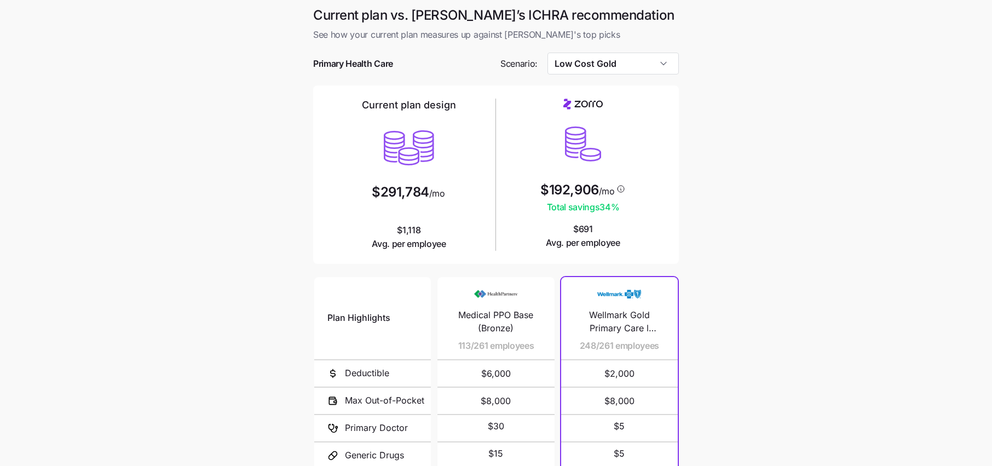
scroll to position [18, 0]
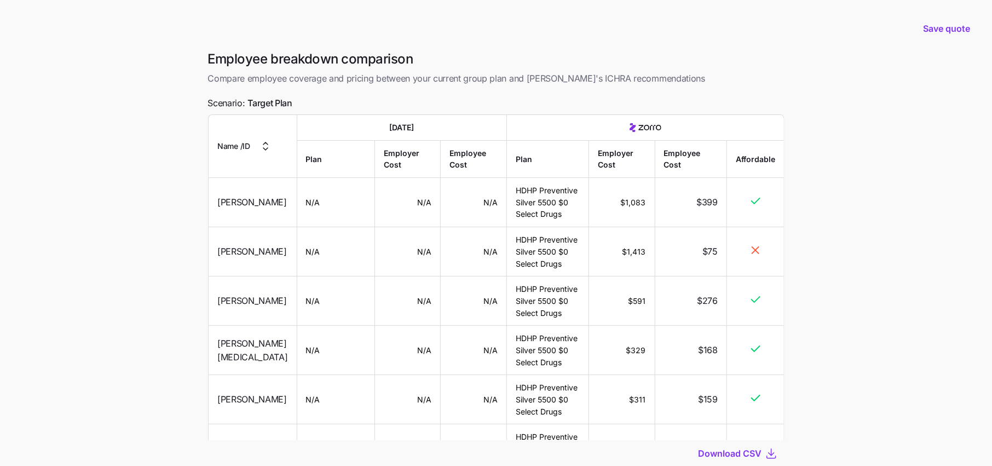
scroll to position [601, 0]
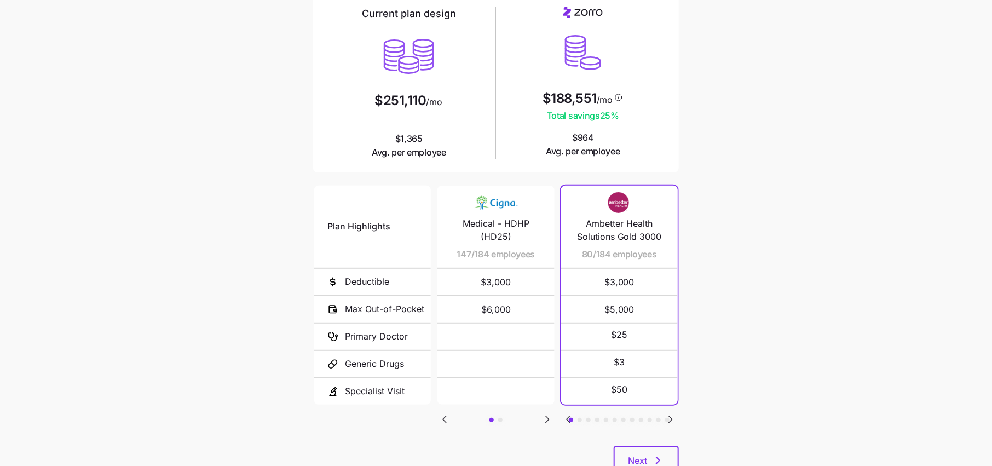
scroll to position [93, 0]
click at [660, 446] on button "Next" at bounding box center [646, 458] width 65 height 27
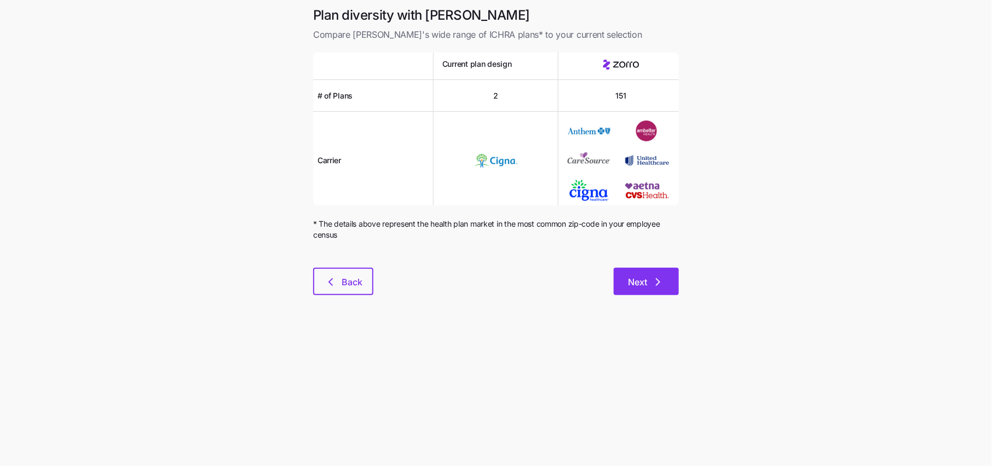
click at [631, 286] on span "Next" at bounding box center [637, 281] width 19 height 13
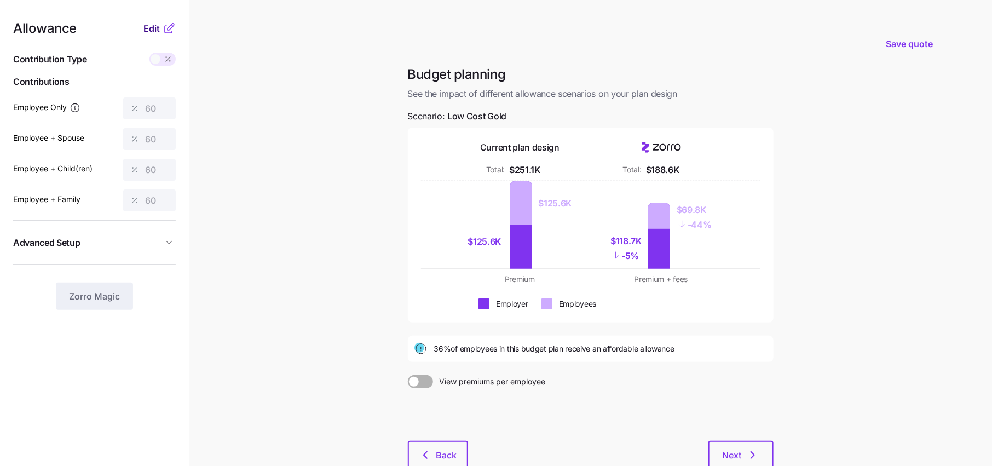
click at [156, 31] on span "Edit" at bounding box center [151, 28] width 16 height 13
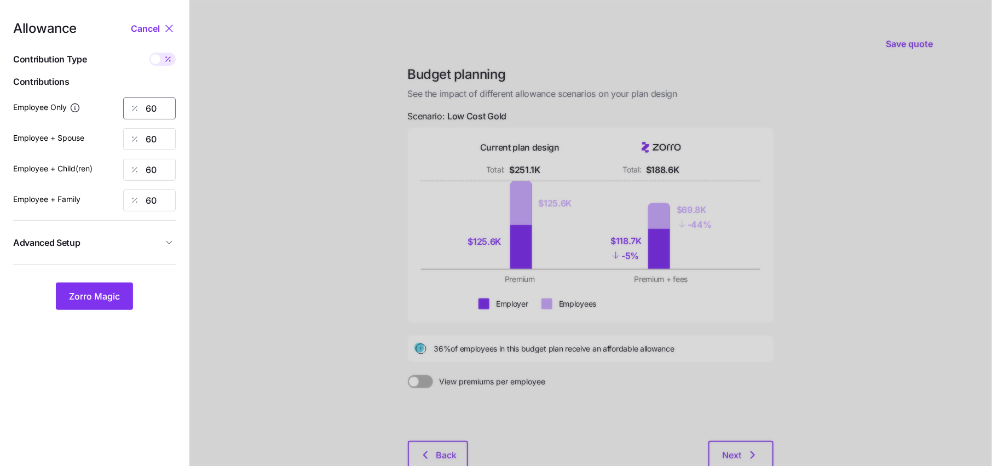
drag, startPoint x: 166, startPoint y: 108, endPoint x: 108, endPoint y: 108, distance: 58.0
click at [110, 108] on div "Employee Only 60" at bounding box center [94, 108] width 163 height 22
type input "80"
click at [99, 300] on span "Zorro Magic" at bounding box center [94, 296] width 51 height 13
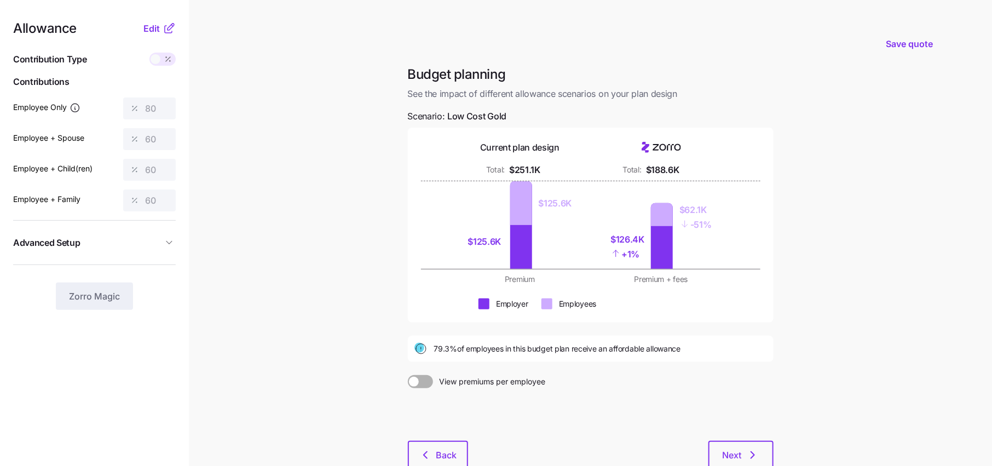
click at [163, 33] on icon at bounding box center [169, 28] width 13 height 13
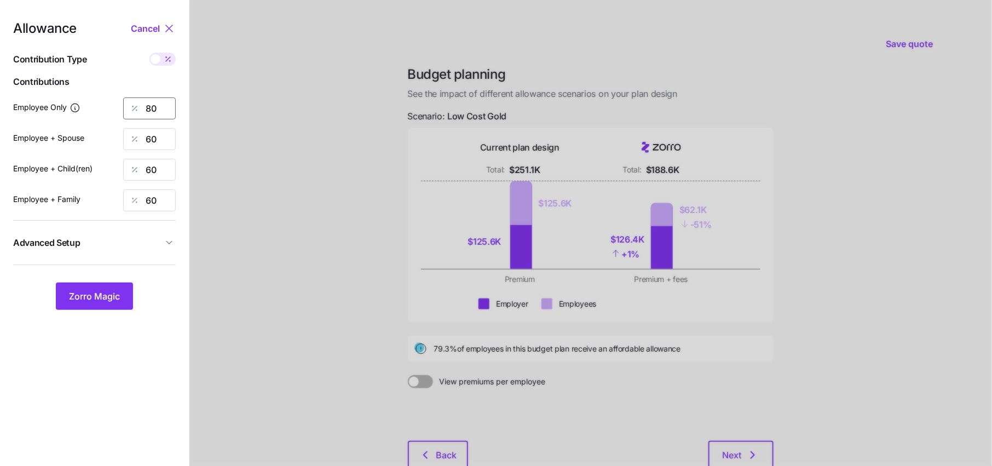
drag, startPoint x: 163, startPoint y: 113, endPoint x: 117, endPoint y: 113, distance: 46.0
click at [117, 113] on div "Employee Only 80" at bounding box center [94, 108] width 163 height 22
type input "50"
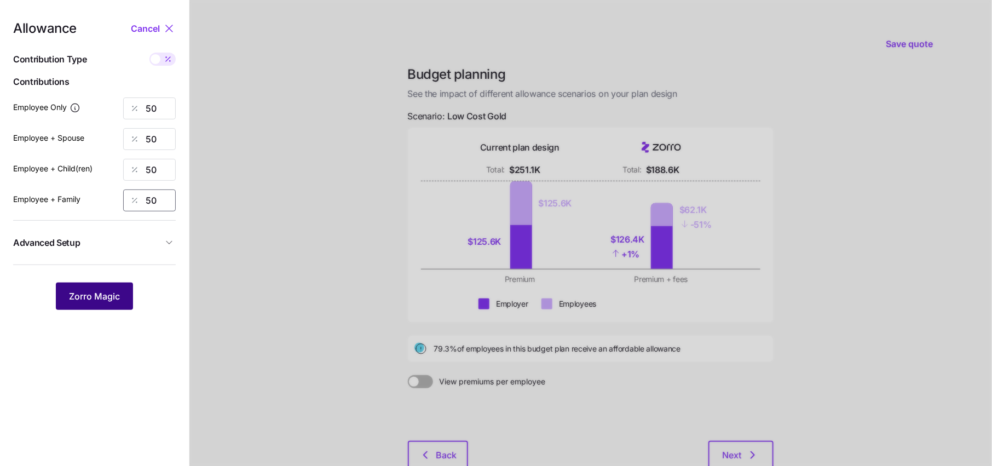
type input "50"
click at [97, 289] on button "Zorro Magic" at bounding box center [94, 296] width 77 height 27
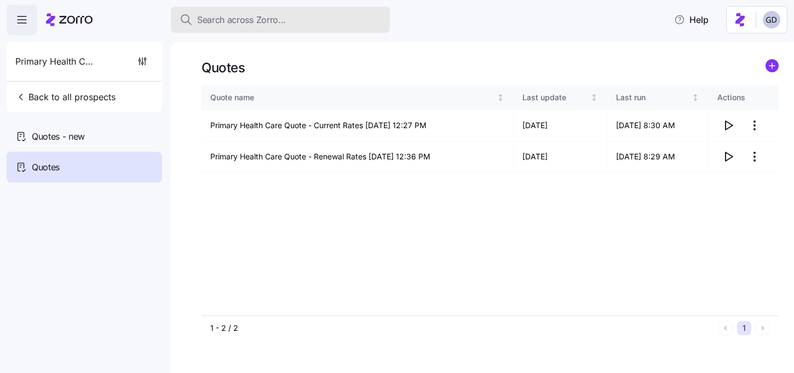
click at [254, 23] on span "Search across Zorro..." at bounding box center [241, 20] width 89 height 14
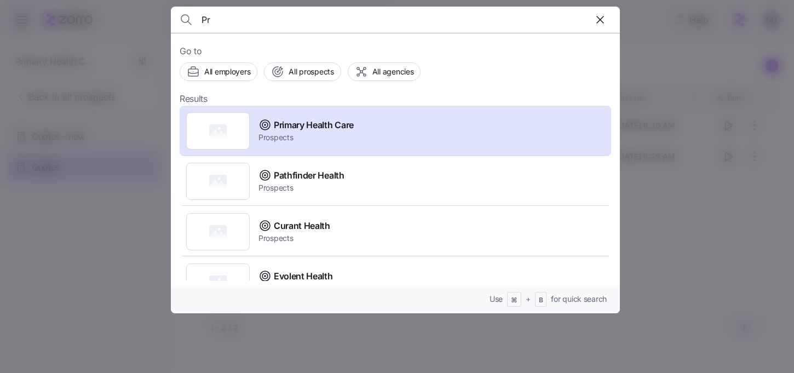
type input "P"
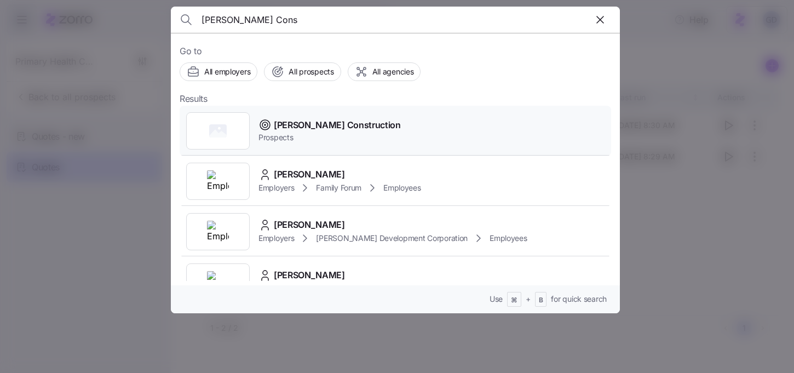
type input "Nelson Cons"
click at [291, 135] on span "Prospects" at bounding box center [329, 137] width 142 height 11
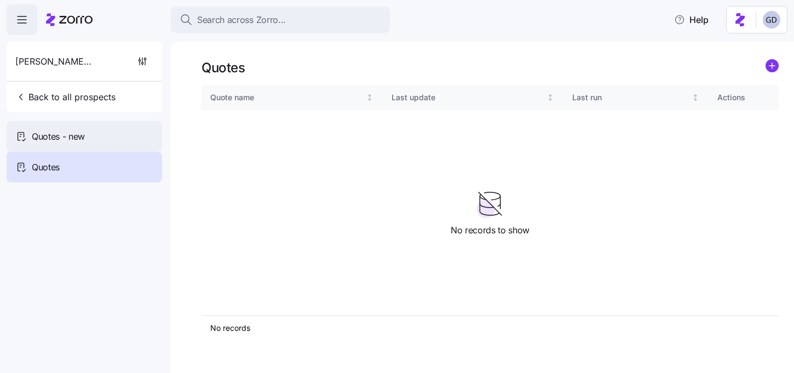
click at [78, 132] on span "Quotes - new" at bounding box center [58, 137] width 53 height 14
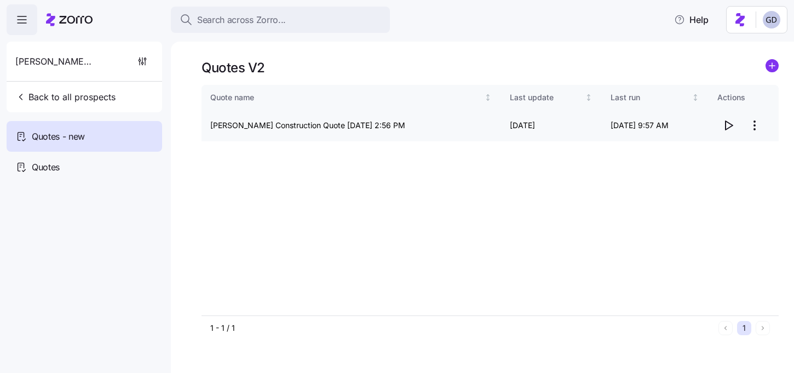
click at [727, 125] on icon "button" at bounding box center [728, 125] width 13 height 13
click at [766, 66] on circle "add icon" at bounding box center [772, 66] width 12 height 12
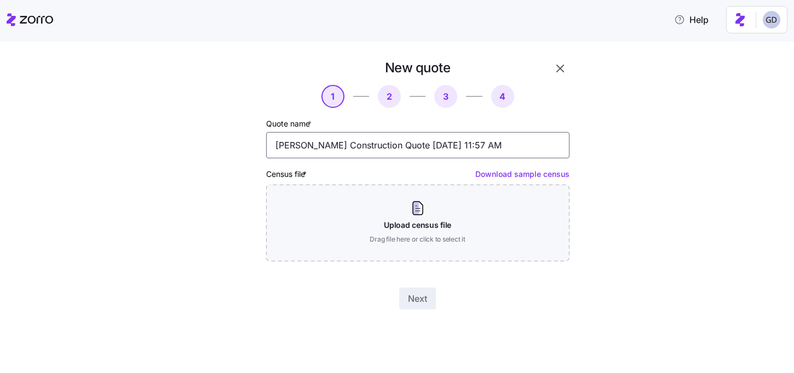
drag, startPoint x: 390, startPoint y: 146, endPoint x: 540, endPoint y: 141, distance: 150.1
click at [540, 141] on input "Nelson Construction Quote 09/08/2025 11:57 AM" at bounding box center [417, 145] width 303 height 26
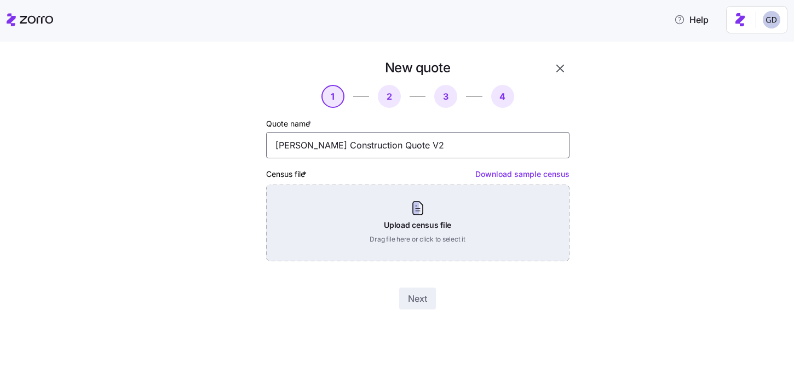
type input "Nelson Construction Quote V2"
click at [451, 250] on div "Upload census file Drag file here or click to select it" at bounding box center [417, 223] width 303 height 77
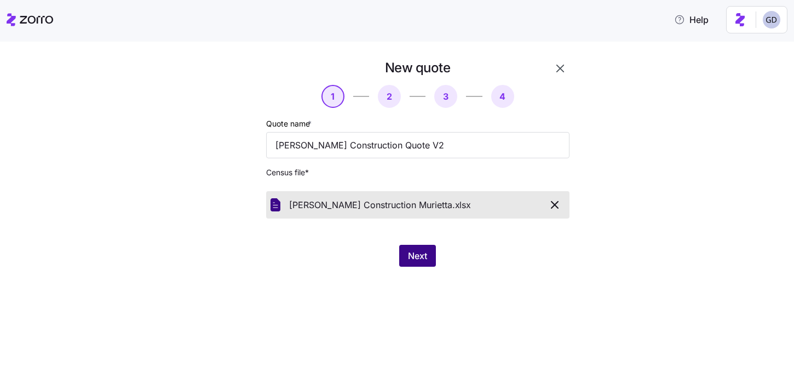
click at [419, 257] on span "Next" at bounding box center [417, 255] width 19 height 13
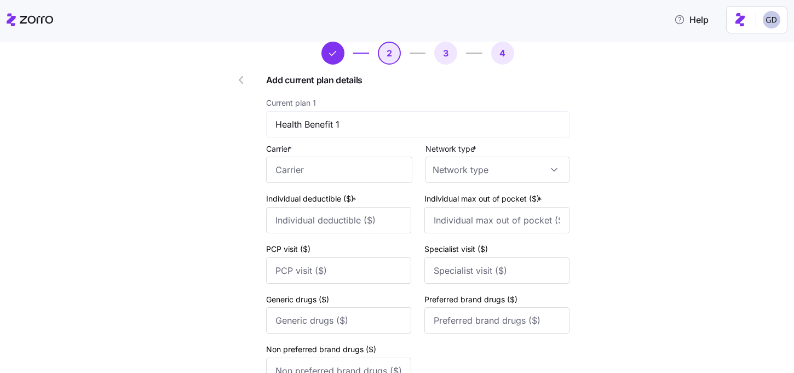
scroll to position [483, 0]
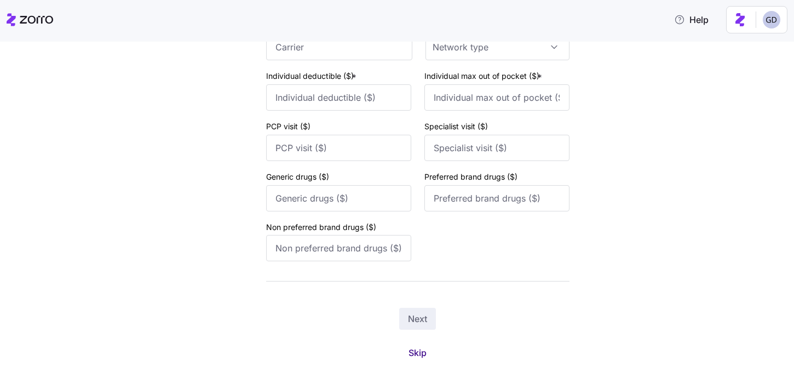
click at [416, 349] on button "Skip" at bounding box center [418, 353] width 36 height 20
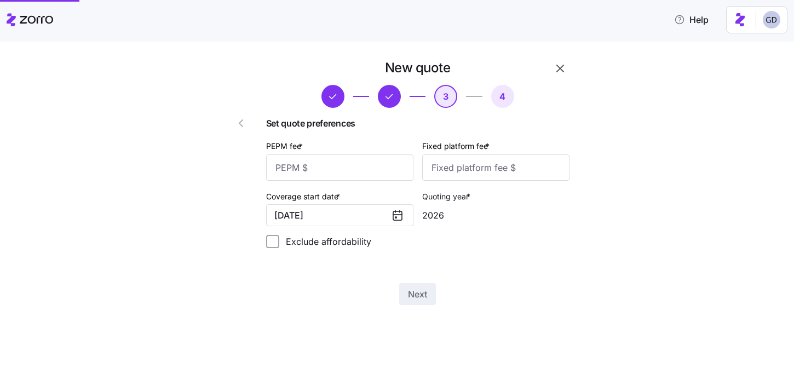
scroll to position [0, 0]
click at [246, 120] on icon "button" at bounding box center [240, 123] width 13 height 13
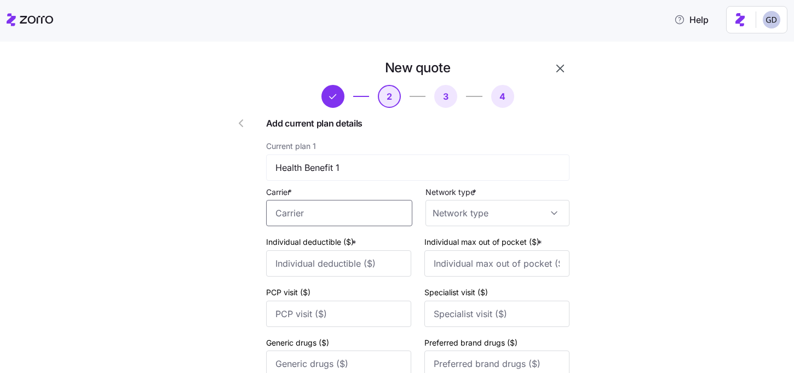
click at [372, 220] on input "Carrier *" at bounding box center [339, 213] width 146 height 26
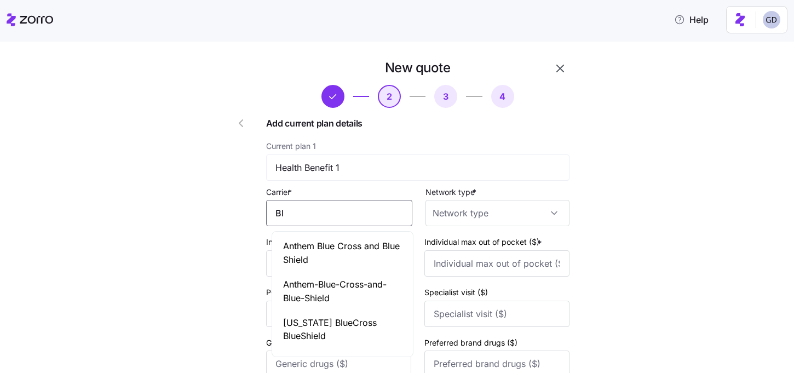
type input "B"
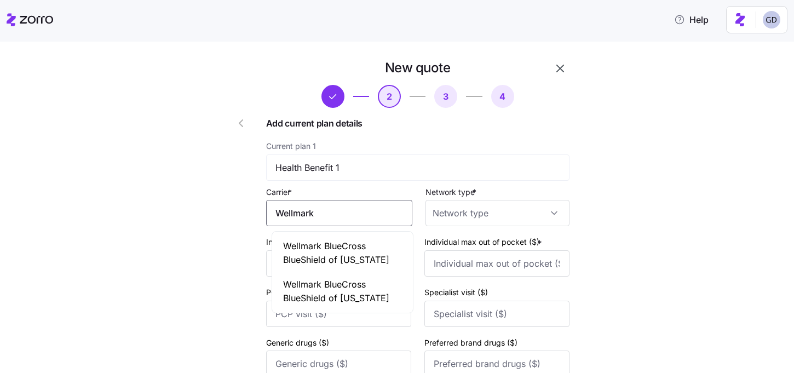
click at [315, 265] on span "Wellmark BlueCross BlueShield of Iowa" at bounding box center [342, 252] width 119 height 27
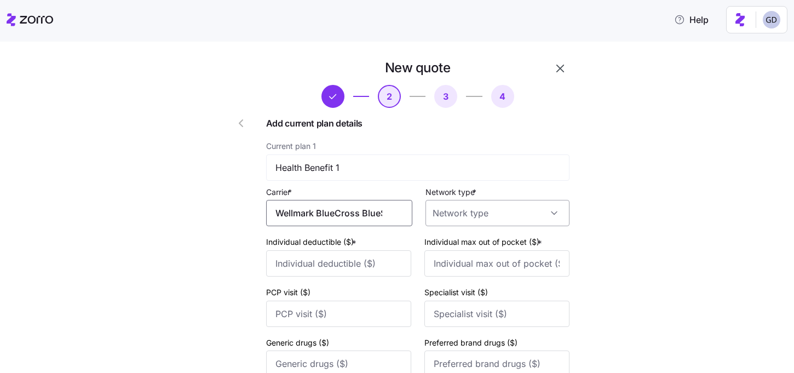
type input "Wellmark BlueCross BlueShield of Iowa"
click at [447, 219] on input "Network type *" at bounding box center [497, 213] width 144 height 26
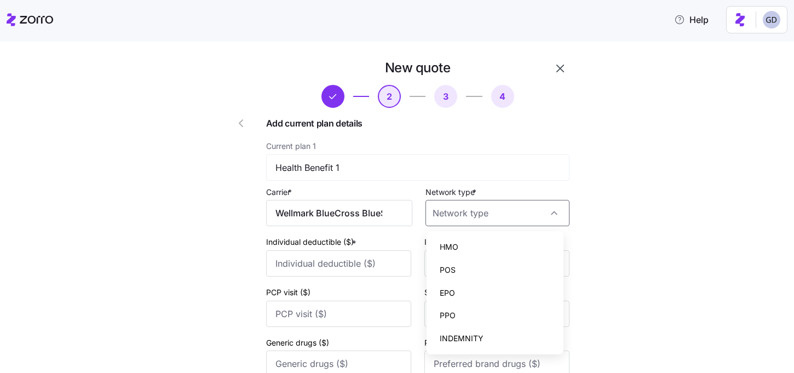
click at [448, 318] on span "PPO" at bounding box center [448, 315] width 16 height 12
type input "PPO"
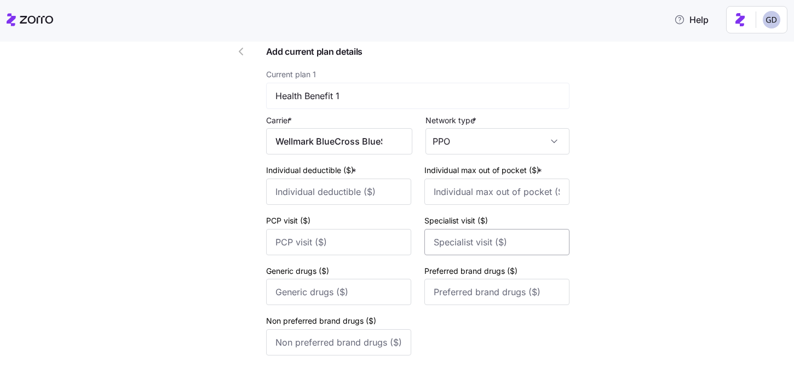
scroll to position [68, 0]
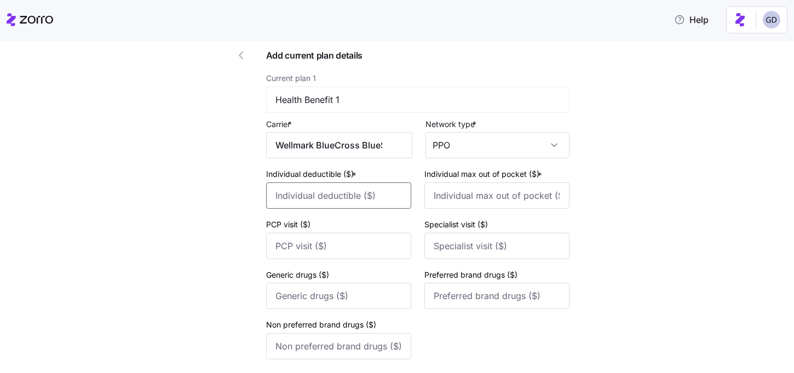
click at [349, 199] on input "Individual deductible ($) *" at bounding box center [338, 195] width 145 height 26
type input "3"
type input "2500"
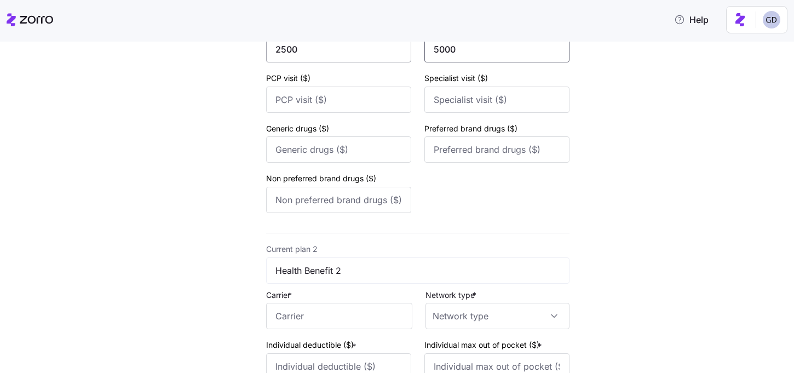
scroll to position [338, 0]
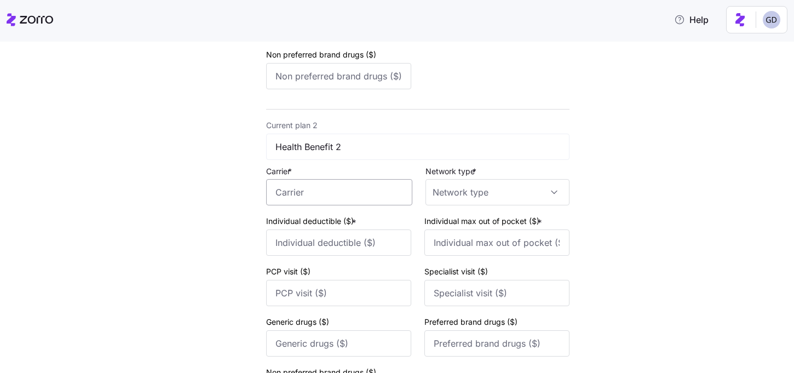
type input "5000"
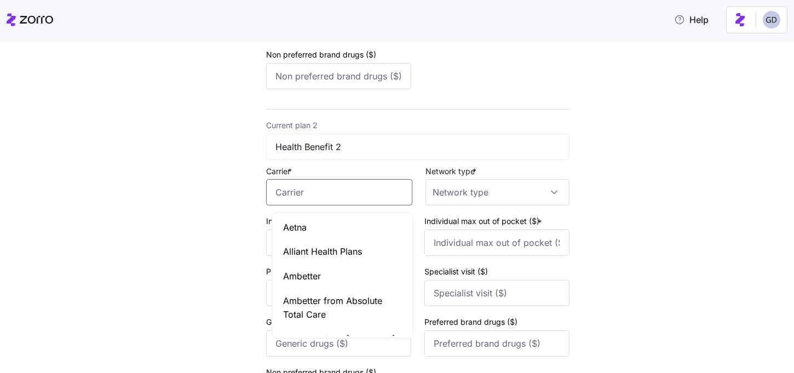
click at [303, 197] on input "Carrier *" at bounding box center [339, 192] width 146 height 26
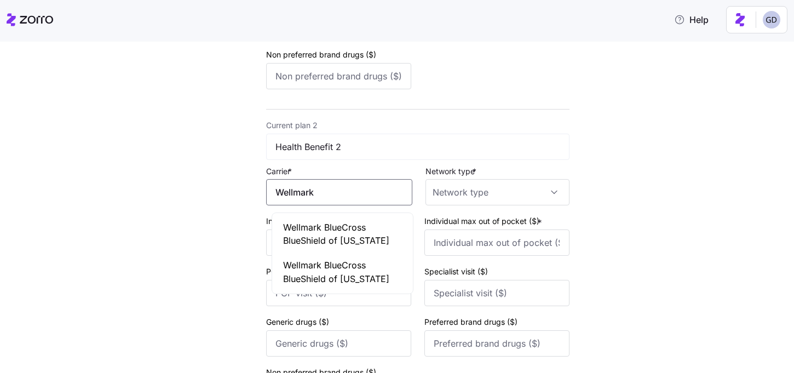
click at [329, 237] on span "Wellmark BlueCross BlueShield of Iowa" at bounding box center [342, 234] width 119 height 27
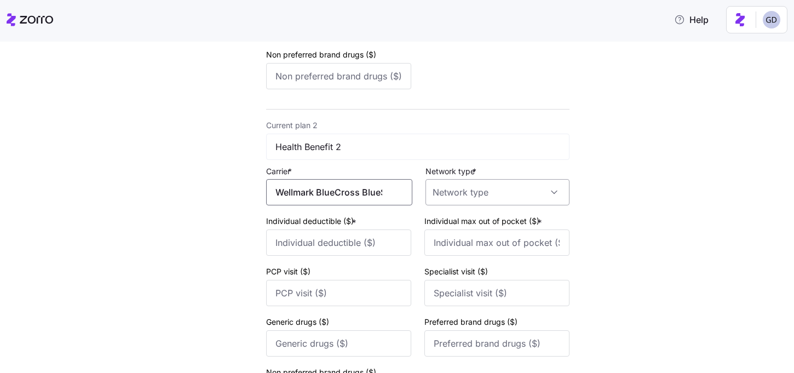
type input "Wellmark BlueCross BlueShield of Iowa"
click at [472, 200] on input "Network type *" at bounding box center [497, 192] width 144 height 26
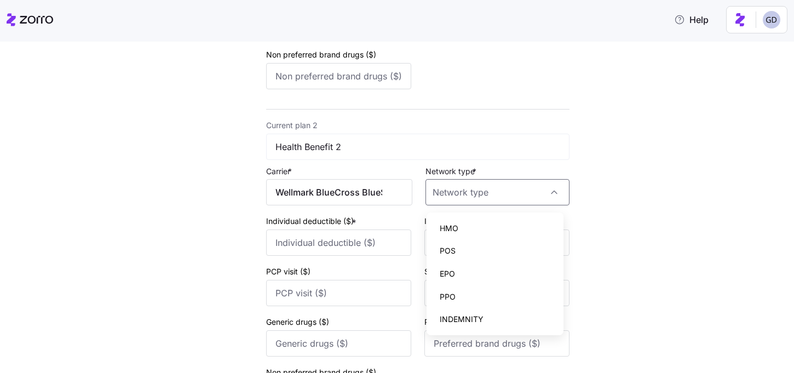
drag, startPoint x: 459, startPoint y: 267, endPoint x: 456, endPoint y: 292, distance: 25.4
click at [456, 292] on div "HMO POS EPO PPO INDEMNITY" at bounding box center [495, 274] width 128 height 114
click at [456, 292] on div "PPO" at bounding box center [495, 296] width 128 height 23
type input "PPO"
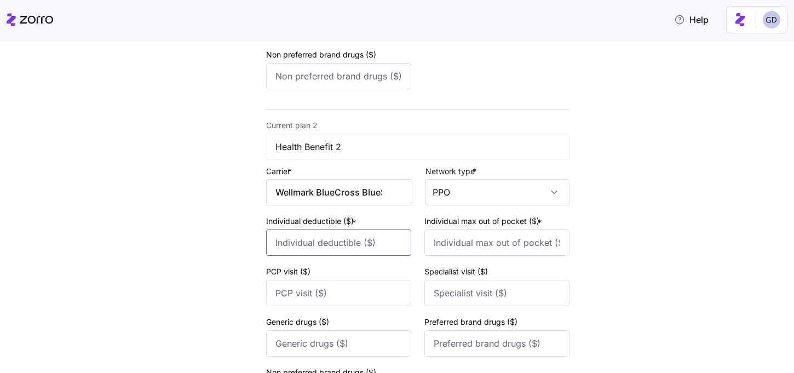
click at [335, 248] on input "Individual deductible ($) *" at bounding box center [338, 242] width 145 height 26
type input "5000"
type input "10000"
click at [610, 264] on div "New quote 2 3 4 Add current plan details Current plan 1 Health Benefit 1 Carrie…" at bounding box center [405, 104] width 748 height 767
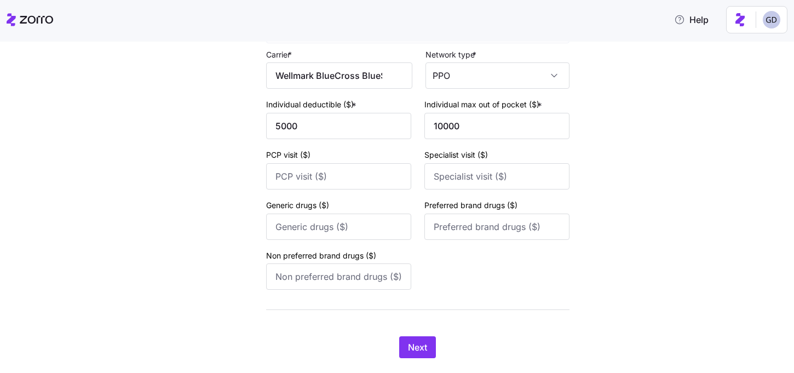
scroll to position [482, 0]
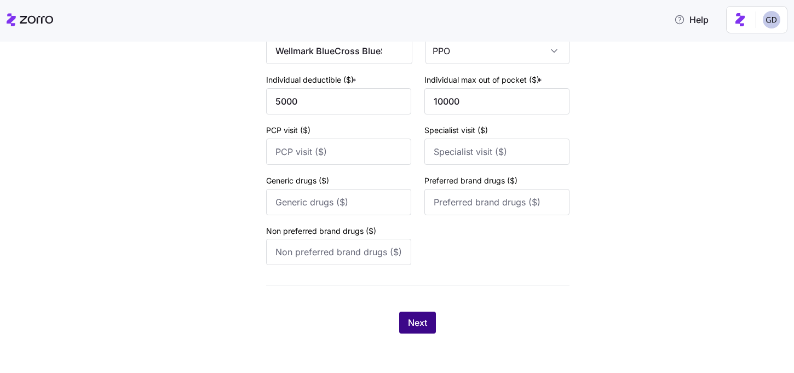
click at [416, 318] on span "Next" at bounding box center [417, 322] width 19 height 13
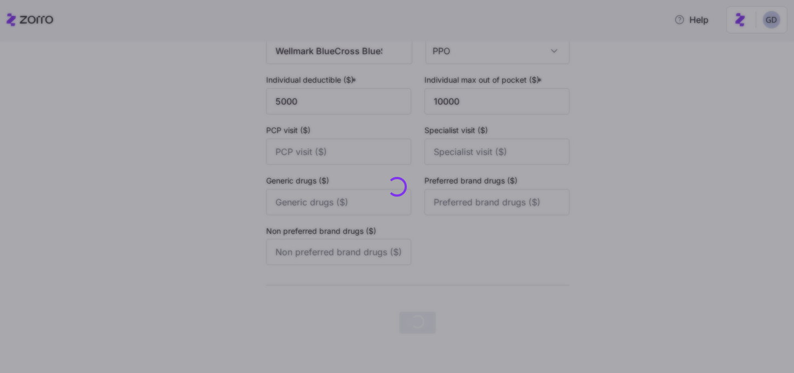
scroll to position [0, 0]
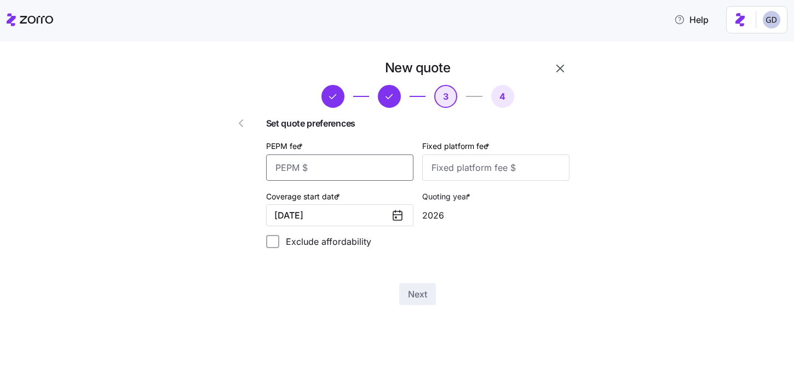
click at [350, 166] on input "PEPM fee *" at bounding box center [339, 167] width 147 height 26
type input "6"
type input "55"
click at [511, 164] on input "Fixed platform fee *" at bounding box center [495, 167] width 147 height 26
type input "-"
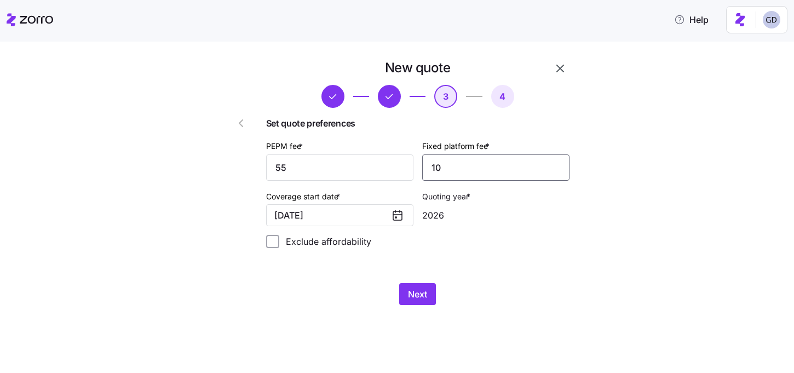
type input "1"
type input "100"
click at [413, 297] on span "Next" at bounding box center [417, 293] width 19 height 13
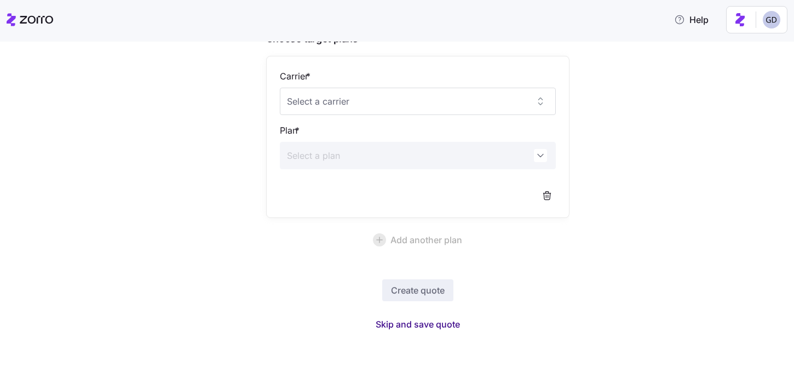
click at [424, 327] on span "Skip and save quote" at bounding box center [418, 324] width 84 height 13
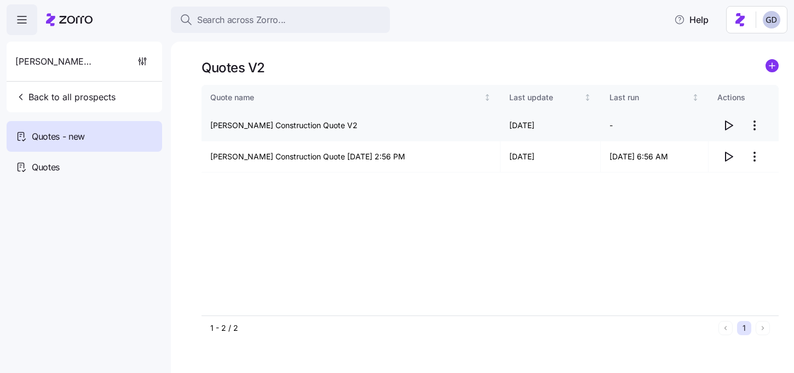
click at [729, 126] on icon "button" at bounding box center [728, 125] width 13 height 13
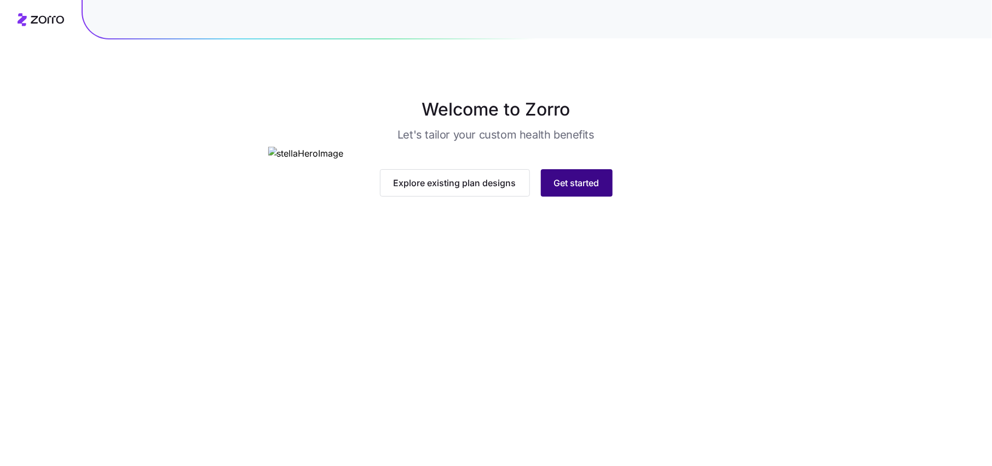
click at [571, 189] on span "Get started" at bounding box center [576, 182] width 45 height 13
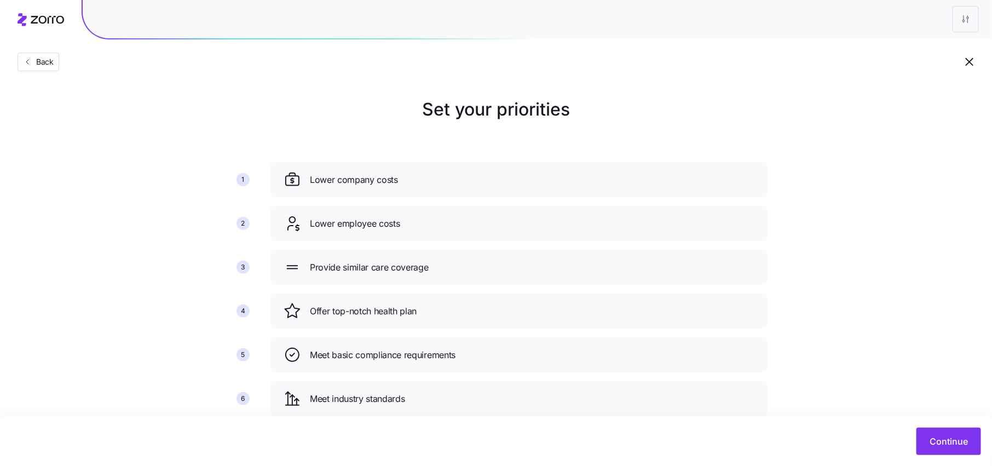
scroll to position [28, 0]
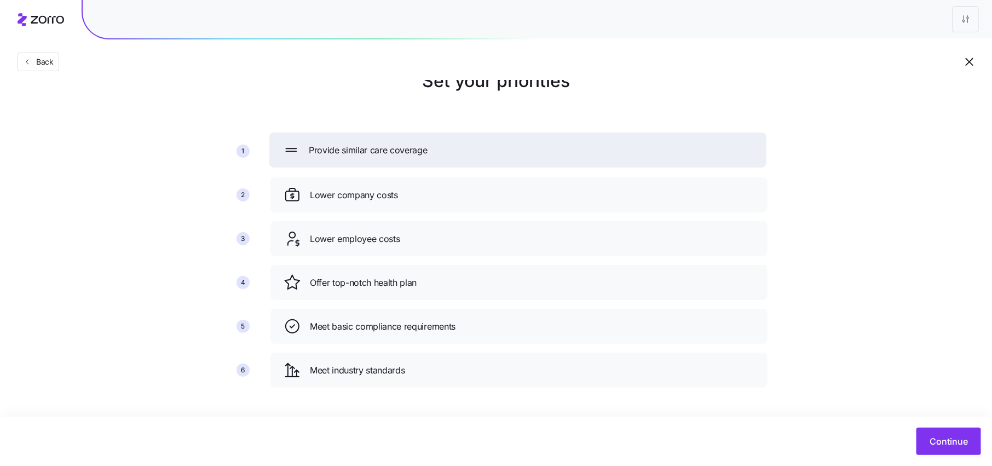
drag, startPoint x: 400, startPoint y: 241, endPoint x: 399, endPoint y: 152, distance: 89.3
click at [399, 152] on span "Provide similar care coverage" at bounding box center [368, 150] width 119 height 14
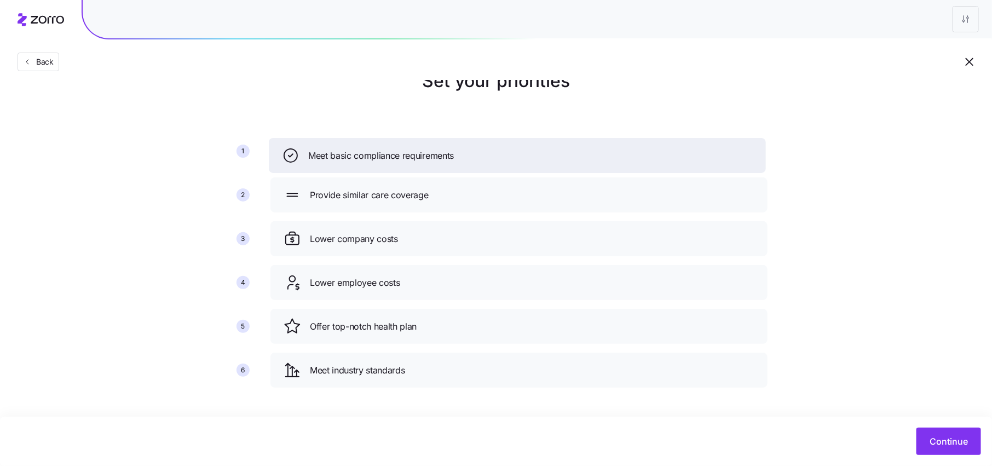
drag, startPoint x: 434, startPoint y: 332, endPoint x: 431, endPoint y: 149, distance: 182.9
click at [431, 149] on span "Meet basic compliance requirements" at bounding box center [381, 156] width 146 height 14
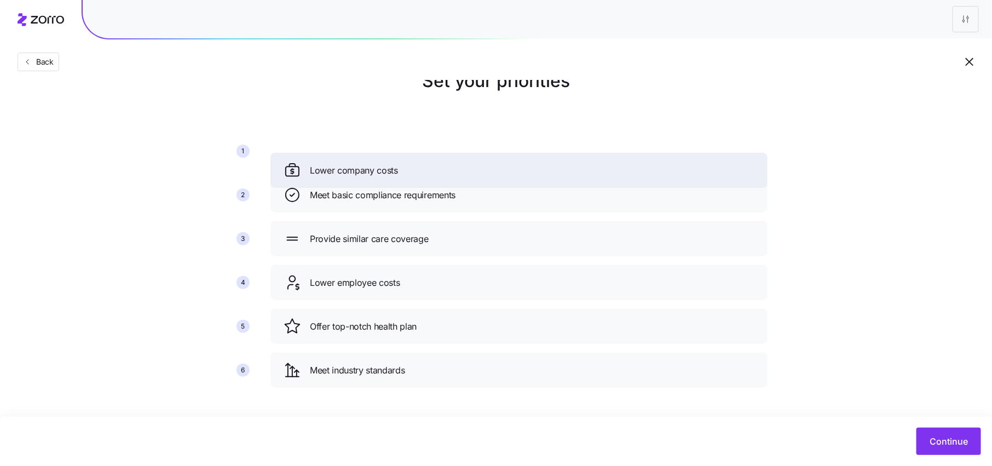
drag, startPoint x: 434, startPoint y: 244, endPoint x: 434, endPoint y: 178, distance: 65.7
click at [434, 177] on div "Lower company costs" at bounding box center [519, 171] width 471 height 18
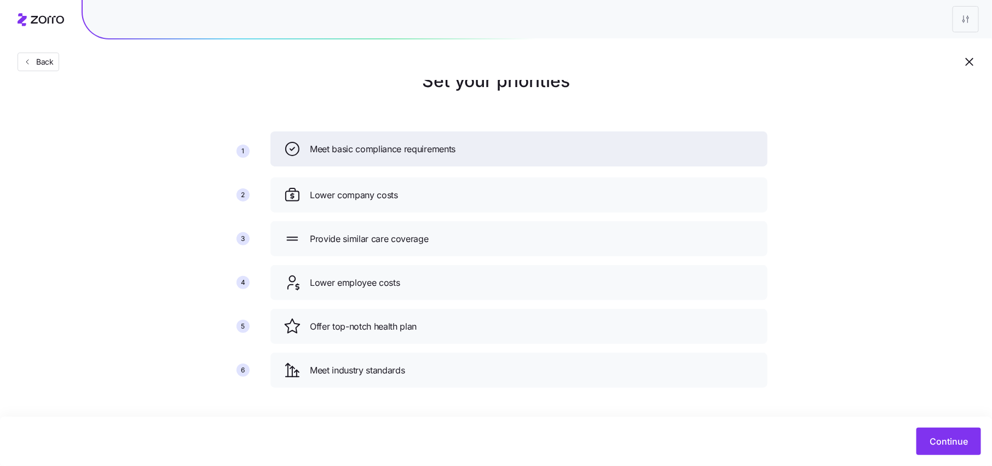
drag, startPoint x: 426, startPoint y: 203, endPoint x: 426, endPoint y: 138, distance: 65.2
click at [426, 138] on div "Meet basic compliance requirements" at bounding box center [518, 148] width 497 height 35
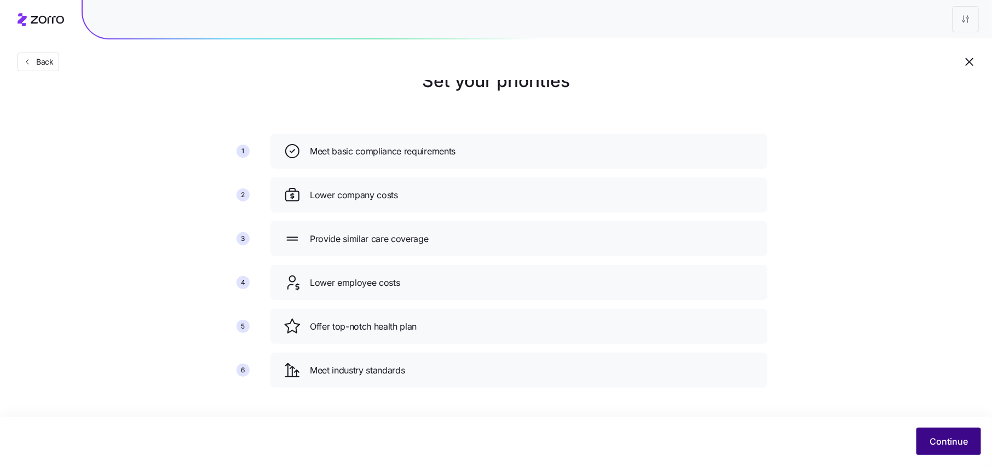
click at [951, 434] on button "Continue" at bounding box center [949, 441] width 65 height 27
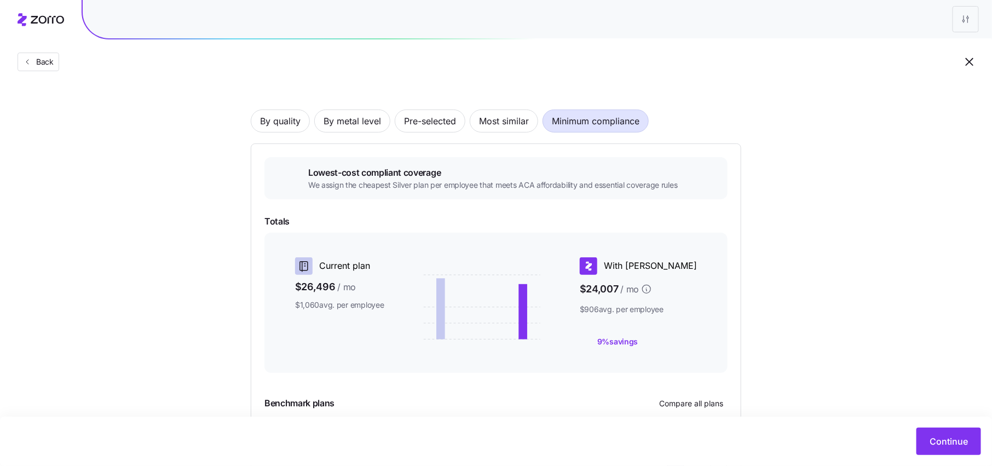
scroll to position [41, 0]
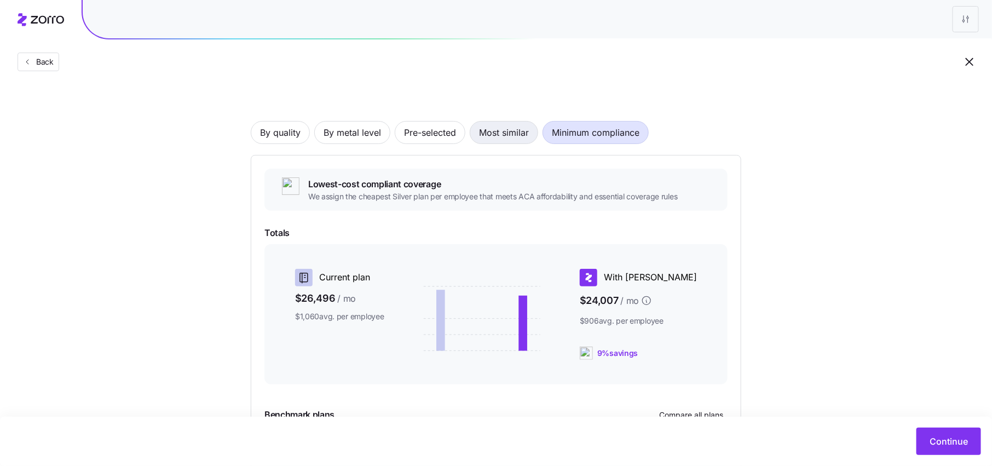
click at [493, 137] on span "Most similar" at bounding box center [504, 133] width 50 height 22
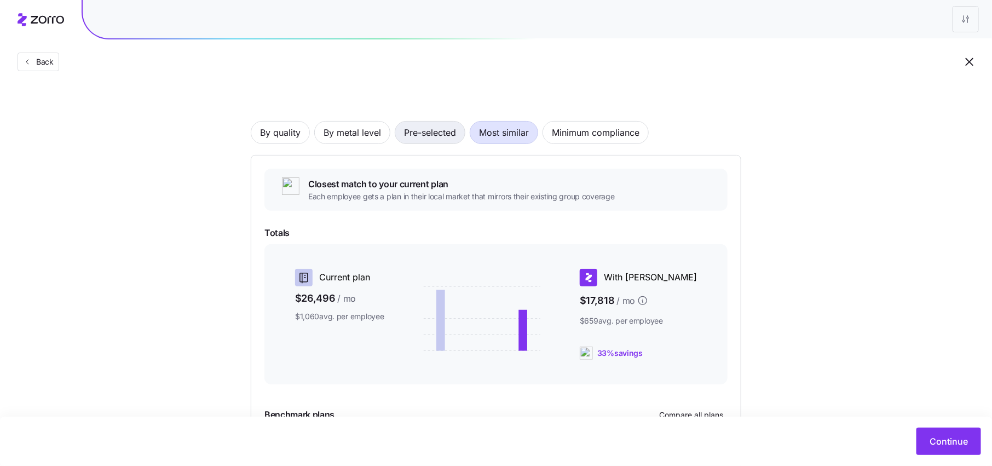
click at [433, 138] on span "Pre-selected" at bounding box center [430, 133] width 52 height 22
click at [346, 138] on span "By metal level" at bounding box center [352, 133] width 57 height 22
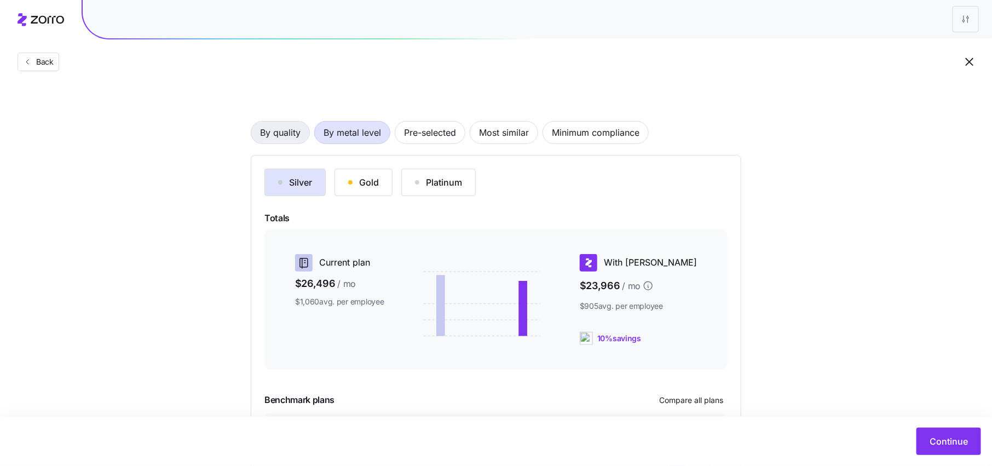
click at [272, 142] on span "By quality" at bounding box center [280, 133] width 41 height 22
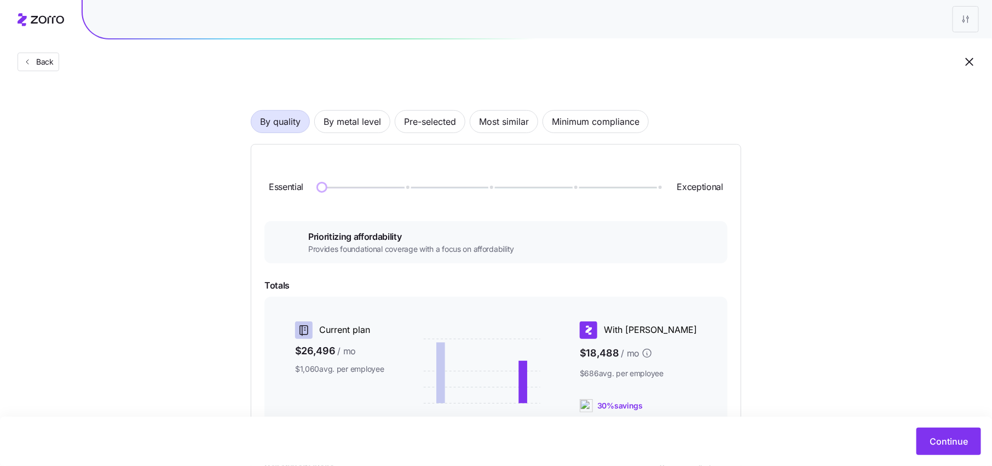
scroll to position [49, 0]
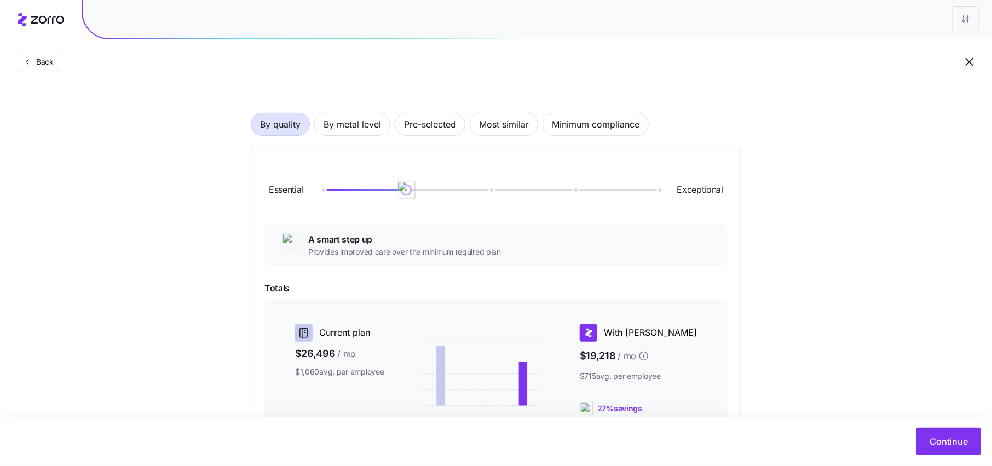
drag, startPoint x: 326, startPoint y: 188, endPoint x: 384, endPoint y: 188, distance: 58.0
click at [384, 189] on div at bounding box center [490, 190] width 336 height 2
drag, startPoint x: 408, startPoint y: 193, endPoint x: 463, endPoint y: 193, distance: 55.3
click at [464, 193] on div "Essential Exceptional" at bounding box center [495, 189] width 463 height 59
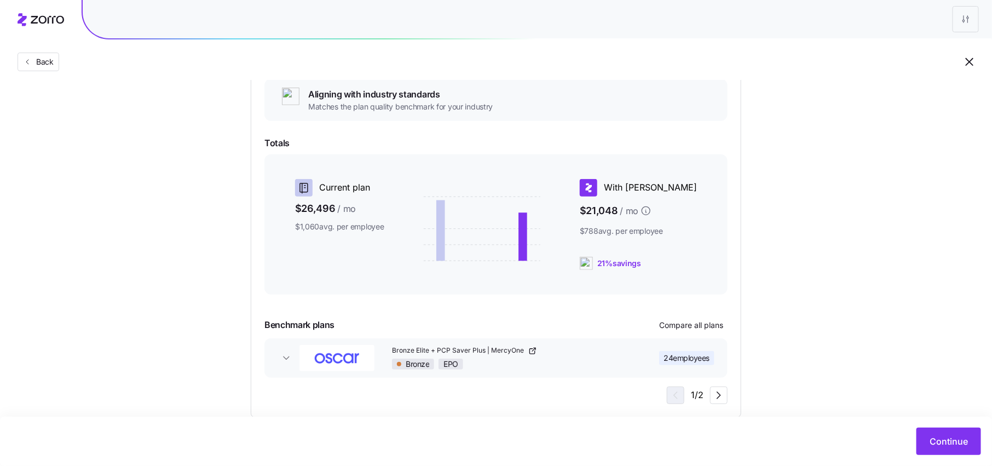
scroll to position [215, 0]
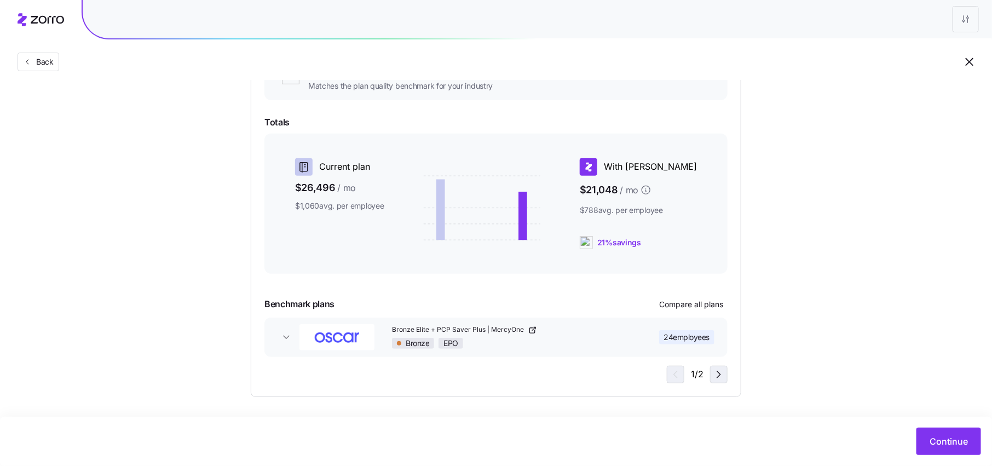
click at [719, 375] on icon "button" at bounding box center [718, 374] width 3 height 7
click at [677, 378] on icon "button" at bounding box center [673, 374] width 13 height 13
click at [719, 376] on icon "button" at bounding box center [718, 374] width 13 height 13
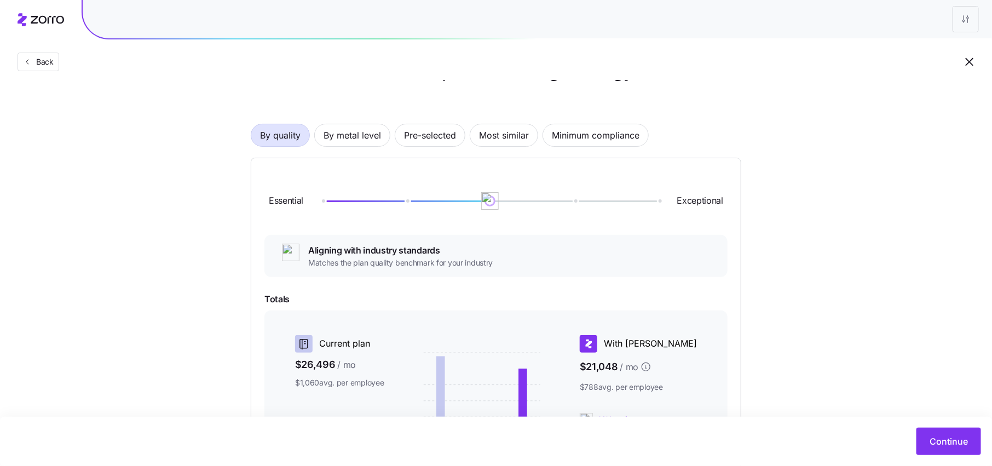
scroll to position [37, 0]
drag, startPoint x: 488, startPoint y: 201, endPoint x: 653, endPoint y: 201, distance: 164.8
click at [653, 201] on img at bounding box center [658, 202] width 19 height 19
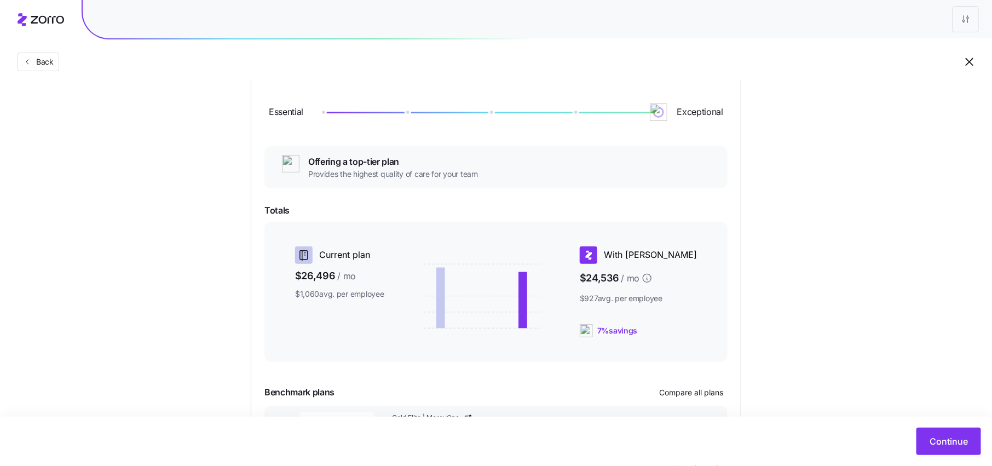
scroll to position [126, 0]
drag, startPoint x: 663, startPoint y: 114, endPoint x: 586, endPoint y: 114, distance: 76.7
click at [586, 113] on div at bounding box center [490, 113] width 336 height 7
drag, startPoint x: 575, startPoint y: 113, endPoint x: 499, endPoint y: 113, distance: 76.7
click at [499, 113] on img at bounding box center [490, 112] width 19 height 19
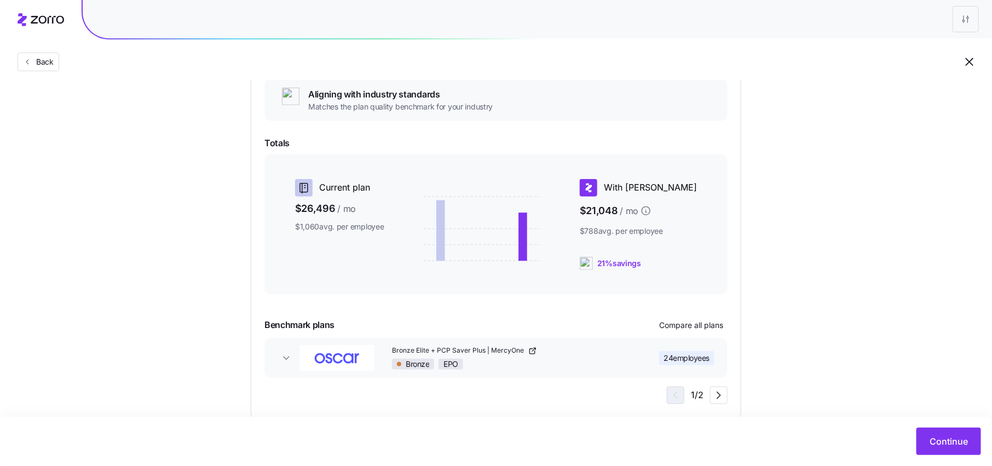
scroll to position [215, 0]
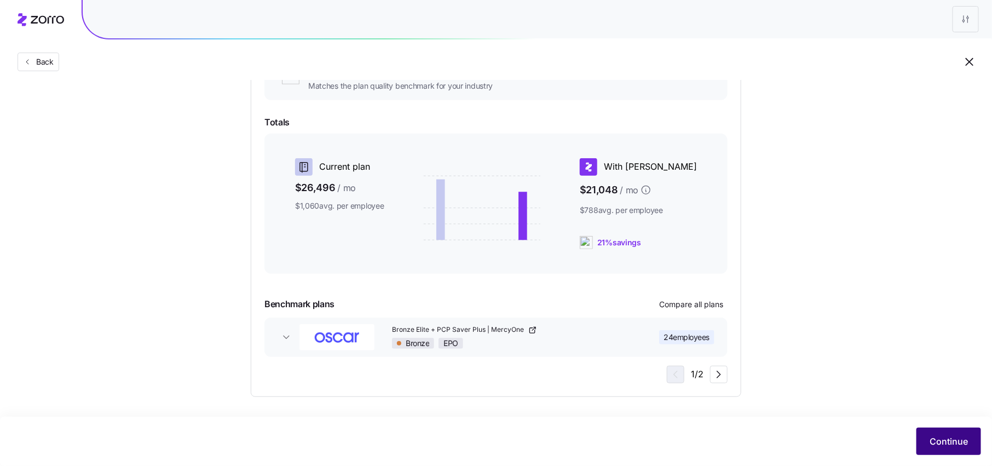
click at [940, 428] on div "Continue" at bounding box center [496, 441] width 970 height 27
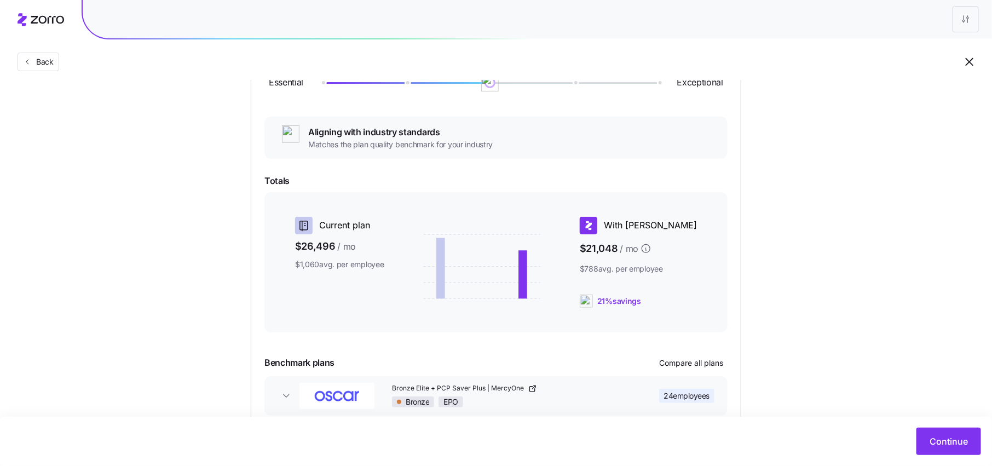
scroll to position [0, 0]
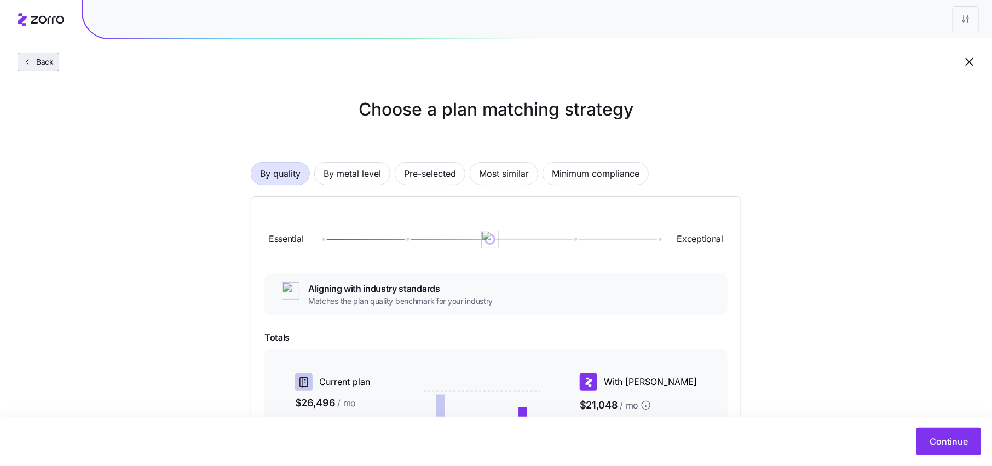
click at [39, 64] on span "Back" at bounding box center [43, 61] width 22 height 11
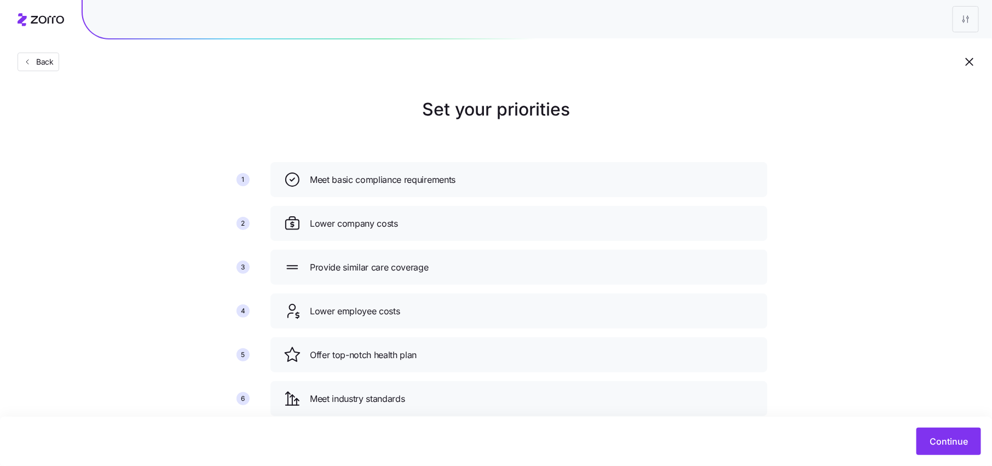
click at [50, 18] on icon at bounding box center [41, 19] width 47 height 13
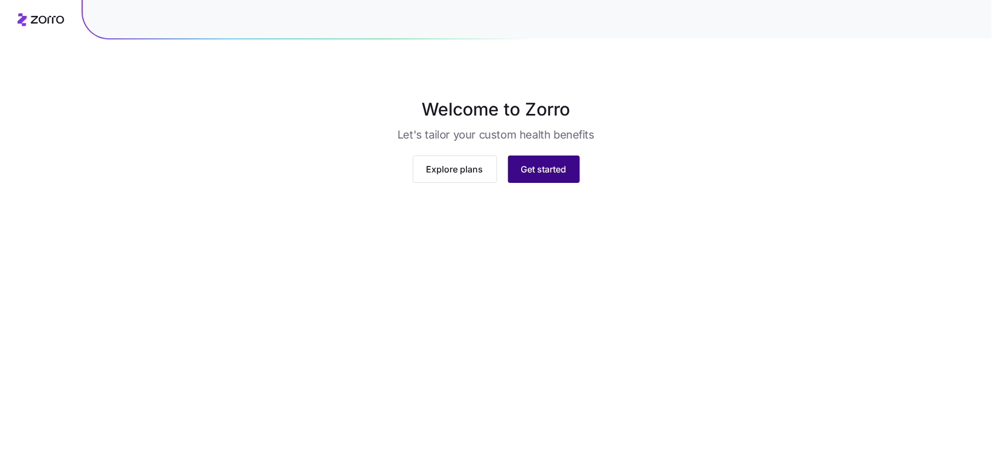
click at [554, 183] on button "Get started" at bounding box center [544, 169] width 72 height 27
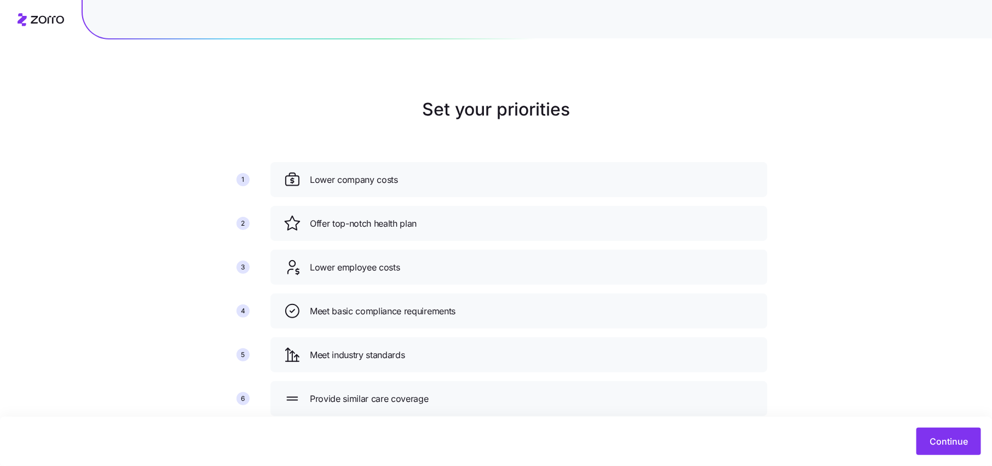
scroll to position [28, 0]
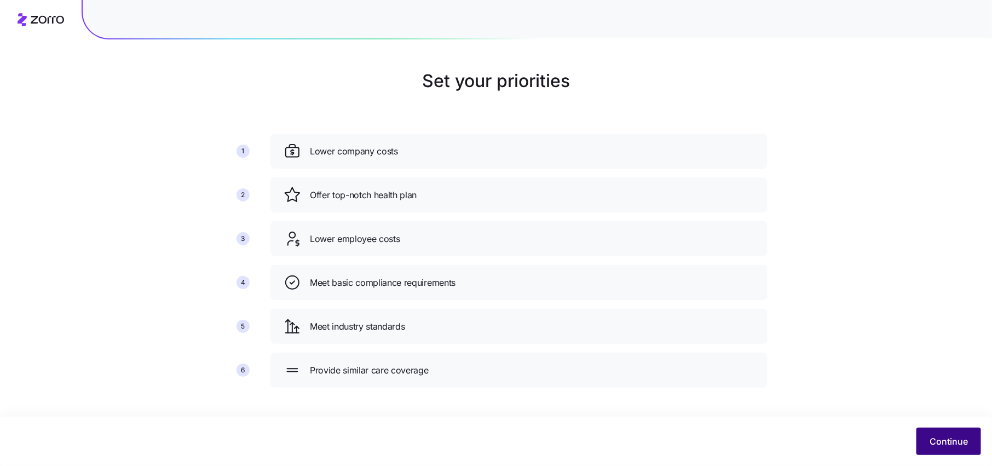
click at [948, 432] on button "Continue" at bounding box center [949, 441] width 65 height 27
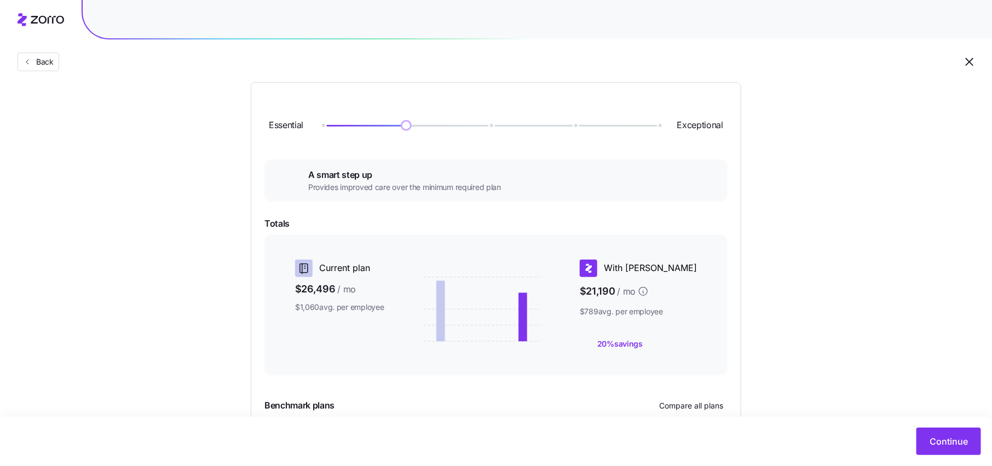
scroll to position [45, 0]
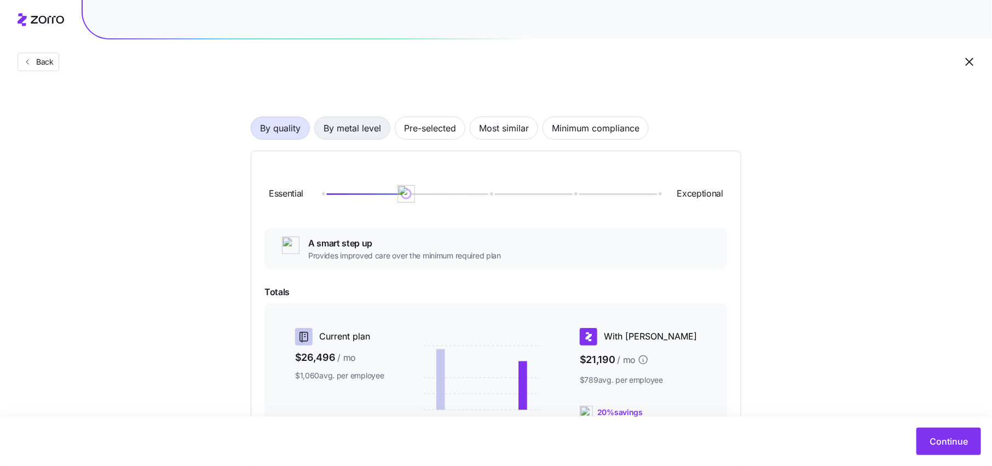
click at [364, 126] on span "By metal level" at bounding box center [352, 128] width 57 height 22
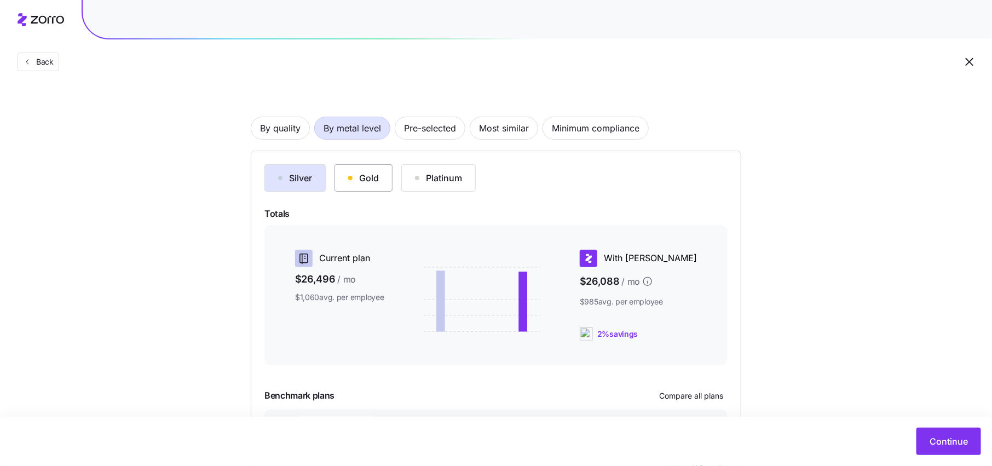
click at [352, 187] on button "Gold" at bounding box center [364, 177] width 58 height 27
click at [419, 186] on button "Platinum" at bounding box center [438, 177] width 74 height 27
click at [350, 176] on div "button" at bounding box center [350, 178] width 4 height 4
click at [297, 176] on div "Silver" at bounding box center [295, 177] width 34 height 13
click at [434, 131] on span "Pre-selected" at bounding box center [430, 128] width 52 height 22
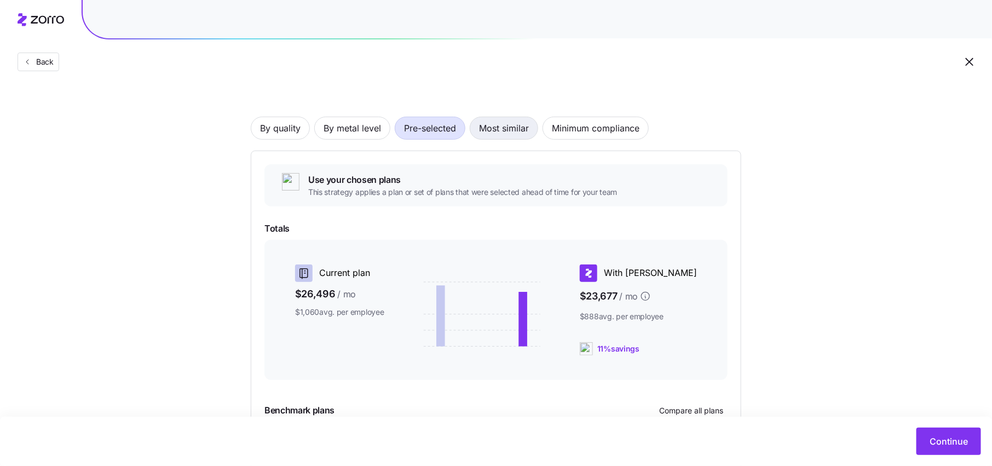
click at [482, 131] on span "Most similar" at bounding box center [504, 128] width 50 height 22
click at [573, 136] on span "Minimum compliance" at bounding box center [596, 128] width 88 height 22
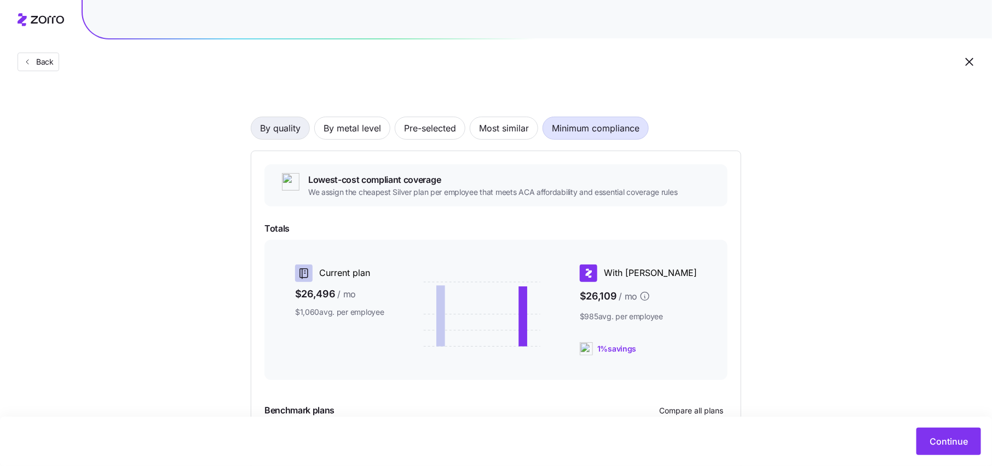
click at [281, 125] on span "By quality" at bounding box center [280, 128] width 41 height 22
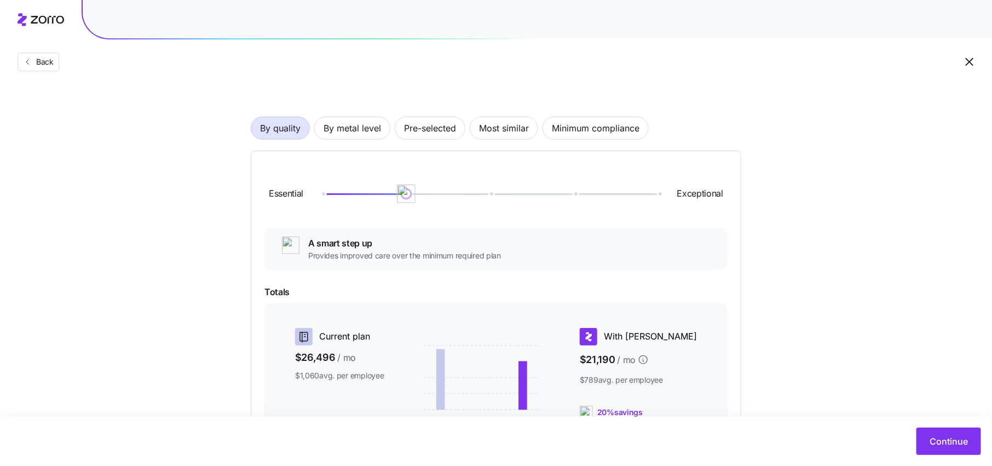
drag, startPoint x: 402, startPoint y: 196, endPoint x: 458, endPoint y: 196, distance: 55.3
click at [458, 196] on div at bounding box center [490, 194] width 336 height 7
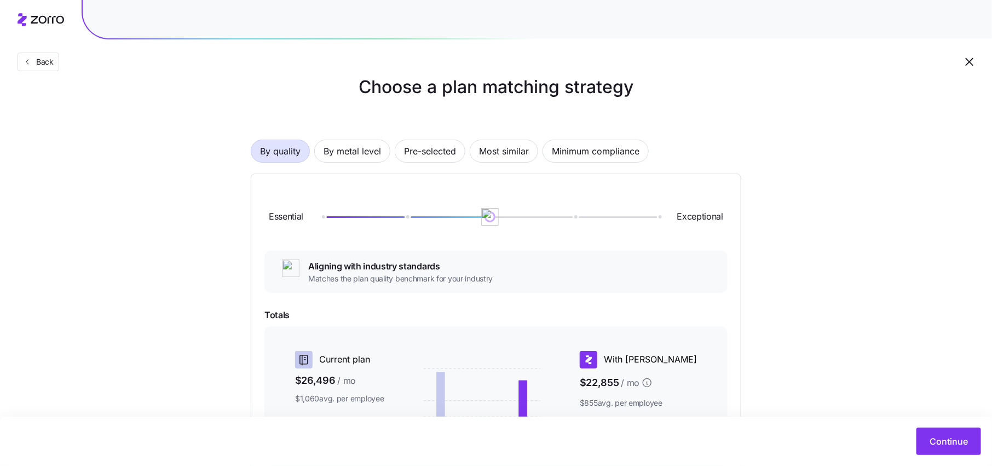
scroll to position [0, 0]
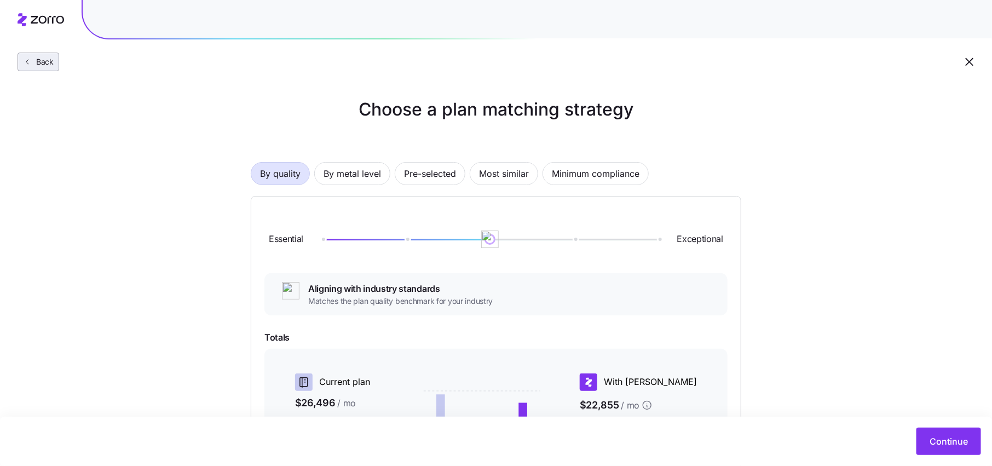
click at [47, 62] on span "Back" at bounding box center [43, 61] width 22 height 11
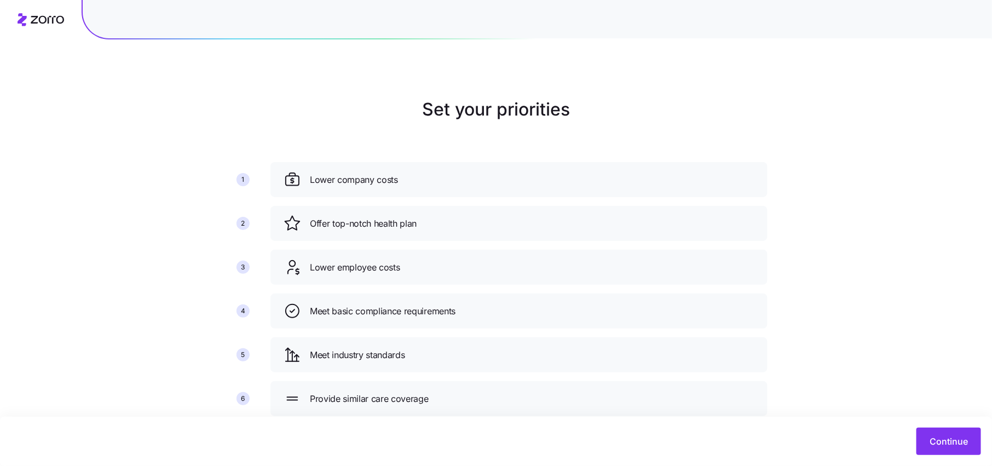
scroll to position [28, 0]
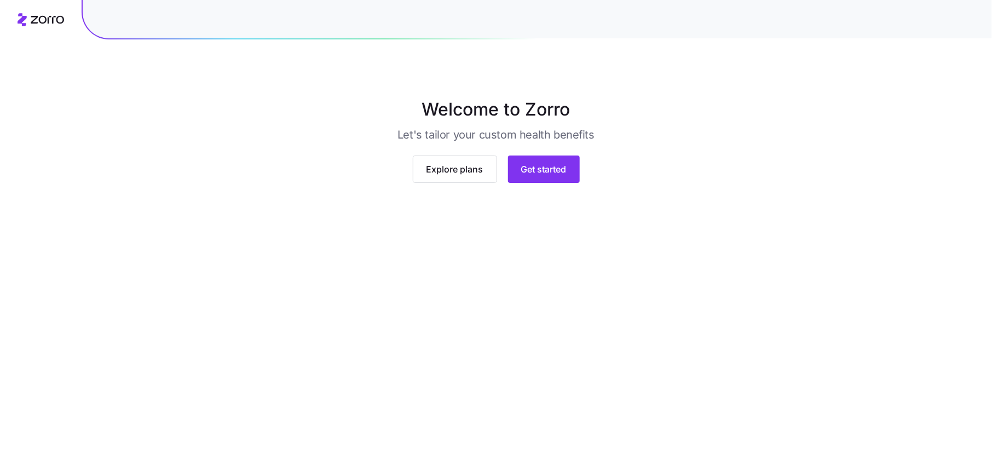
scroll to position [6, 0]
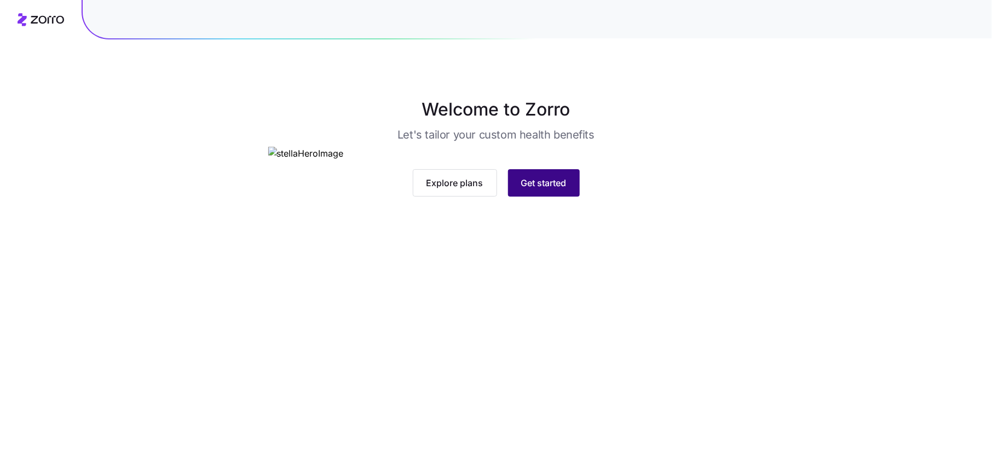
click at [545, 197] on button "Get started" at bounding box center [544, 182] width 72 height 27
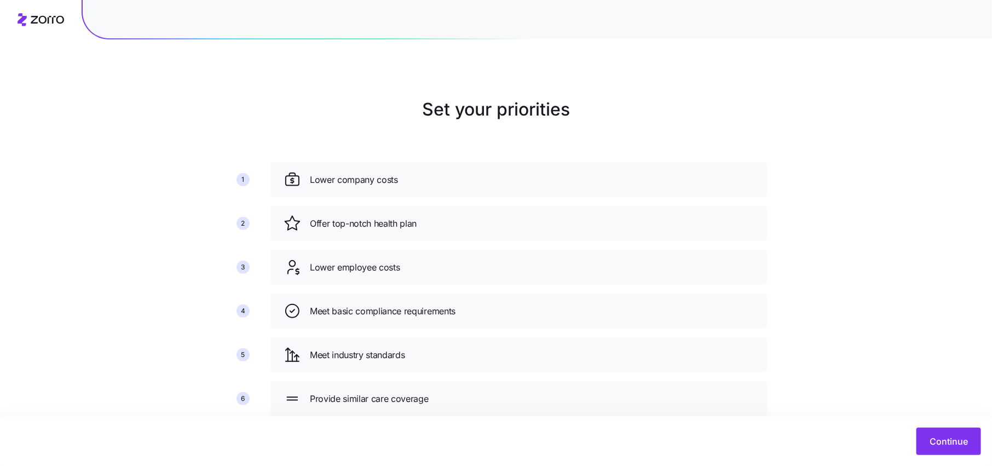
scroll to position [28, 0]
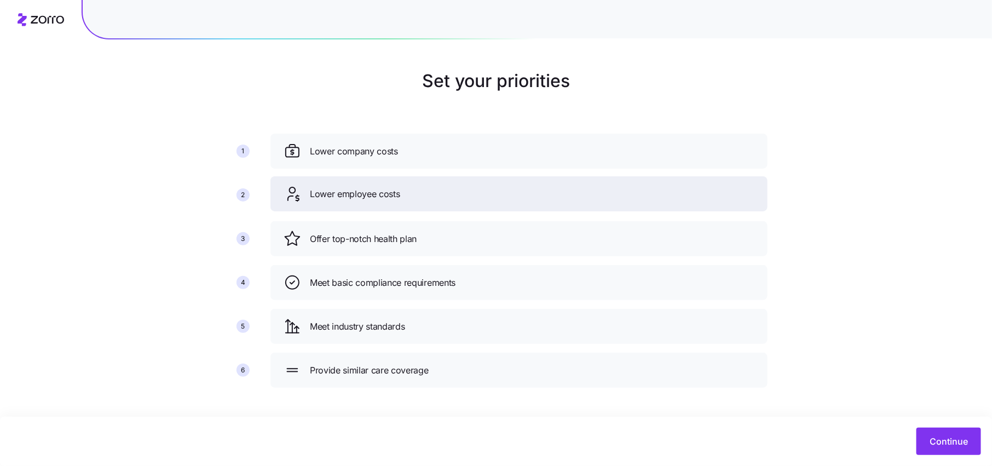
drag, startPoint x: 371, startPoint y: 247, endPoint x: 371, endPoint y: 203, distance: 44.9
click at [371, 203] on div "Lower employee costs" at bounding box center [518, 193] width 497 height 35
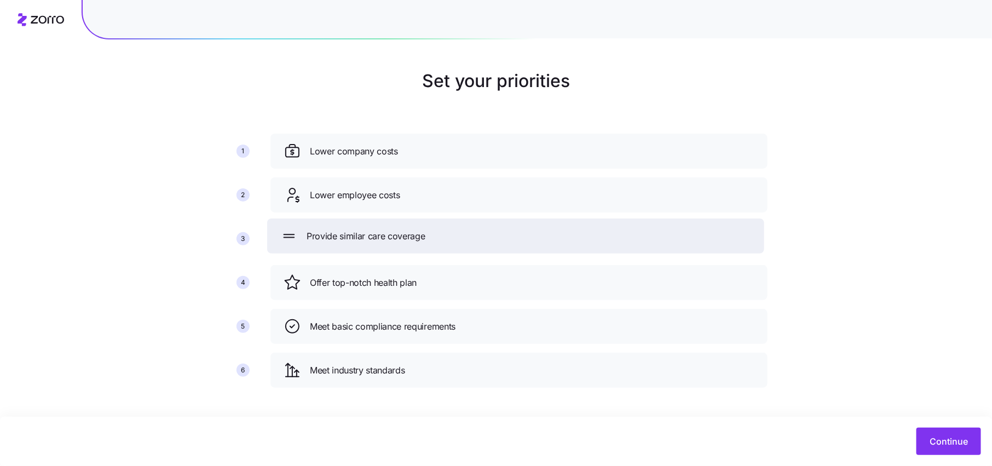
drag, startPoint x: 412, startPoint y: 379, endPoint x: 409, endPoint y: 244, distance: 135.8
click at [409, 244] on div "Provide similar care coverage" at bounding box center [515, 235] width 497 height 35
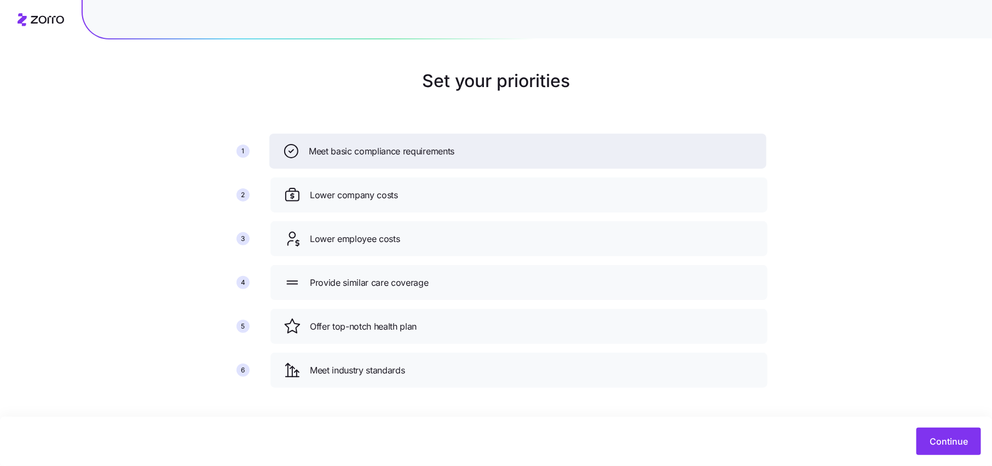
drag, startPoint x: 425, startPoint y: 335, endPoint x: 424, endPoint y: 158, distance: 176.3
click at [424, 158] on div "Meet basic compliance requirements" at bounding box center [517, 151] width 497 height 35
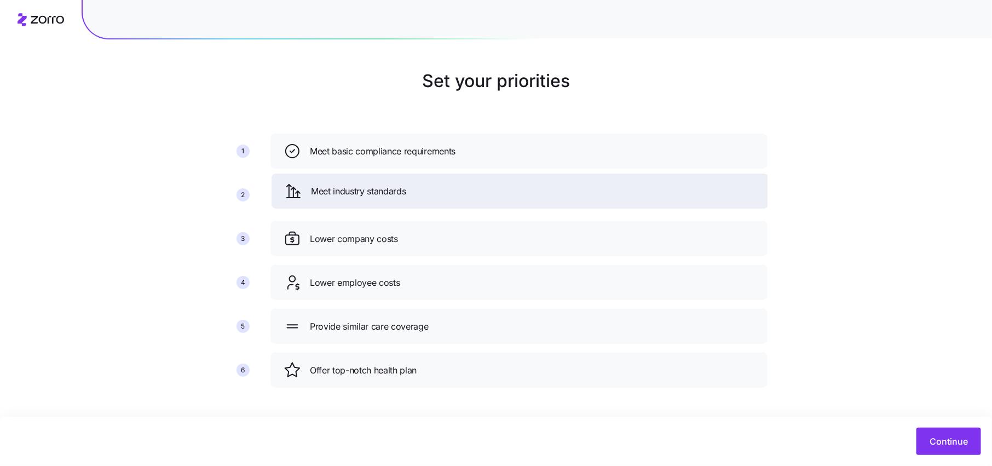
drag, startPoint x: 383, startPoint y: 371, endPoint x: 384, endPoint y: 192, distance: 179.1
click at [384, 192] on span "Meet industry standards" at bounding box center [358, 192] width 95 height 14
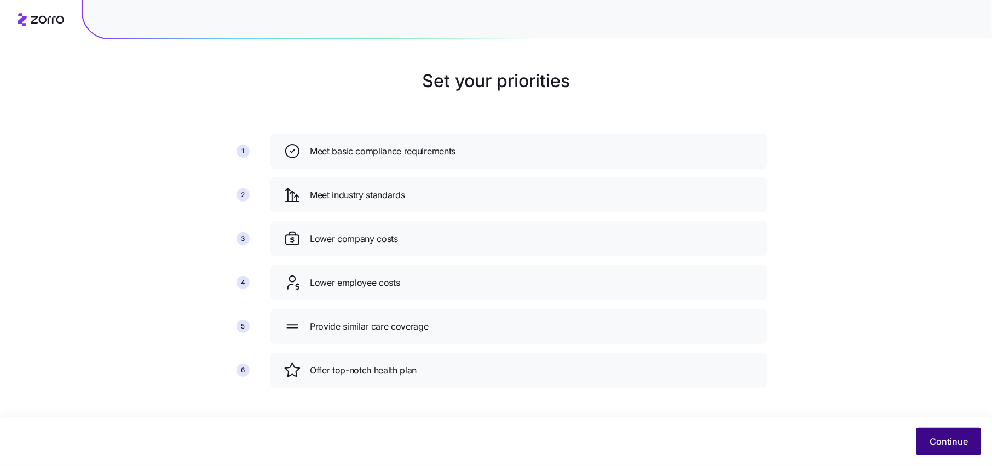
click at [964, 438] on span "Continue" at bounding box center [949, 441] width 38 height 13
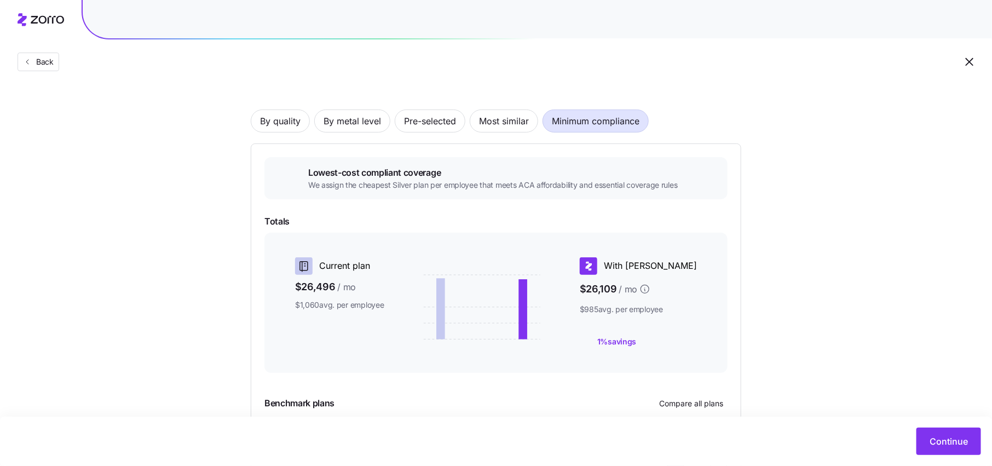
scroll to position [53, 0]
click at [286, 123] on span "By quality" at bounding box center [280, 121] width 41 height 22
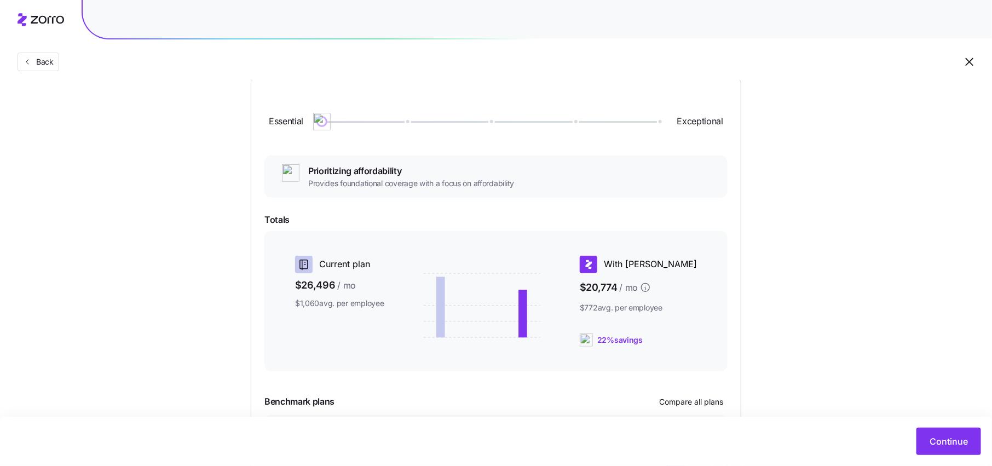
scroll to position [133, 0]
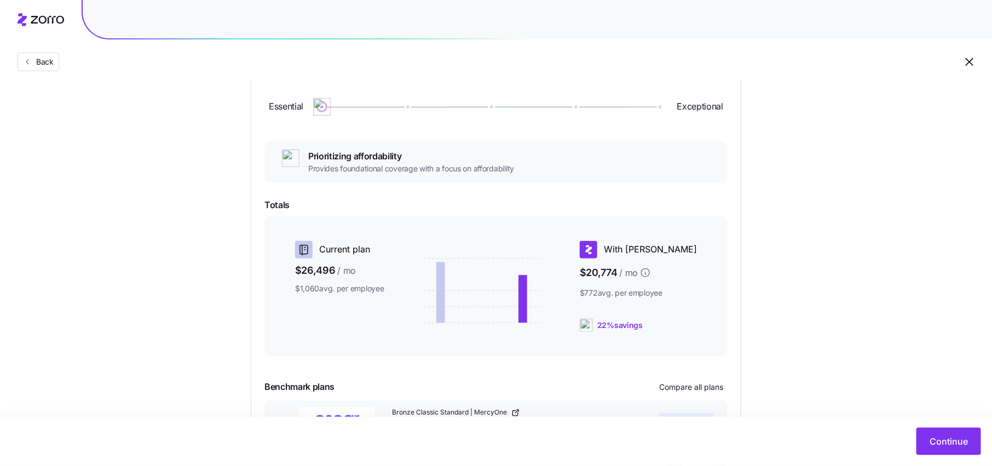
drag, startPoint x: 632, startPoint y: 323, endPoint x: 680, endPoint y: 323, distance: 47.6
click at [680, 323] on div "22% savings" at bounding box center [638, 325] width 117 height 13
click at [693, 302] on div "With Zorro $20,774 / mo $772 avg. per employee 22% savings" at bounding box center [638, 286] width 117 height 91
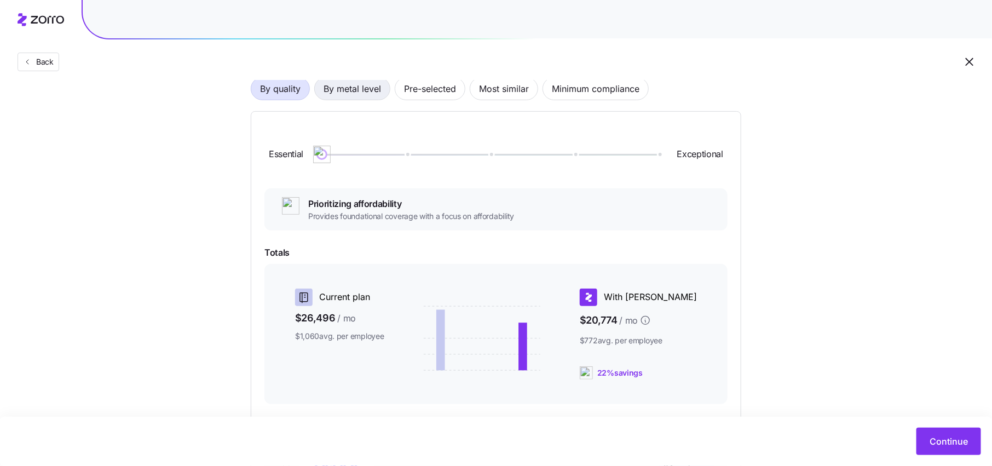
click at [365, 97] on span "By metal level" at bounding box center [352, 89] width 57 height 22
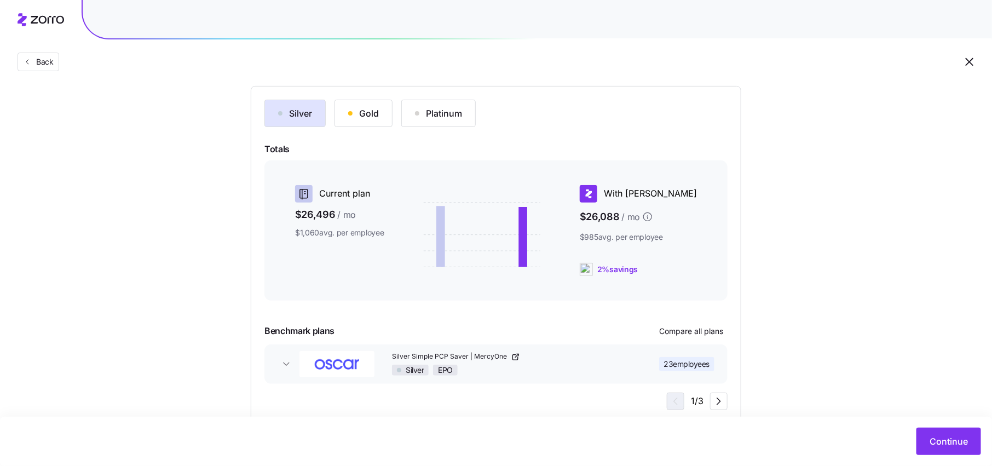
scroll to position [115, 0]
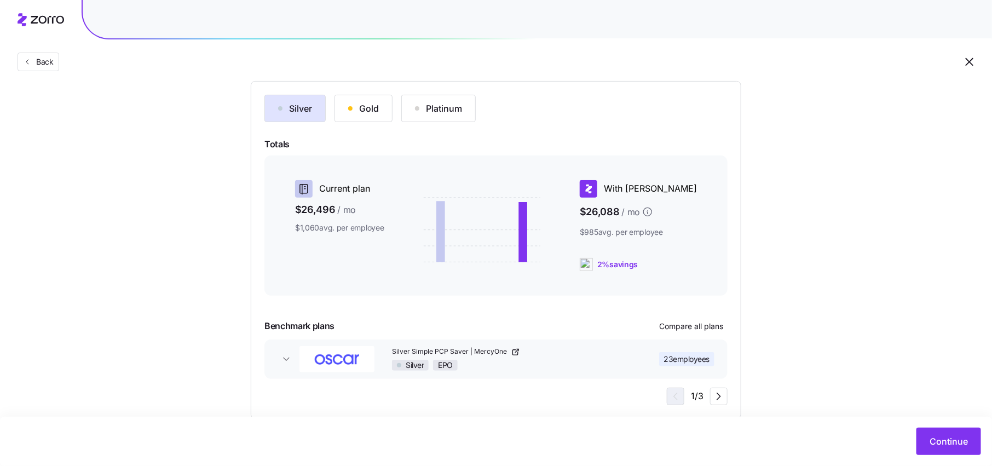
drag, startPoint x: 630, startPoint y: 261, endPoint x: 687, endPoint y: 262, distance: 56.4
click at [687, 261] on div "2% savings" at bounding box center [638, 264] width 117 height 13
click at [695, 266] on div "2% savings" at bounding box center [638, 264] width 117 height 13
drag, startPoint x: 679, startPoint y: 273, endPoint x: 576, endPoint y: 264, distance: 103.3
click at [576, 264] on div "Current plan $26,496 / mo $1,060 avg. per employee With Zorro $26,088 / mo $985…" at bounding box center [495, 226] width 463 height 140
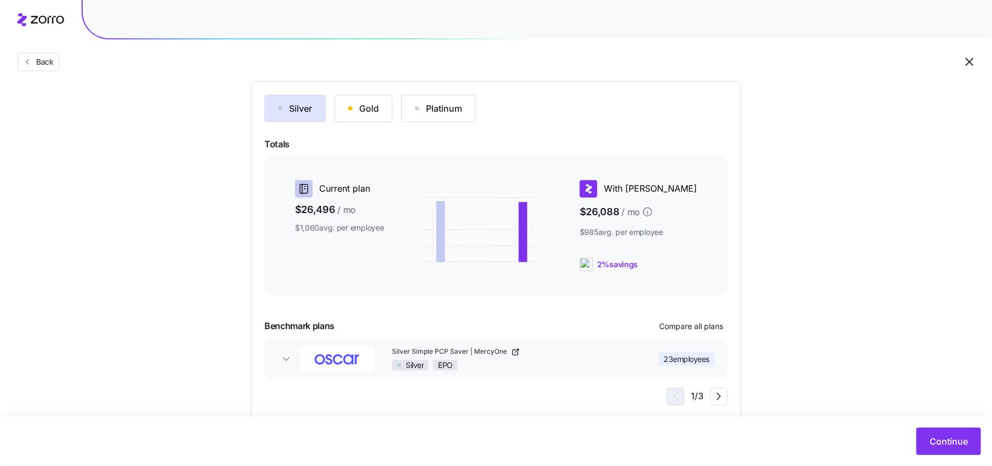
click at [606, 286] on div "Current plan $26,496 / mo $1,060 avg. per employee With Zorro $26,088 / mo $985…" at bounding box center [495, 226] width 463 height 140
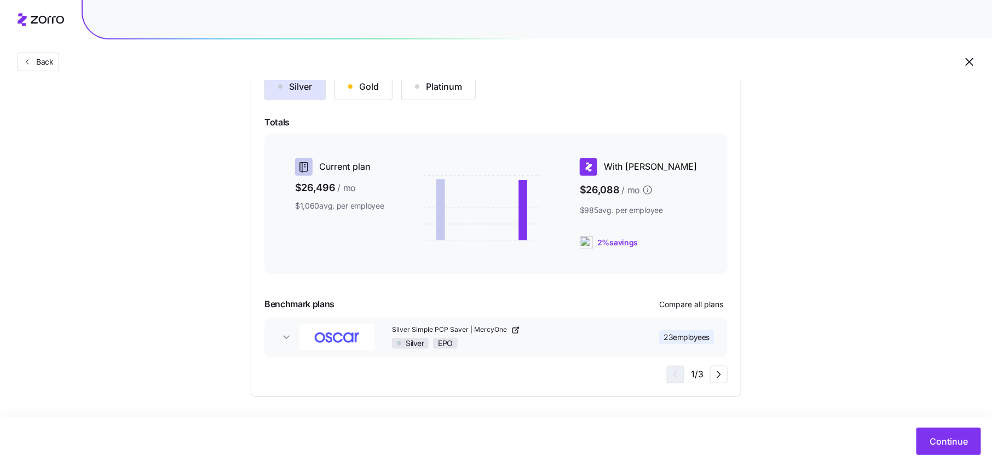
scroll to position [47, 0]
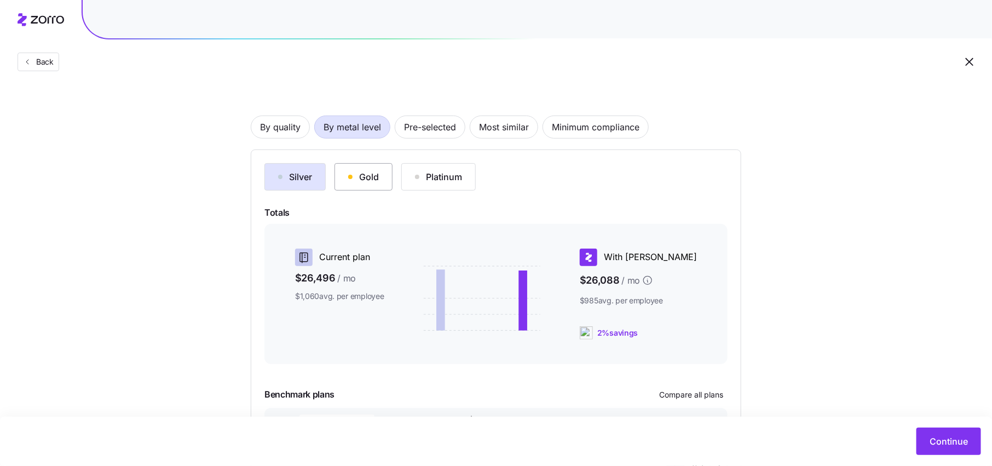
click at [350, 185] on button "Gold" at bounding box center [364, 176] width 58 height 27
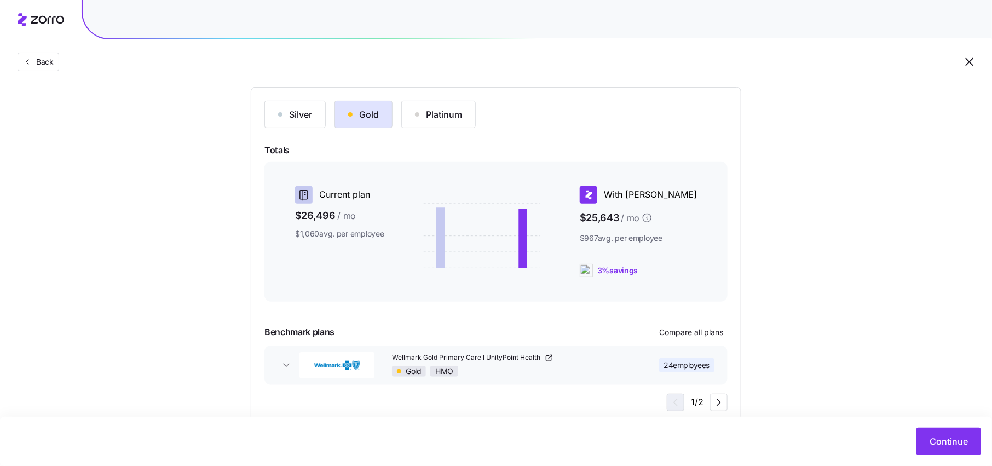
scroll to position [137, 0]
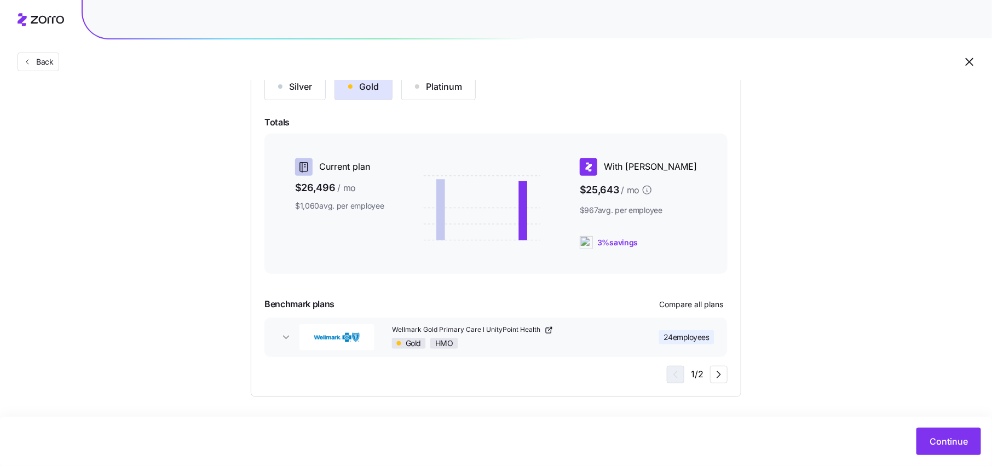
click at [611, 331] on link "Wellmark Gold Primary Care l UnityPoint Health" at bounding box center [510, 329] width 237 height 9
click at [286, 335] on icon "button" at bounding box center [286, 337] width 11 height 11
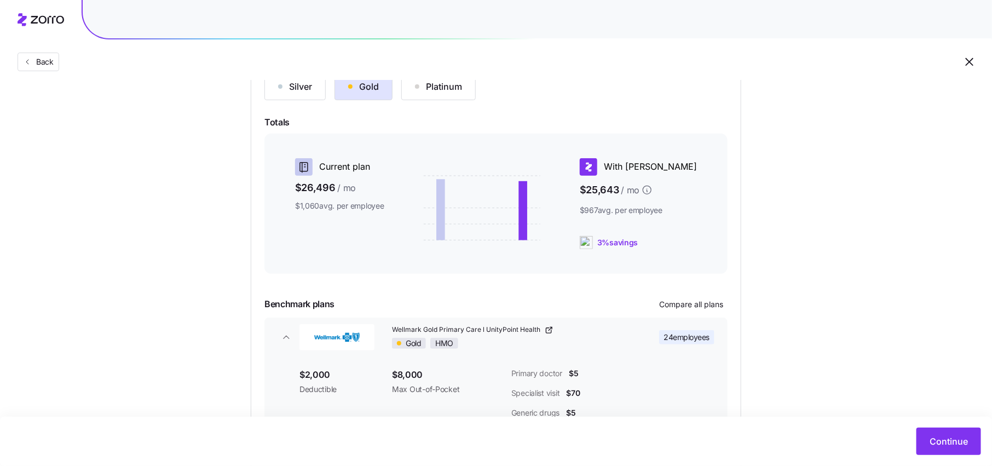
scroll to position [218, 0]
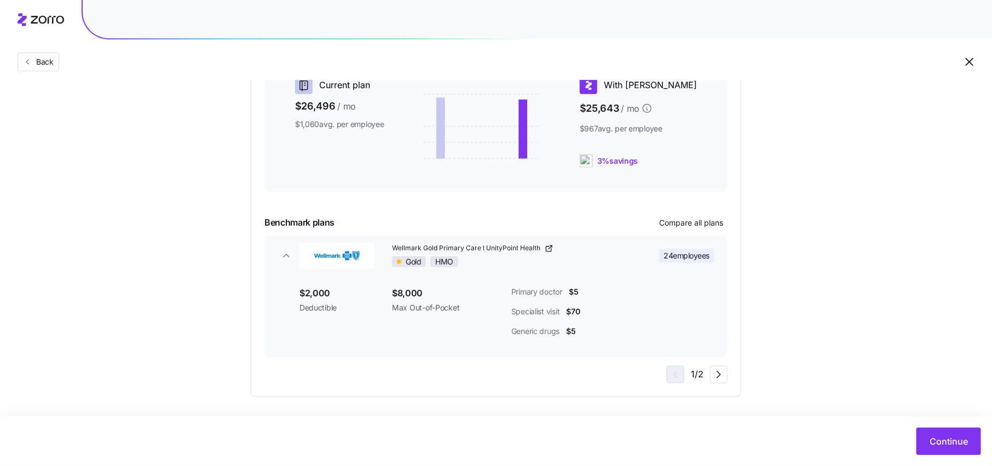
click at [523, 250] on span "Wellmark Gold Primary Care l UnityPoint Health" at bounding box center [467, 248] width 151 height 9
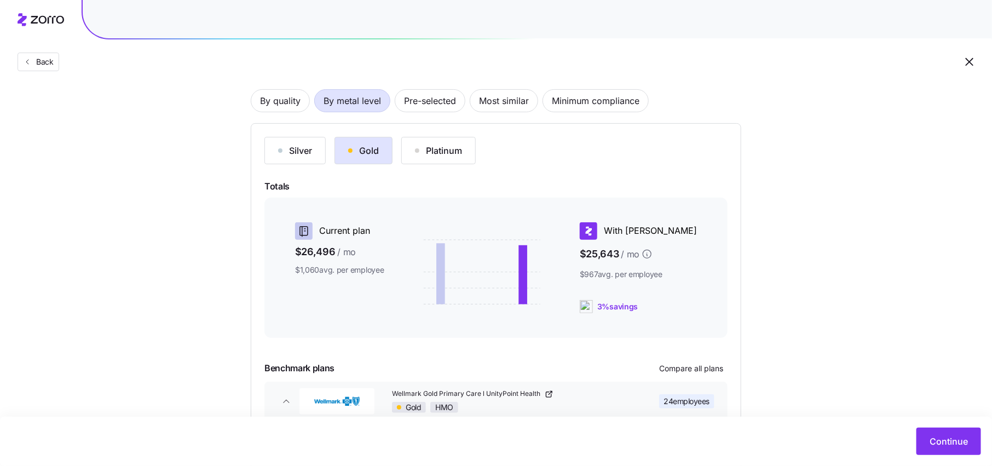
scroll to position [32, 0]
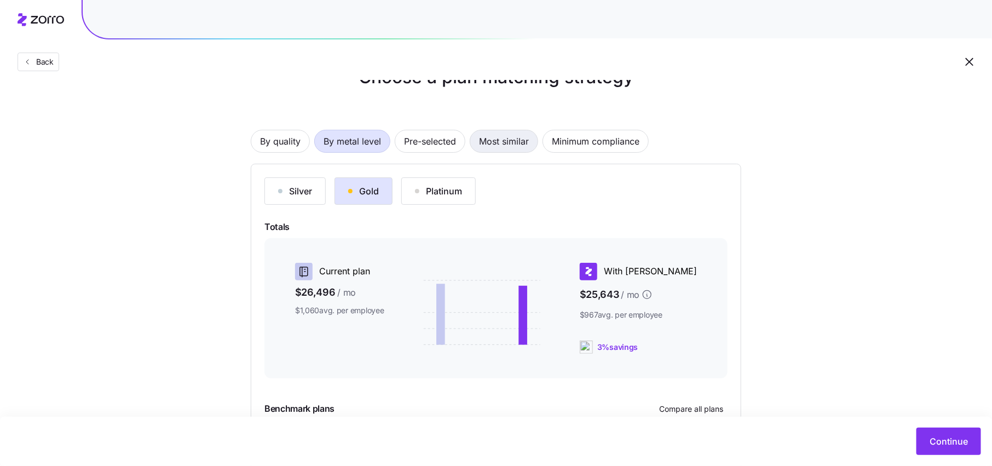
click at [510, 133] on span "Most similar" at bounding box center [504, 141] width 50 height 22
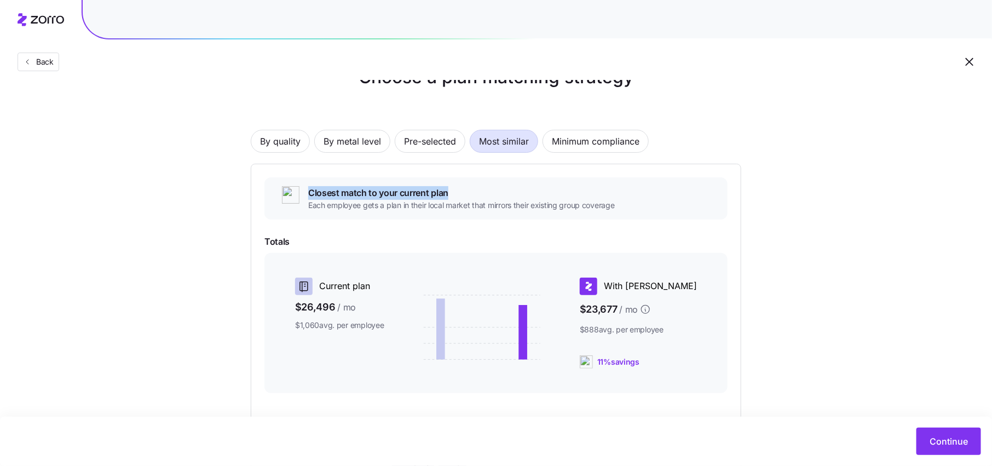
drag, startPoint x: 304, startPoint y: 193, endPoint x: 474, endPoint y: 193, distance: 169.7
click at [474, 193] on div "Closest match to your current plan Each employee gets a plan in their local mar…" at bounding box center [495, 198] width 463 height 42
click at [474, 193] on span "Closest match to your current plan" at bounding box center [461, 193] width 307 height 14
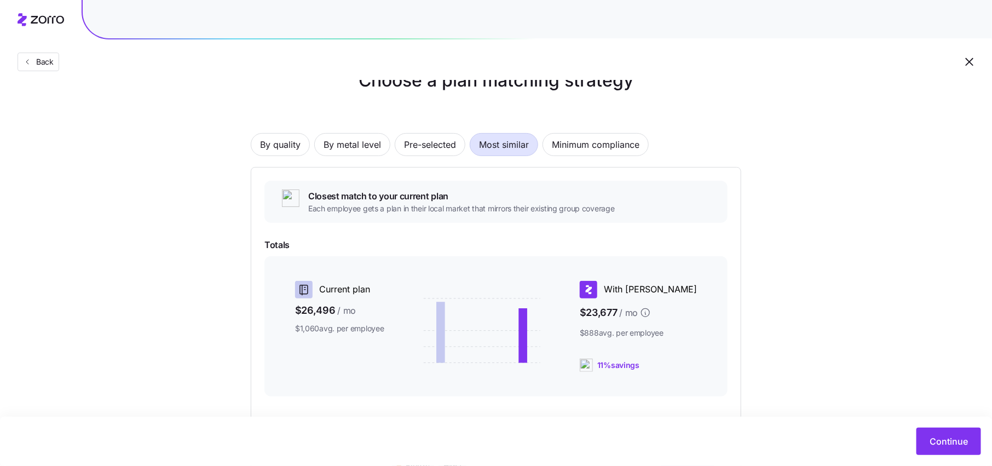
scroll to position [233, 0]
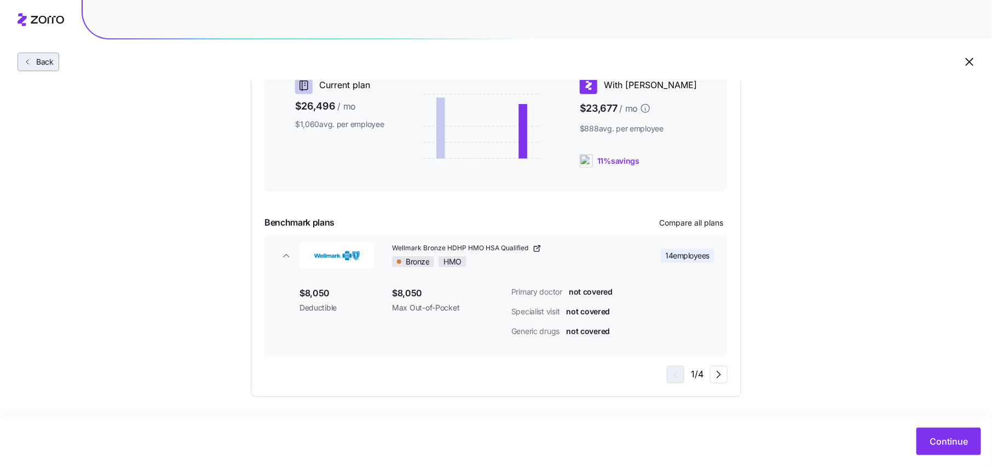
click at [41, 61] on span "Back" at bounding box center [43, 61] width 22 height 11
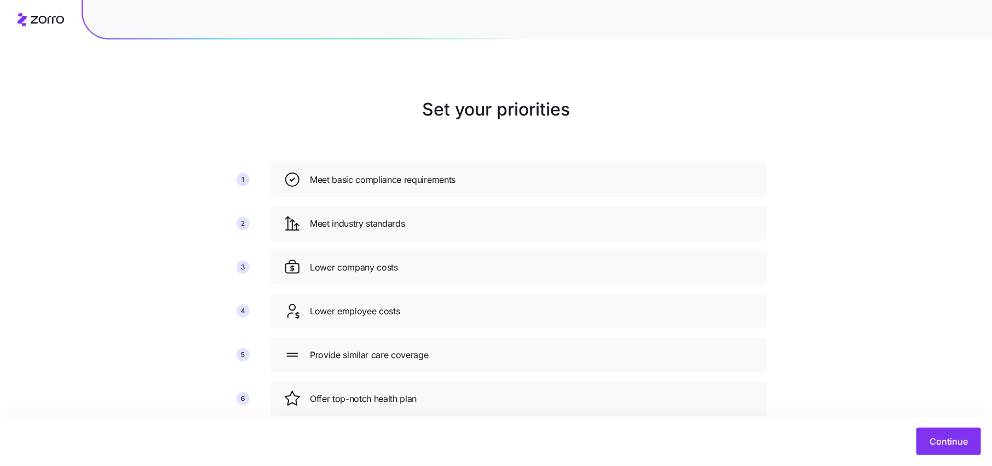
scroll to position [28, 0]
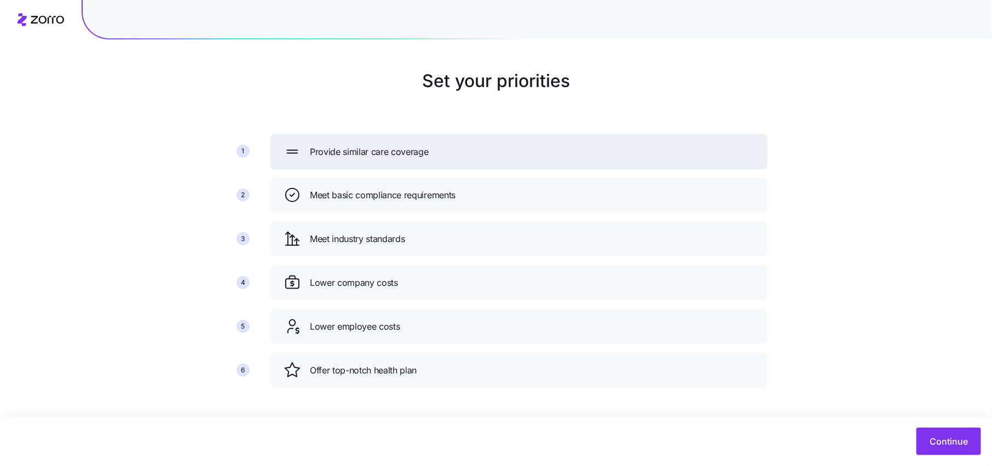
drag, startPoint x: 388, startPoint y: 328, endPoint x: 387, endPoint y: 151, distance: 176.9
click at [387, 151] on span "Provide similar care coverage" at bounding box center [369, 152] width 119 height 14
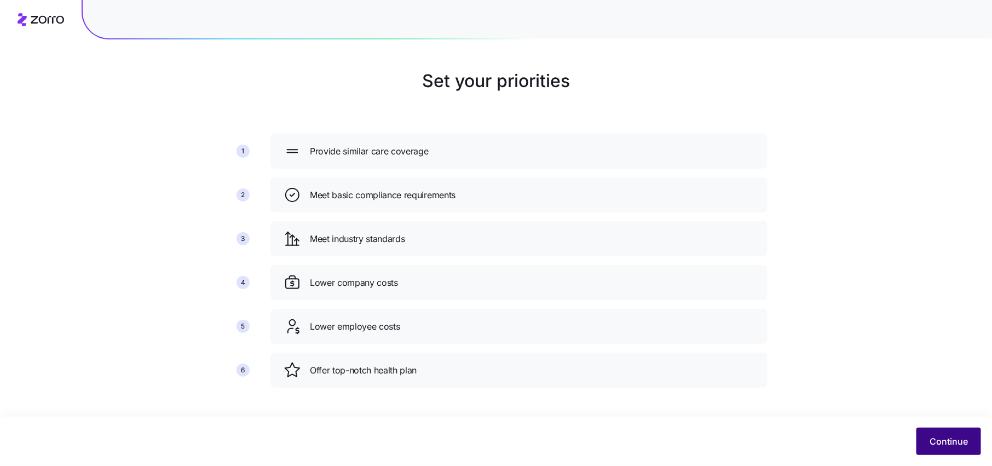
click at [942, 446] on span "Continue" at bounding box center [949, 441] width 38 height 13
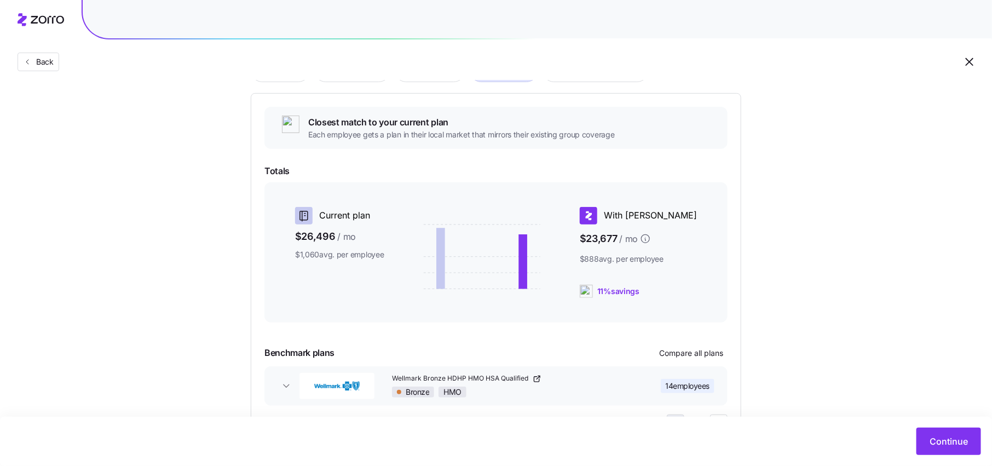
scroll to position [152, 0]
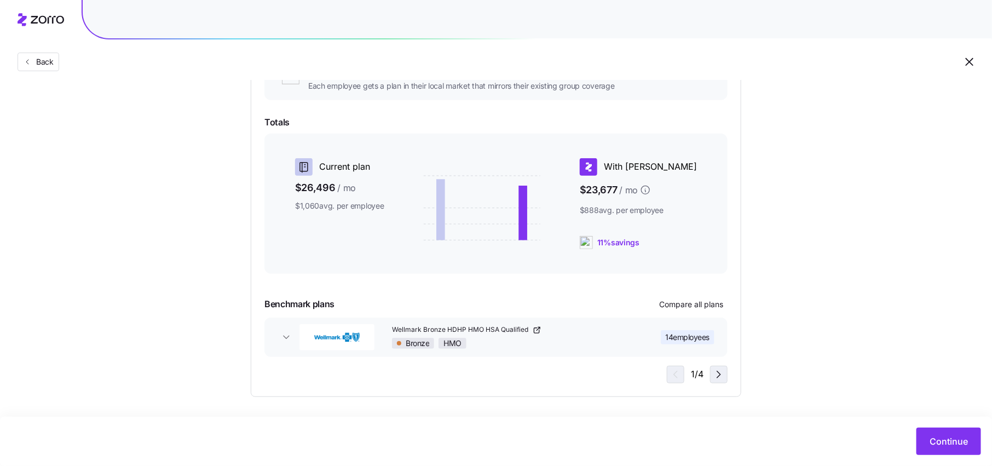
click at [713, 373] on icon "button" at bounding box center [718, 374] width 13 height 13
click at [719, 375] on icon "button" at bounding box center [718, 374] width 3 height 7
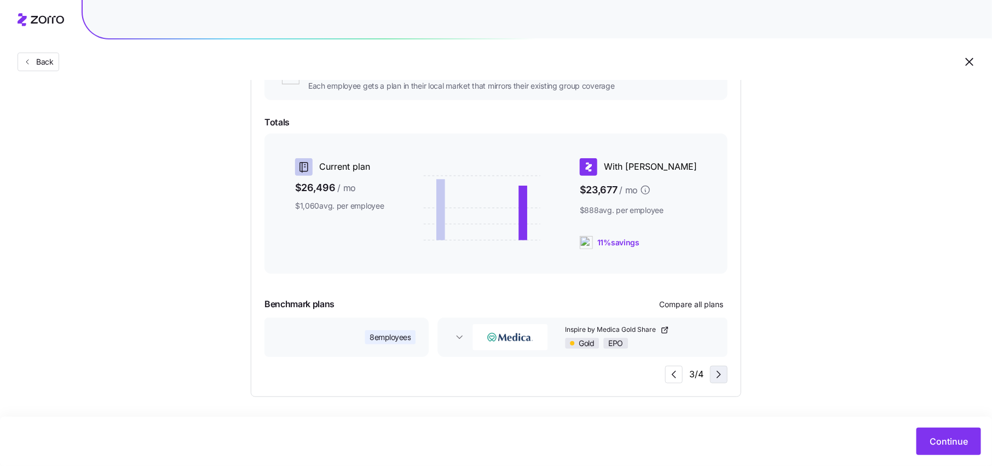
click at [719, 375] on icon "button" at bounding box center [718, 374] width 3 height 7
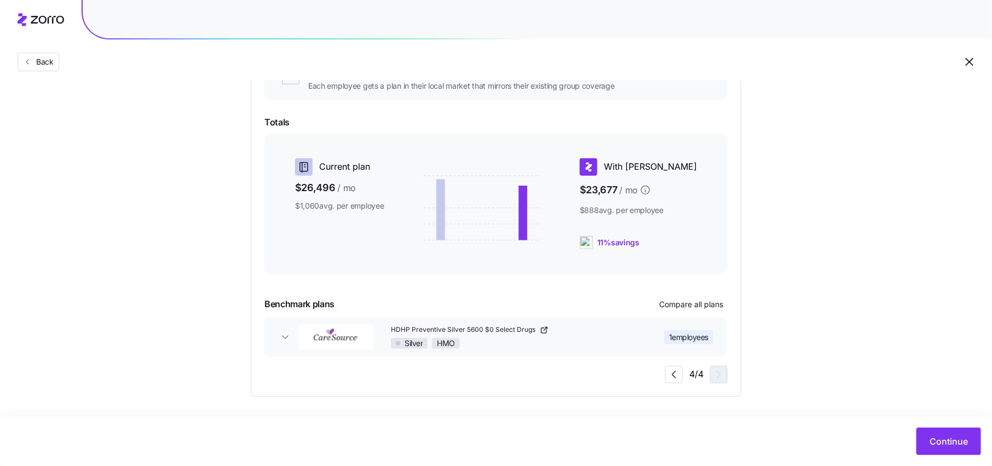
scroll to position [0, 0]
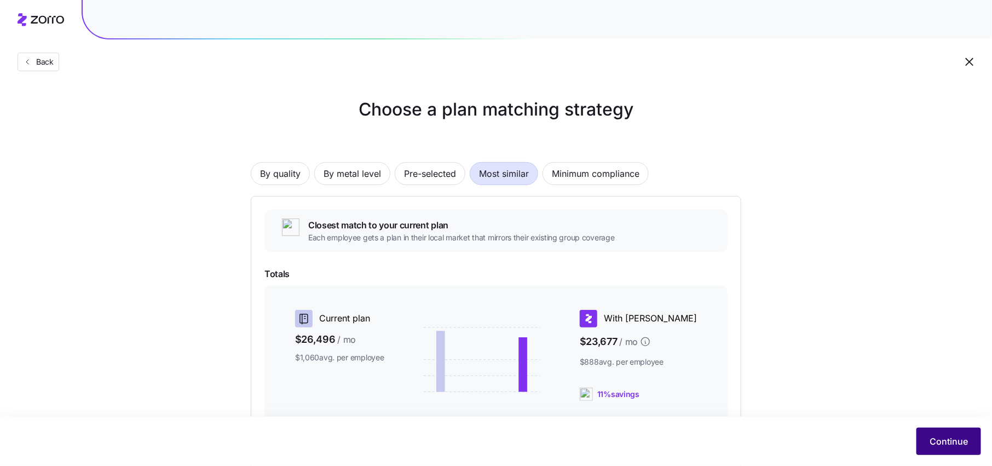
click at [952, 444] on span "Continue" at bounding box center [949, 441] width 38 height 13
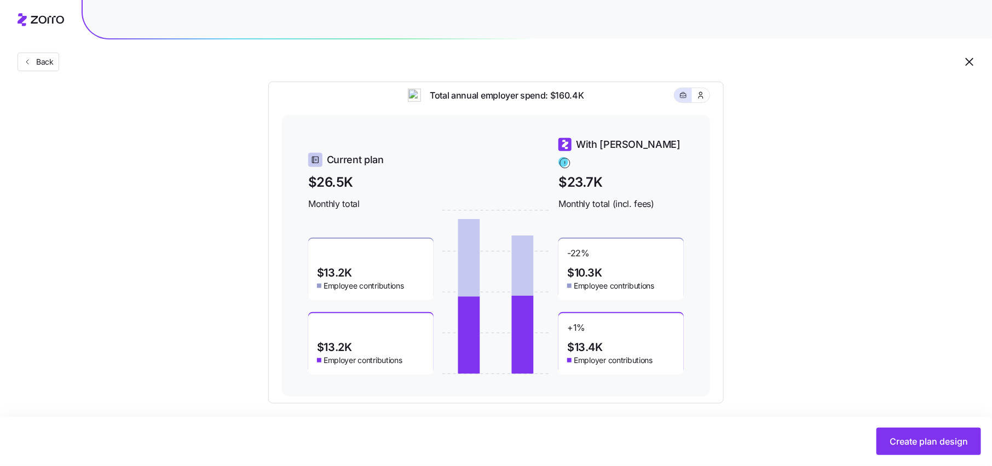
scroll to position [350, 0]
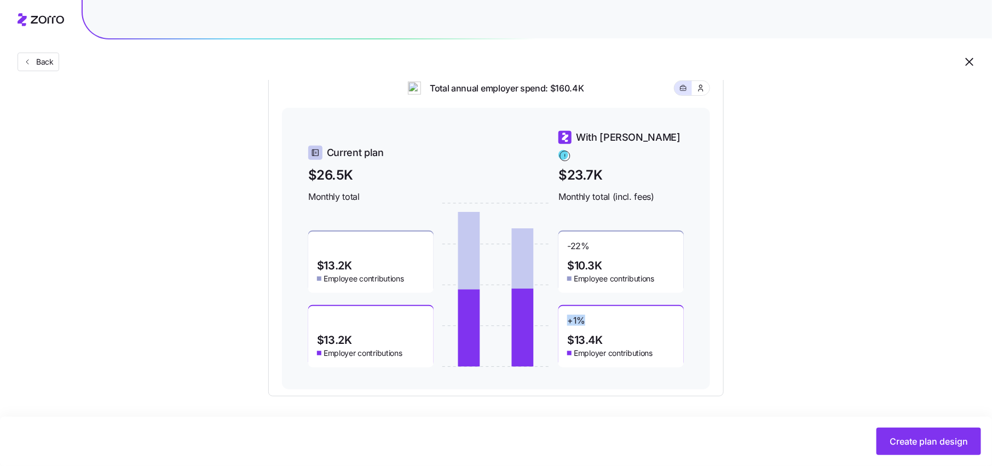
drag, startPoint x: 588, startPoint y: 309, endPoint x: 563, endPoint y: 310, distance: 25.2
click at [563, 310] on div "+ 1 % $13.4K Employer contributions" at bounding box center [621, 336] width 125 height 61
click at [605, 318] on div "+ 1 % $13.4K Employer contributions" at bounding box center [621, 336] width 125 height 61
click at [923, 435] on button "Create plan design" at bounding box center [929, 441] width 105 height 27
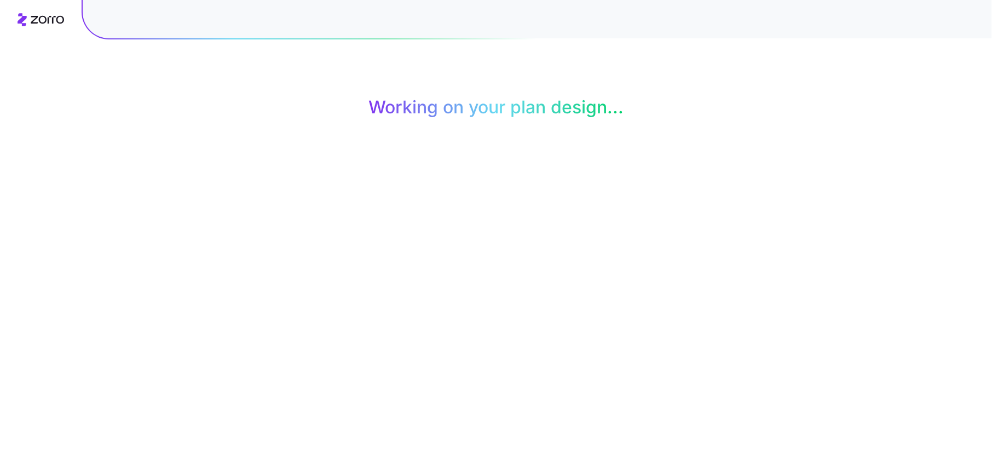
scroll to position [0, 0]
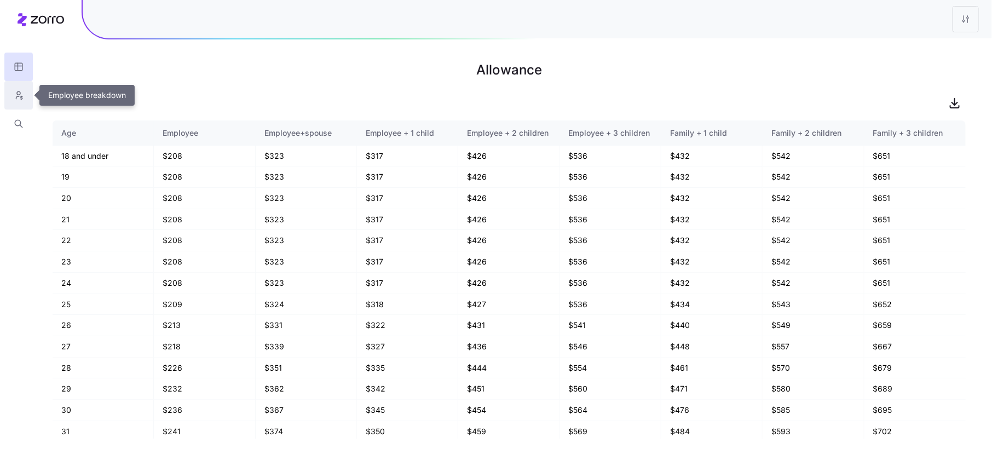
click at [22, 97] on icon "button" at bounding box center [19, 95] width 10 height 11
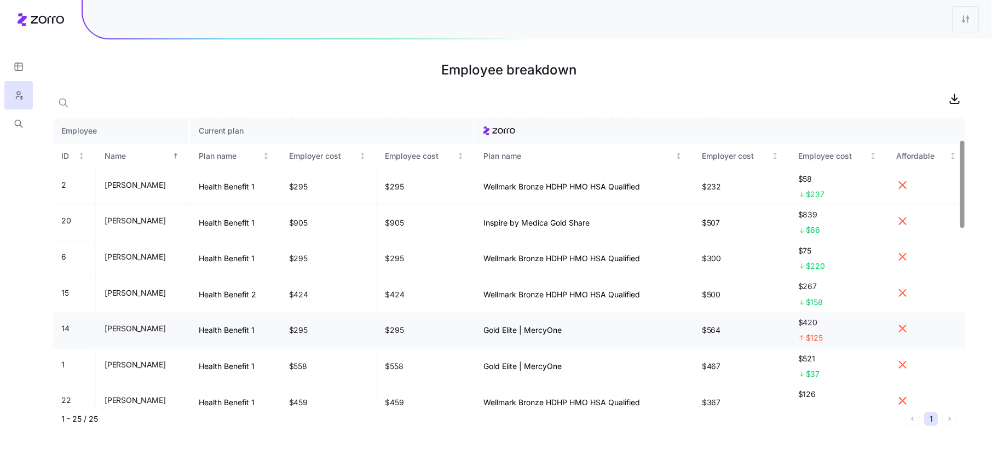
scroll to position [48, 0]
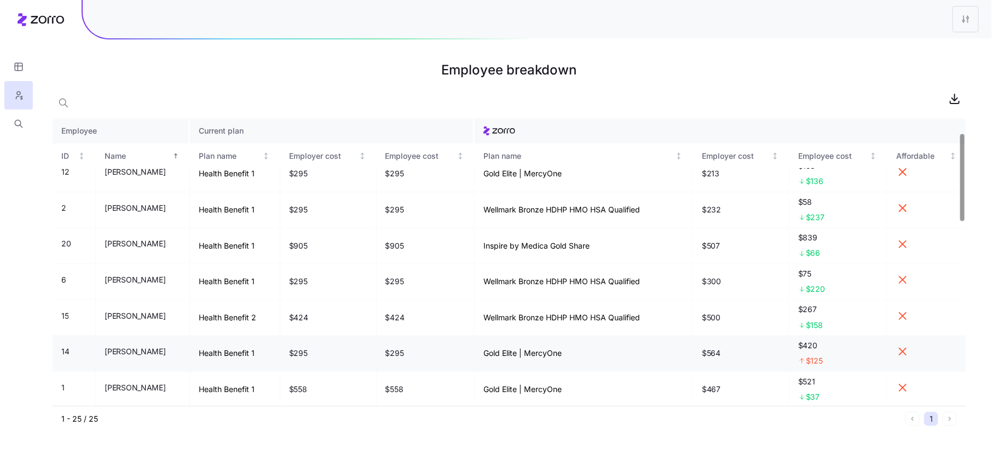
click at [513, 353] on td "Gold Elite | MercyOne" at bounding box center [584, 354] width 218 height 36
click at [533, 351] on td "Gold Elite | MercyOne" at bounding box center [584, 354] width 218 height 36
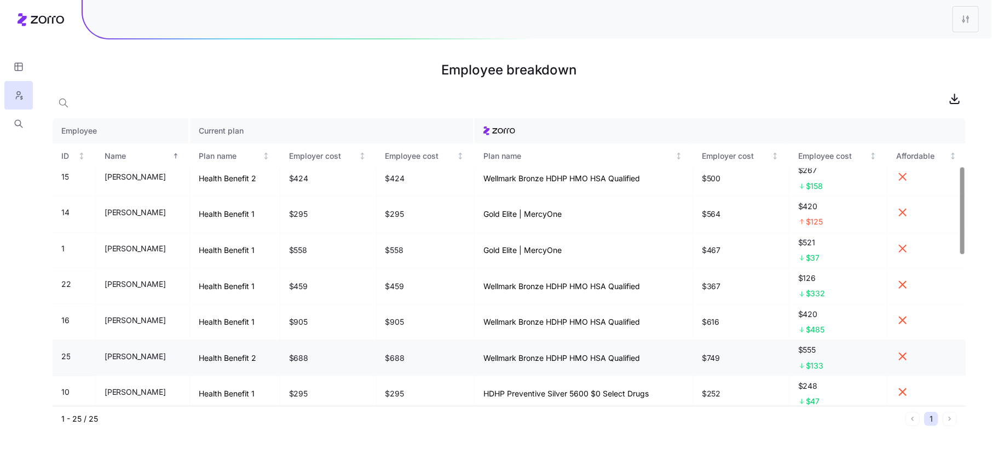
scroll to position [122, 0]
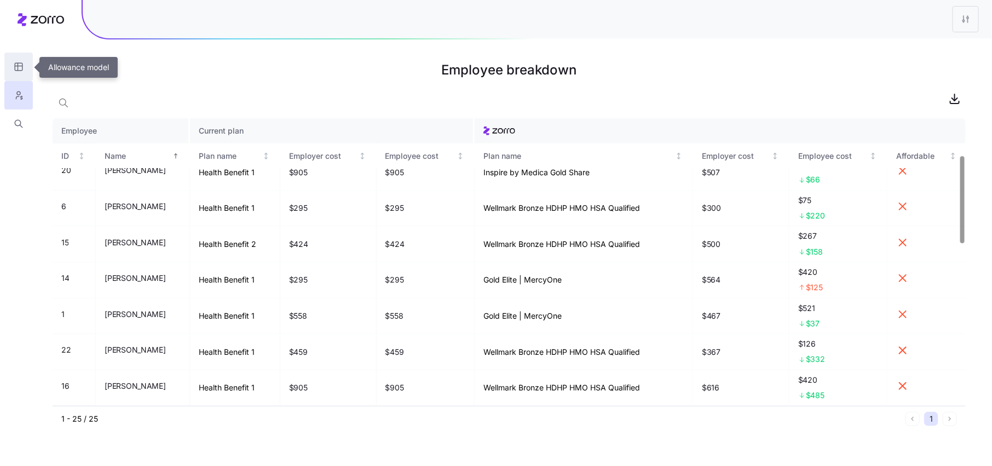
click at [25, 70] on button "button" at bounding box center [18, 67] width 28 height 28
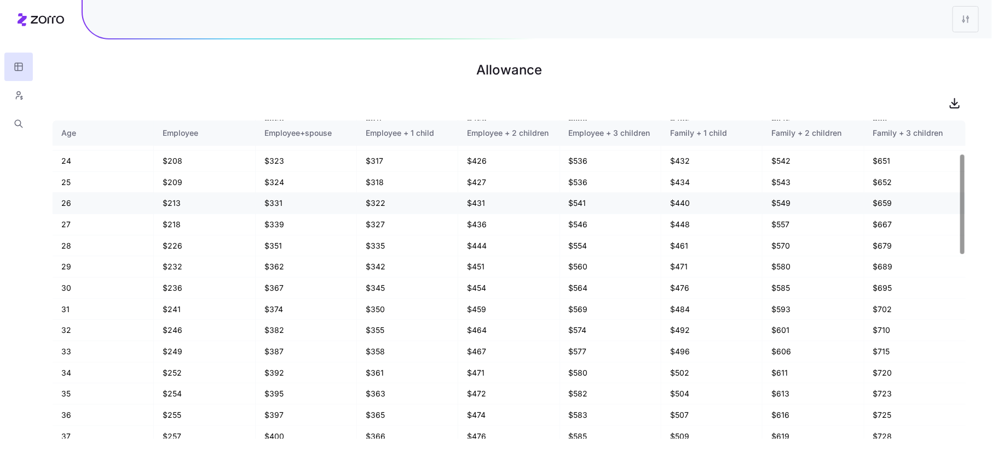
scroll to position [124, 0]
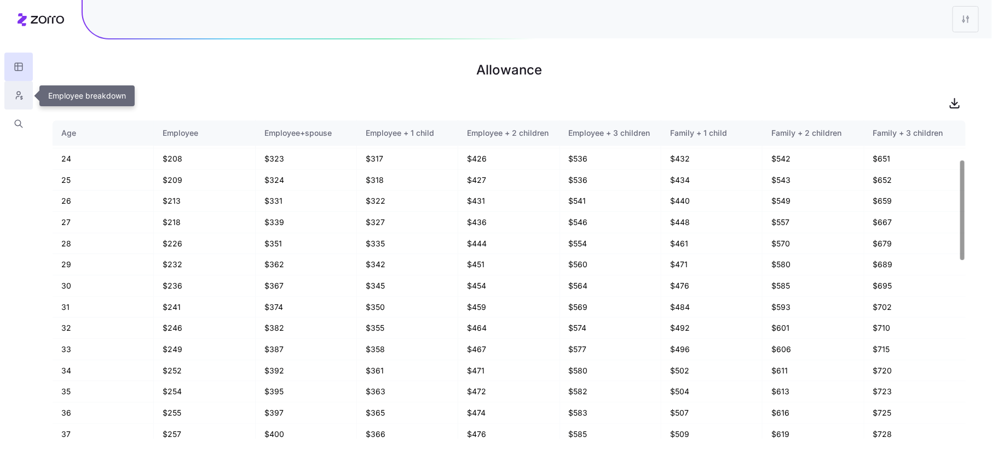
click at [23, 93] on icon "button" at bounding box center [19, 95] width 10 height 11
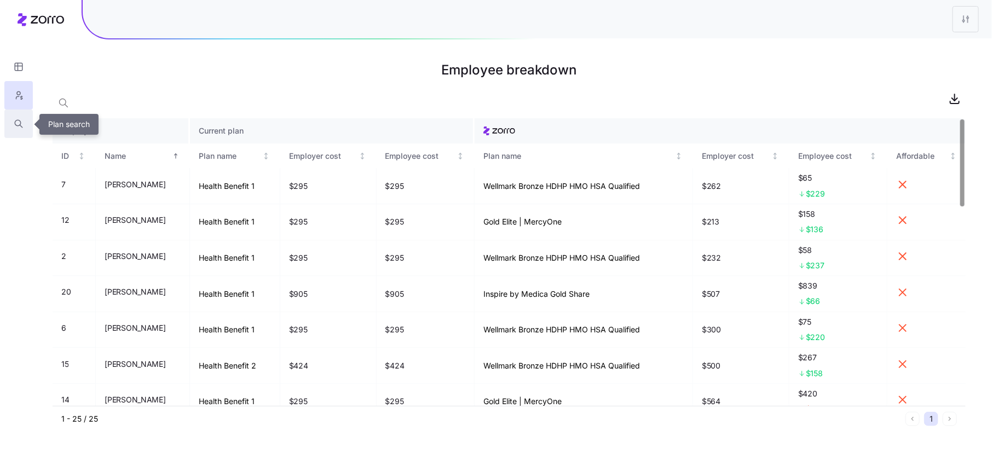
click at [15, 125] on icon "button" at bounding box center [18, 123] width 6 height 6
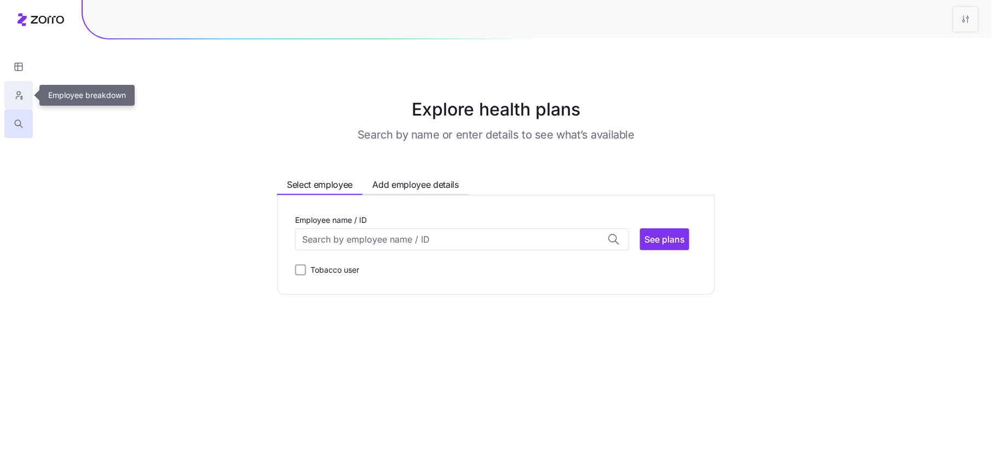
click at [8, 90] on button "button" at bounding box center [18, 95] width 28 height 28
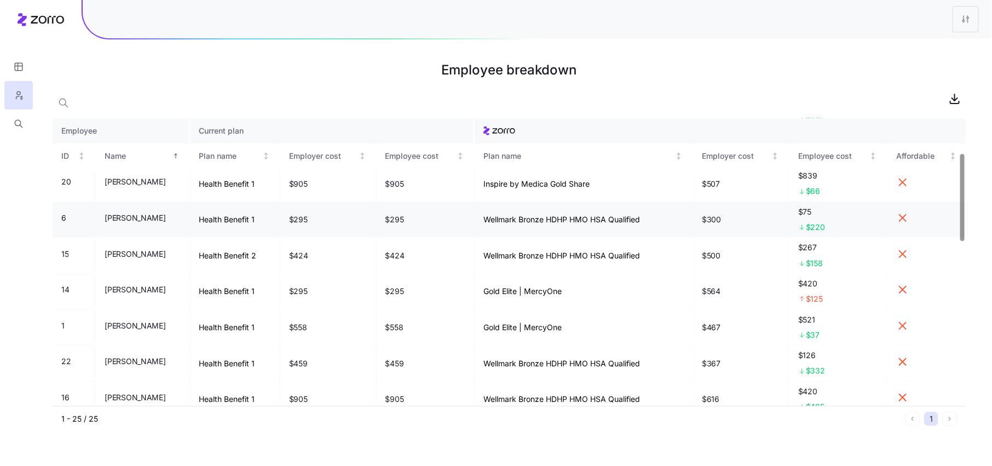
scroll to position [116, 0]
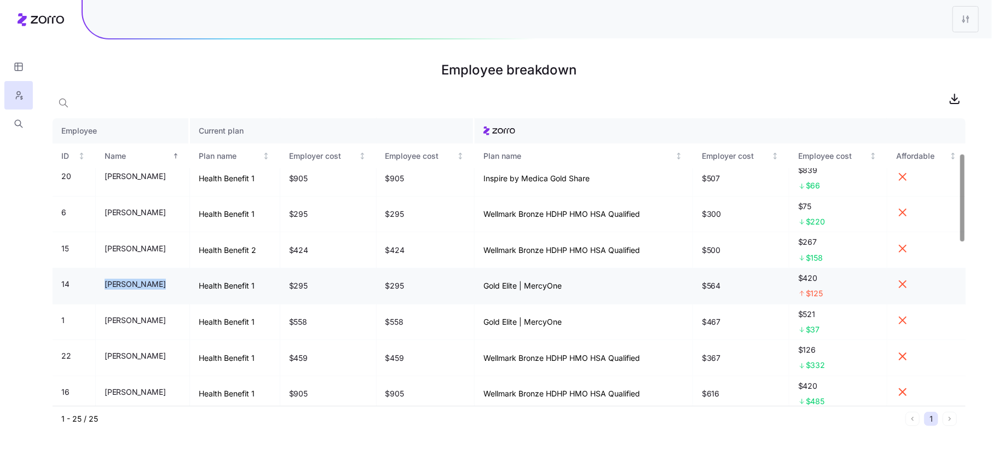
drag, startPoint x: 155, startPoint y: 282, endPoint x: 90, endPoint y: 282, distance: 64.6
click at [90, 282] on tr "14 Deb Richardson Health Benefit 1 $295 $295 Gold Elite | MercyOne $564 $420 $1…" at bounding box center [509, 286] width 913 height 36
drag, startPoint x: 163, startPoint y: 282, endPoint x: 87, endPoint y: 283, distance: 76.1
click at [87, 283] on tr "14 Deb Richardson Health Benefit 1 $295 $295 Gold Elite | MercyOne $564 $420 $1…" at bounding box center [509, 286] width 913 height 36
copy tr "Deb Richardson"
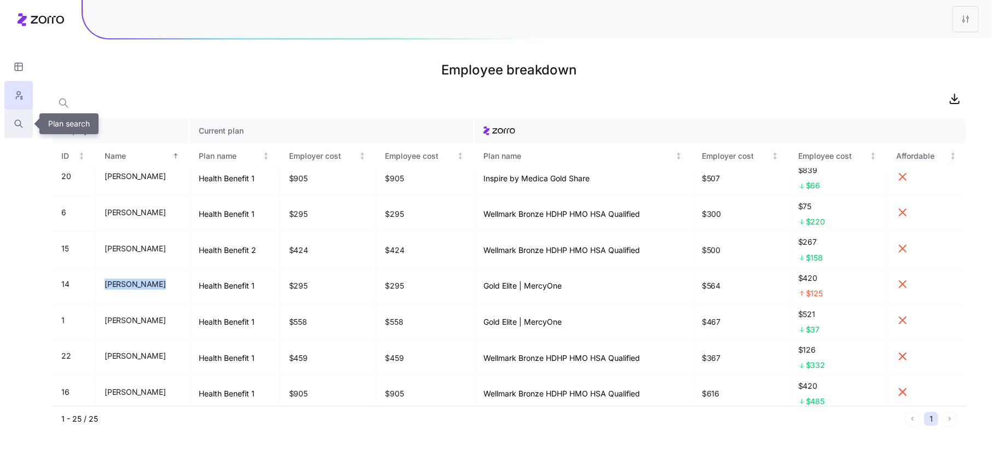
click at [14, 126] on icon "button" at bounding box center [19, 123] width 10 height 11
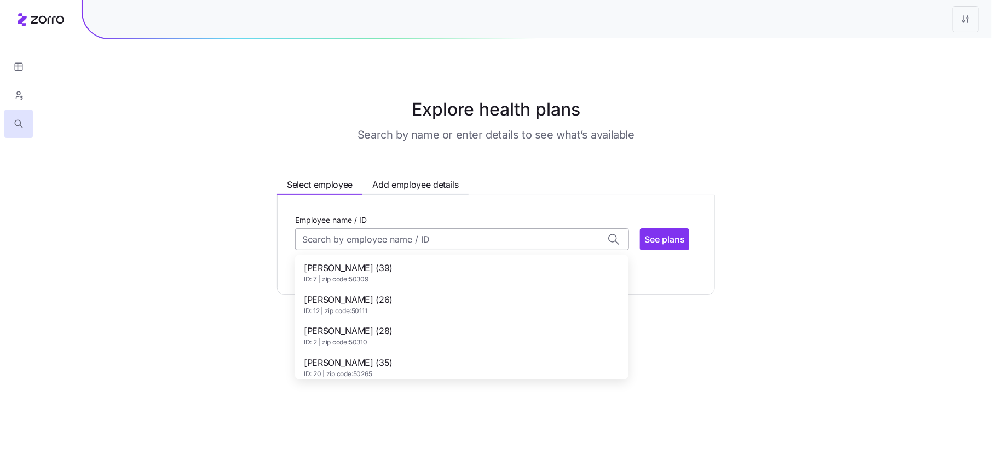
click at [389, 234] on input "Employee name / ID" at bounding box center [462, 239] width 334 height 22
paste input "Deb Richardson"
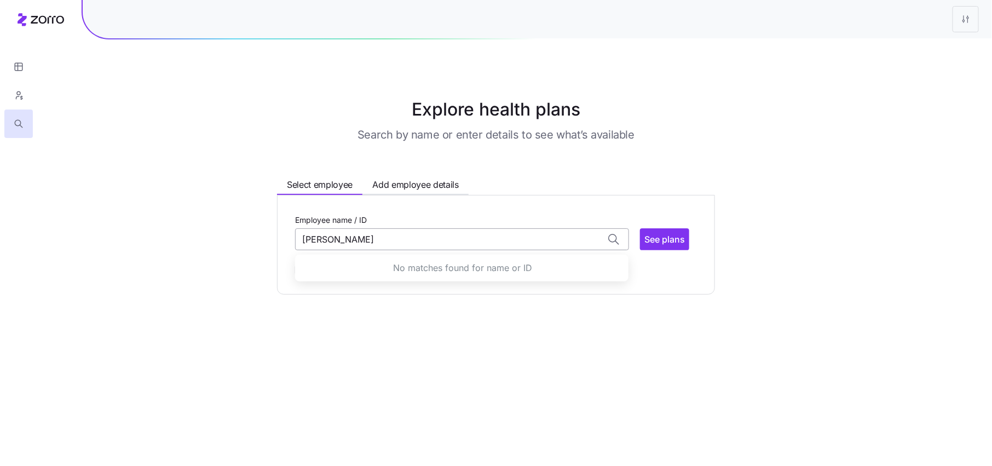
click at [419, 240] on input "Deb Richardson" at bounding box center [462, 239] width 334 height 22
click at [319, 237] on input "Deb Richardson" at bounding box center [462, 239] width 334 height 22
click at [350, 269] on span "Deb Richardson (60)" at bounding box center [348, 268] width 89 height 14
click at [653, 247] on button "See plans" at bounding box center [664, 239] width 49 height 22
type input "Deb Richardson (ID: 14)"
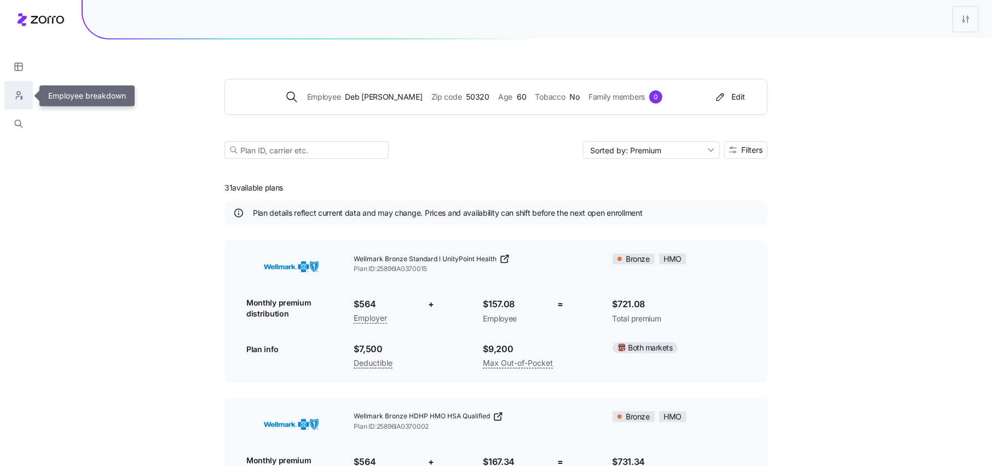
click at [24, 98] on button "button" at bounding box center [18, 95] width 28 height 28
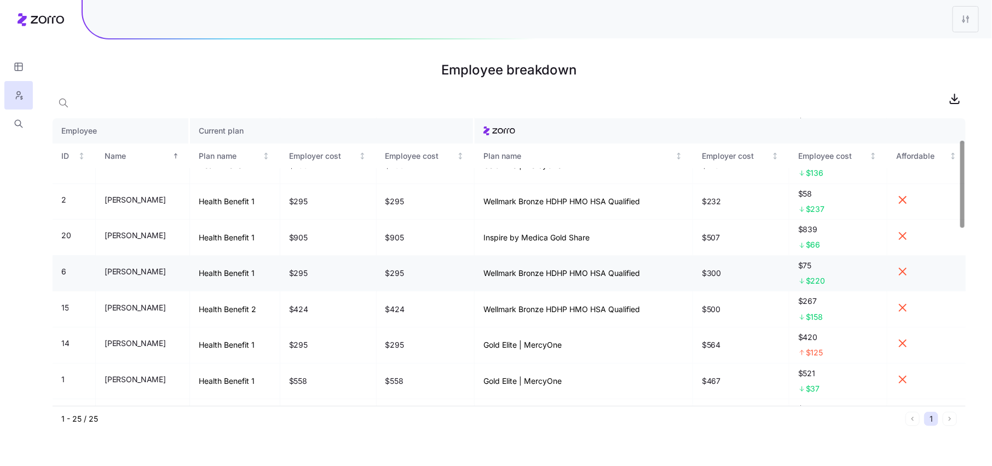
scroll to position [70, 0]
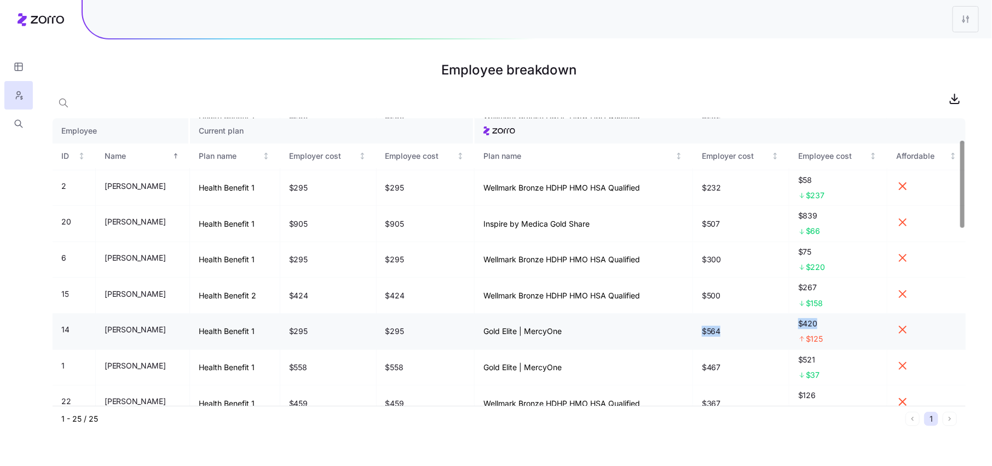
drag, startPoint x: 822, startPoint y: 323, endPoint x: 699, endPoint y: 323, distance: 122.7
click at [699, 323] on tr "14 Deb Richardson Health Benefit 1 $295 $295 Gold Elite | MercyOne $564 $420 $1…" at bounding box center [509, 332] width 913 height 36
click at [752, 331] on td "$564" at bounding box center [741, 332] width 96 height 36
click at [12, 127] on button "button" at bounding box center [18, 124] width 28 height 28
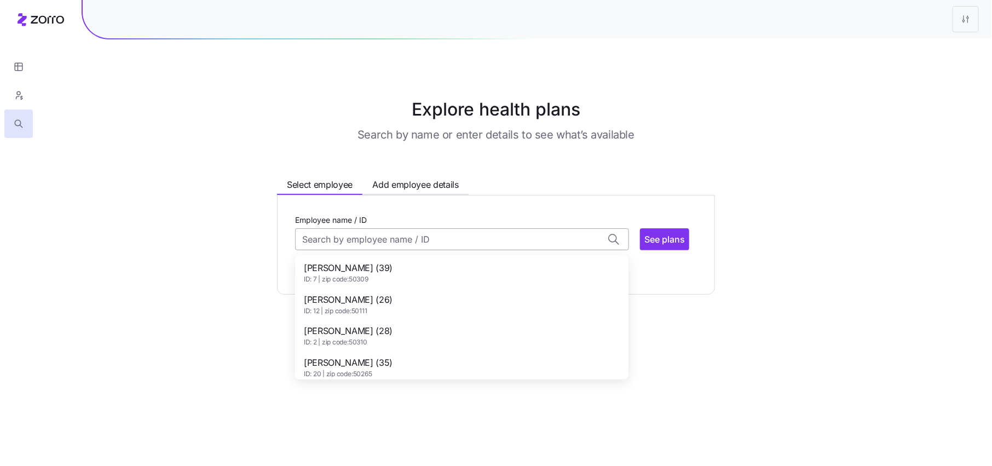
click at [338, 233] on input "Employee name / ID" at bounding box center [462, 239] width 334 height 22
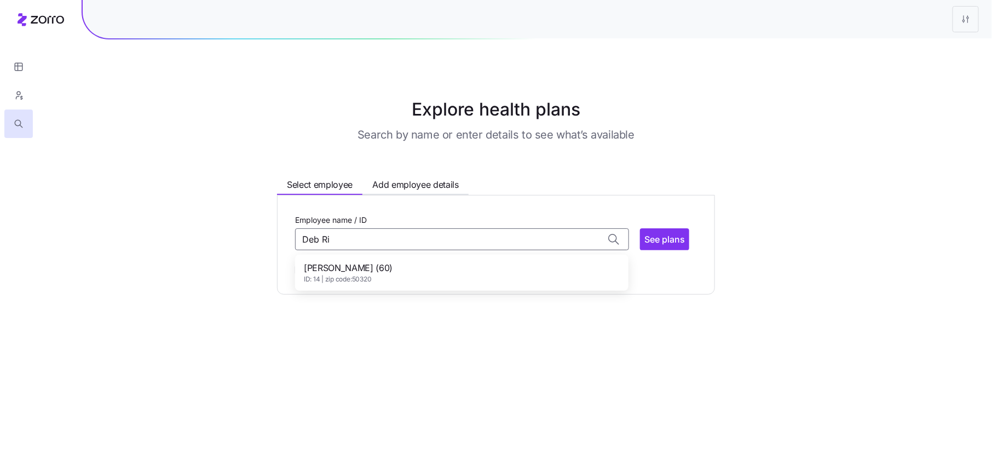
click at [358, 270] on span "Deb Richardson (60)" at bounding box center [348, 268] width 89 height 14
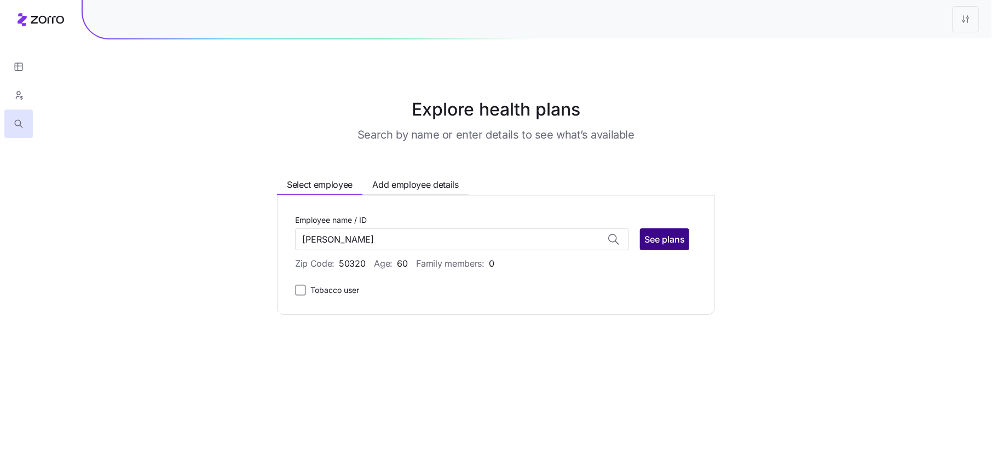
click at [661, 241] on span "See plans" at bounding box center [664, 239] width 41 height 13
type input "Deb Richardson (ID: 14)"
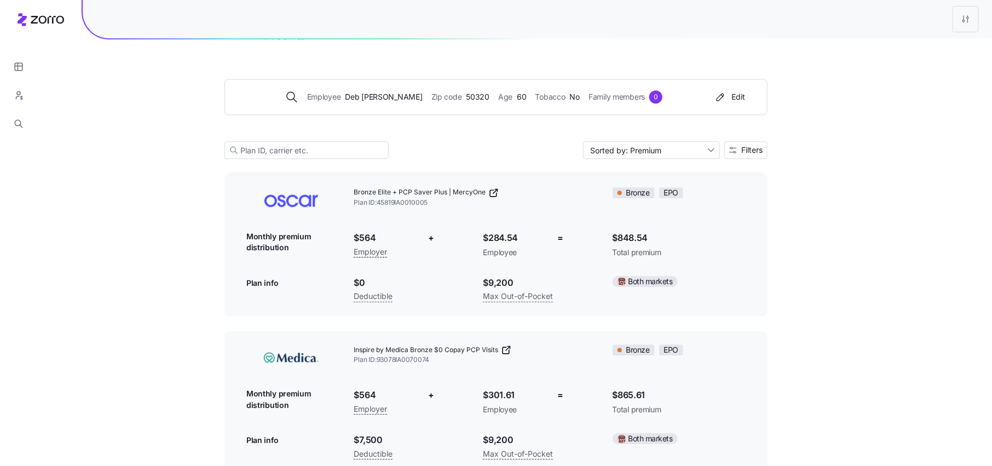
scroll to position [1323, 0]
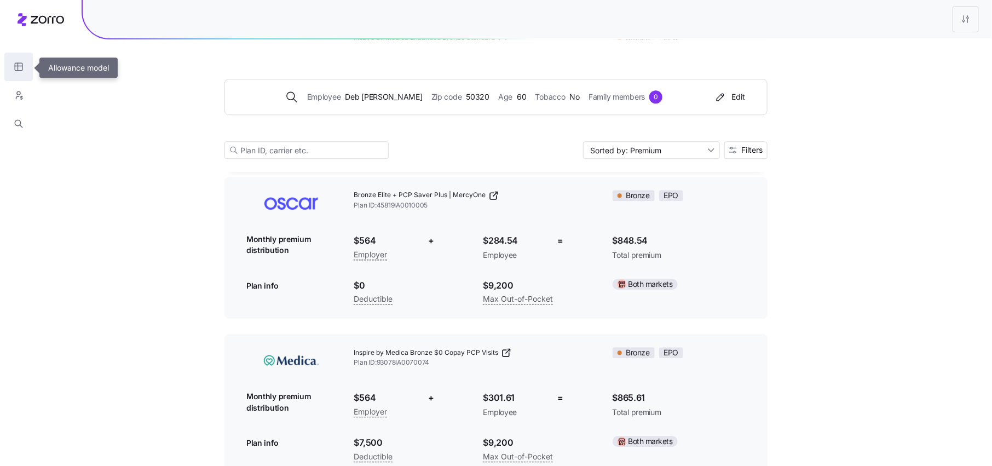
click at [19, 64] on icon "button" at bounding box center [19, 66] width 10 height 11
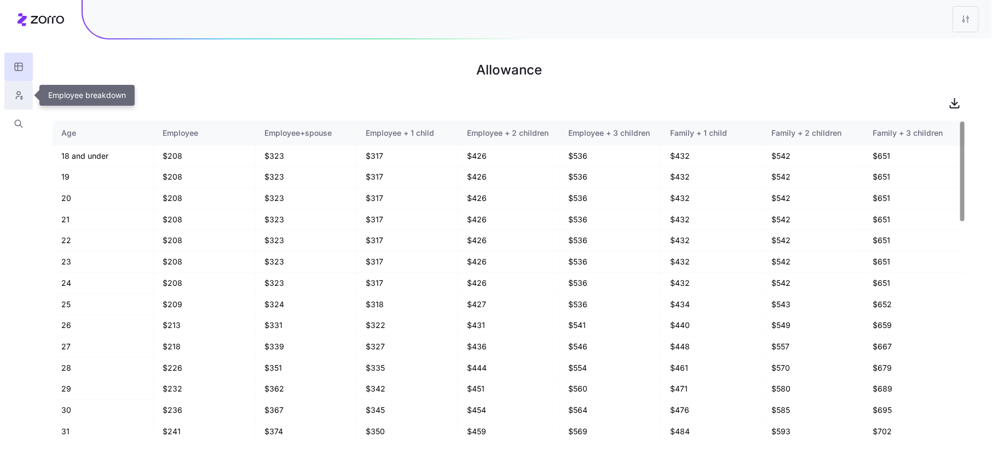
click at [19, 95] on icon "button" at bounding box center [18, 92] width 3 height 3
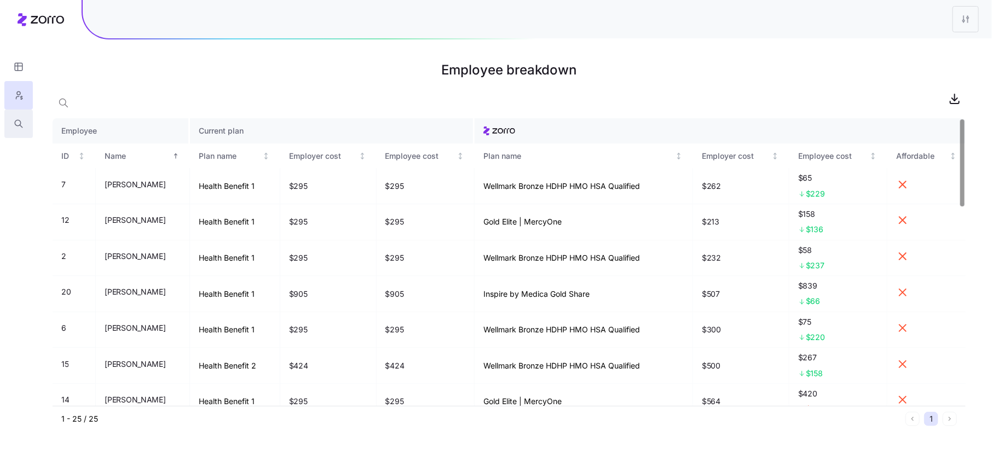
click at [9, 120] on button "button" at bounding box center [18, 124] width 28 height 28
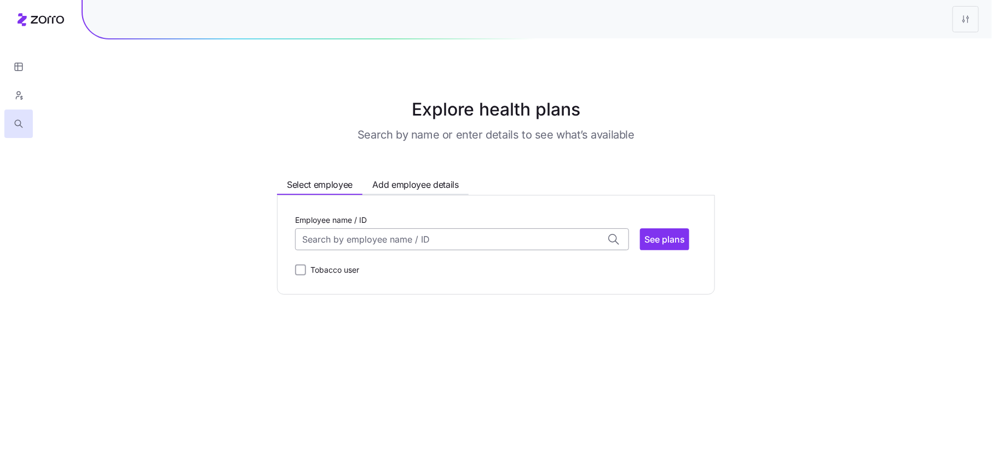
click at [365, 237] on input "Employee name / ID" at bounding box center [462, 239] width 334 height 22
click at [376, 286] on div "Deb Richardson (60) ID: 14 | zip code: 50320" at bounding box center [461, 273] width 329 height 32
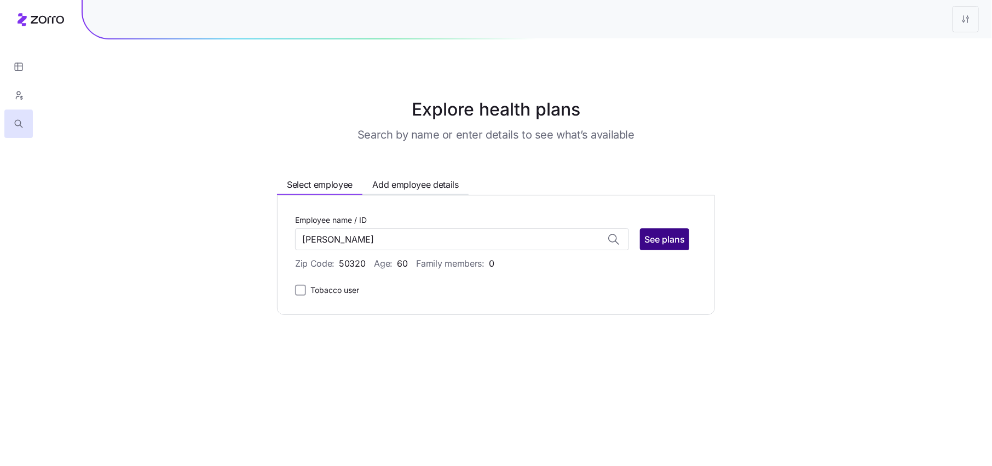
click at [667, 245] on span "See plans" at bounding box center [664, 239] width 41 height 13
type input "Deb Richardson (ID: 14)"
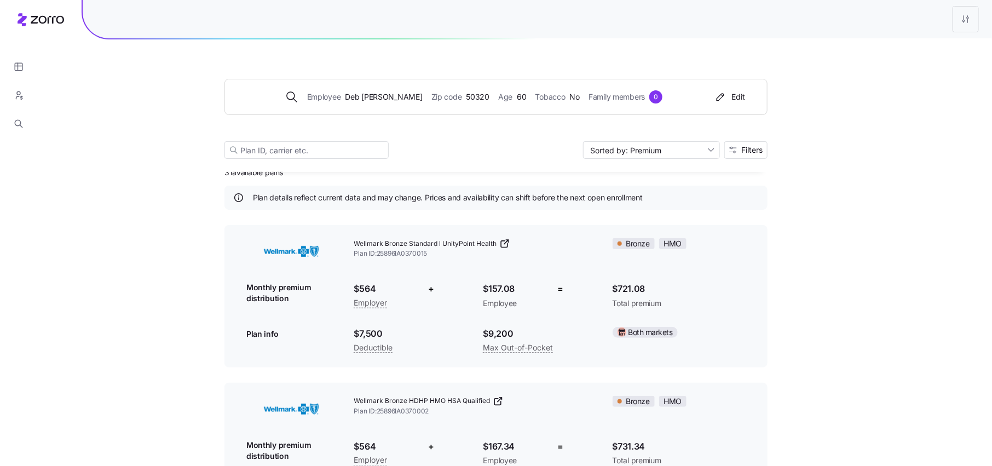
scroll to position [18, 0]
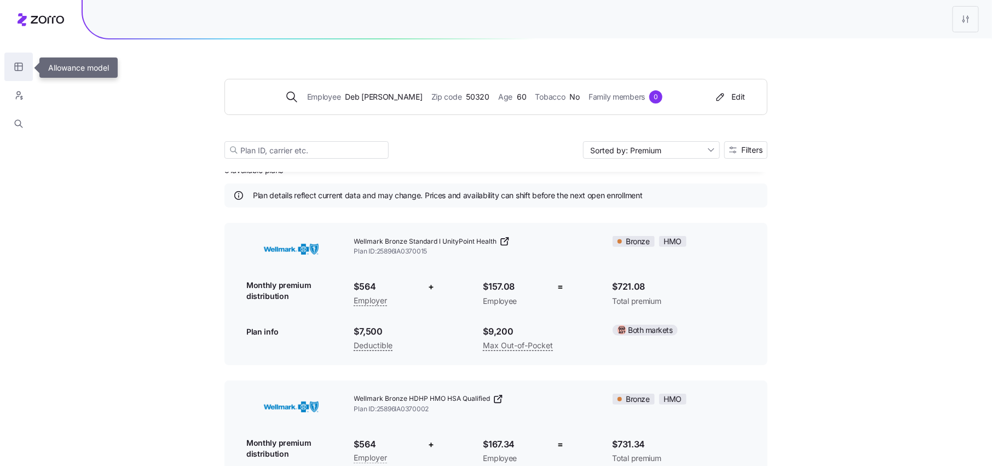
click at [19, 73] on button "button" at bounding box center [18, 67] width 28 height 28
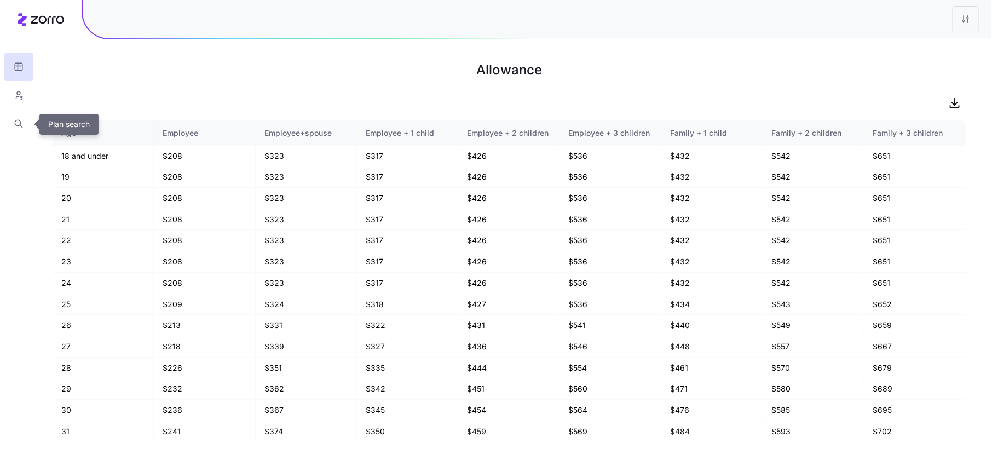
click at [18, 123] on icon "button" at bounding box center [19, 123] width 10 height 11
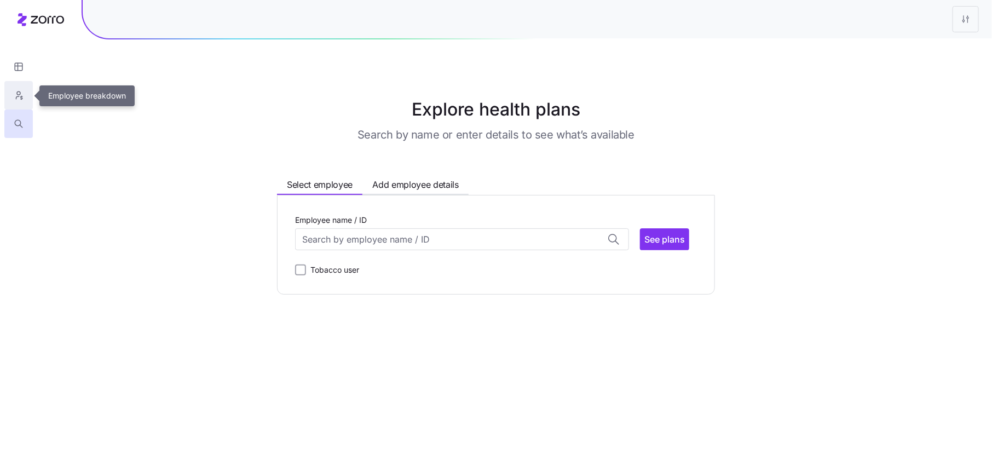
click at [11, 94] on button "button" at bounding box center [18, 95] width 28 height 28
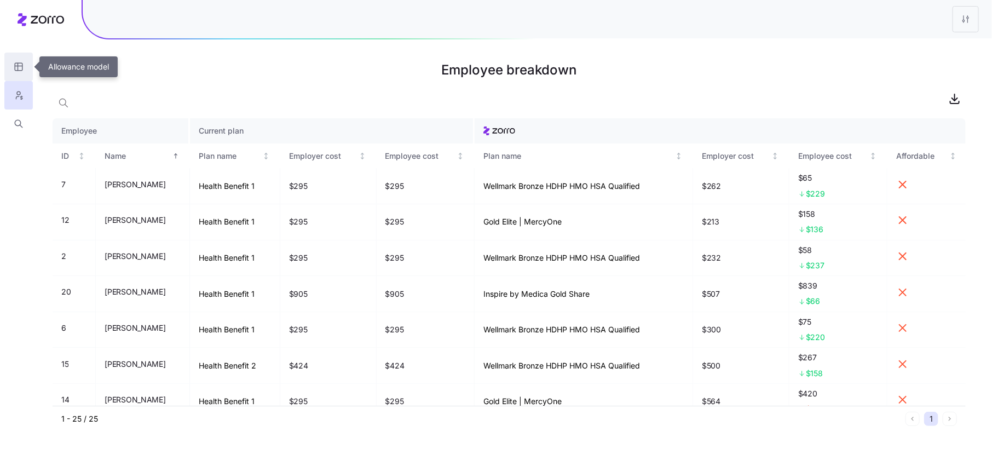
click at [18, 67] on icon "button" at bounding box center [18, 67] width 0 height 8
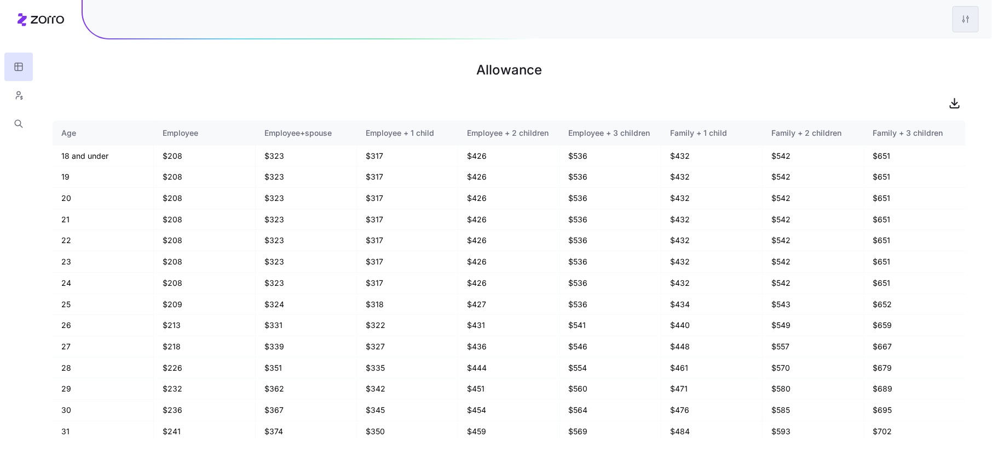
click at [972, 16] on html "Allowance Age Employee Employee+spouse Employee + 1 child Employee + 2 children…" at bounding box center [496, 233] width 992 height 466
click at [910, 47] on div "Edit plan design" at bounding box center [899, 49] width 57 height 12
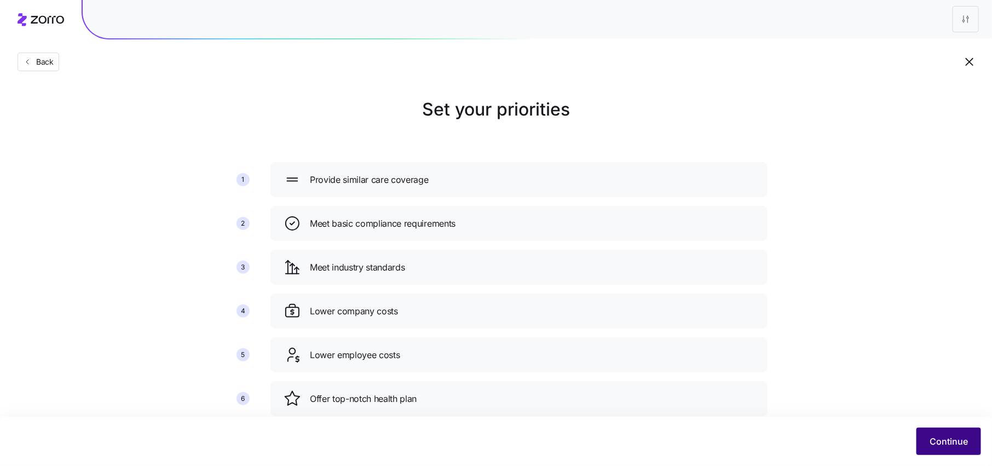
click at [967, 444] on span "Continue" at bounding box center [949, 441] width 38 height 13
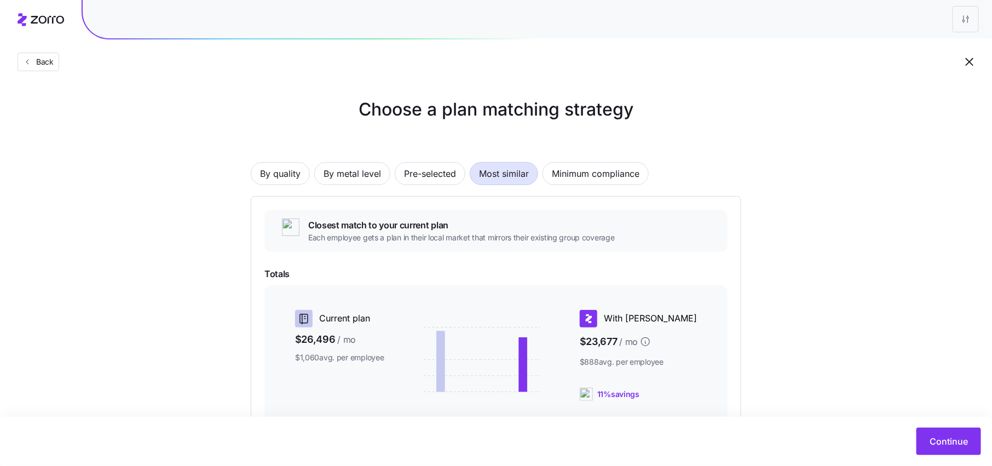
click at [516, 176] on span "Most similar" at bounding box center [504, 174] width 50 height 22
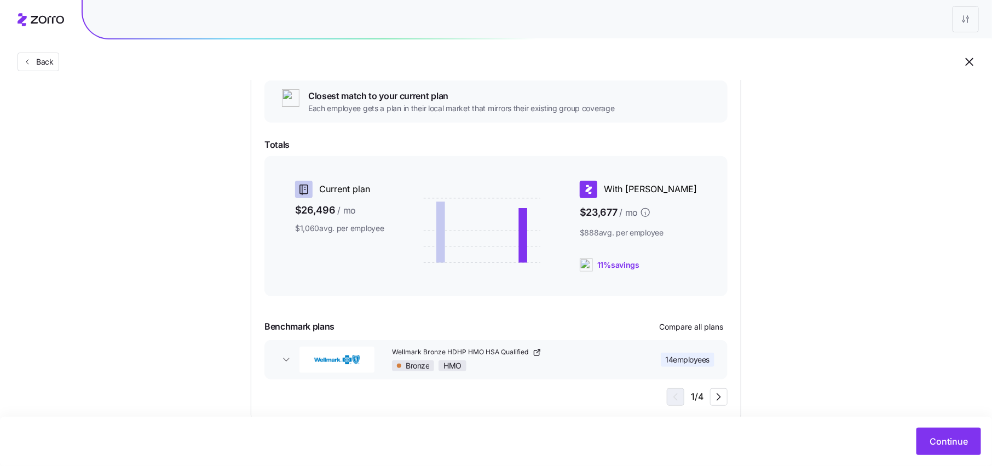
click at [286, 366] on button "Wellmark Bronze HDHP HMO HSA Qualified Bronze HMO 14 employees" at bounding box center [495, 359] width 463 height 39
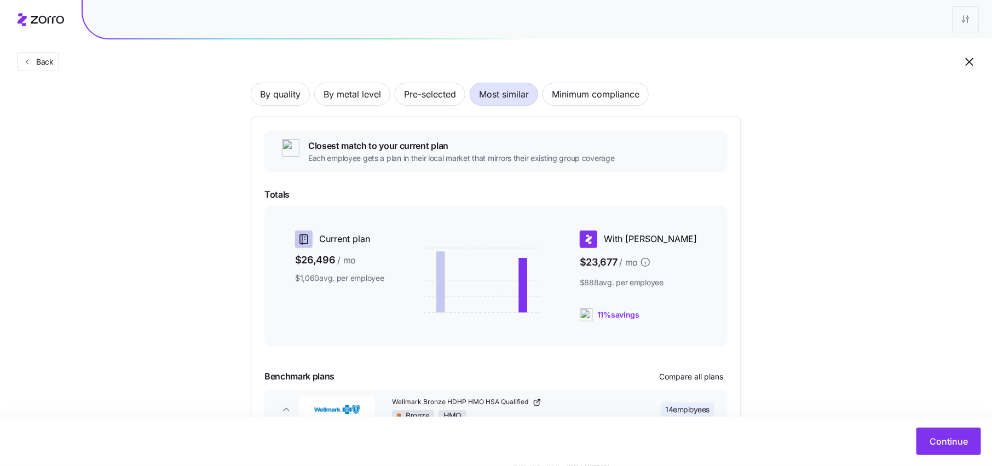
scroll to position [78, 0]
click at [283, 100] on span "By quality" at bounding box center [280, 96] width 41 height 22
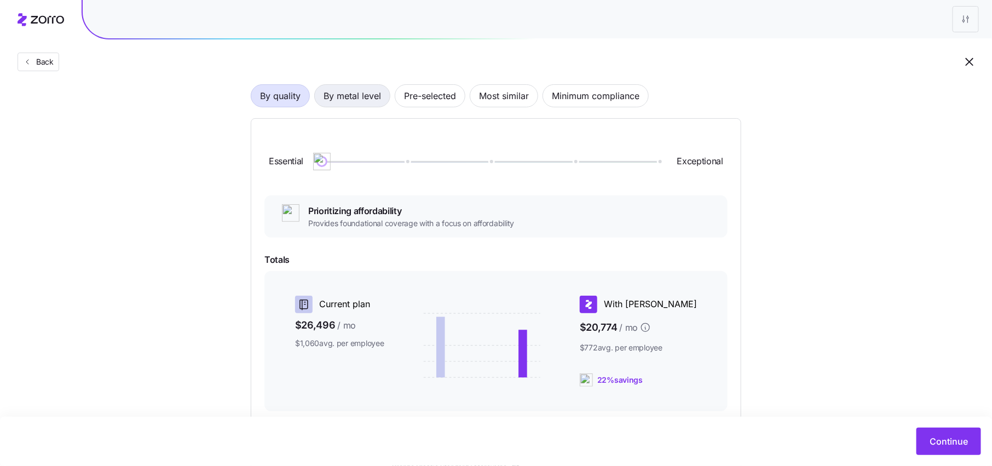
click at [368, 99] on span "By metal level" at bounding box center [352, 96] width 57 height 22
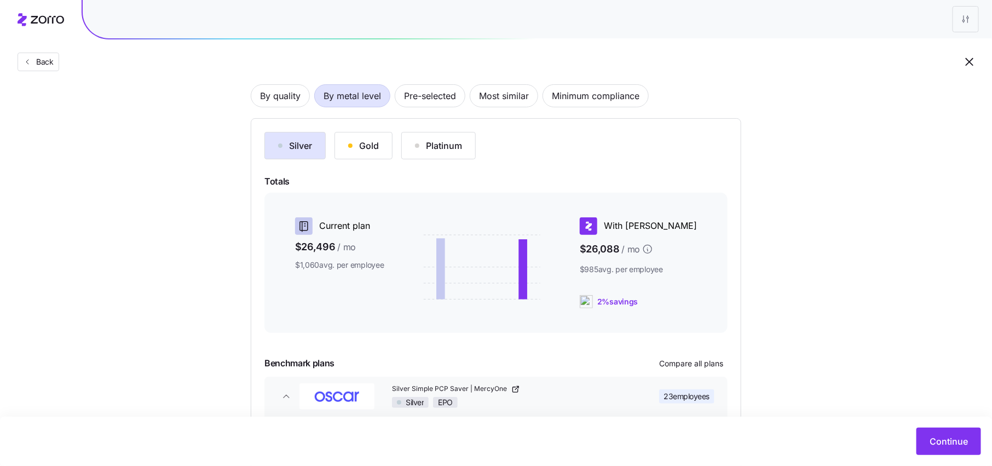
drag, startPoint x: 297, startPoint y: 99, endPoint x: 341, endPoint y: 124, distance: 50.3
click at [341, 124] on div "By quality By metal level Pre-selected Most similar Minimum compliance Silver G…" at bounding box center [496, 293] width 491 height 488
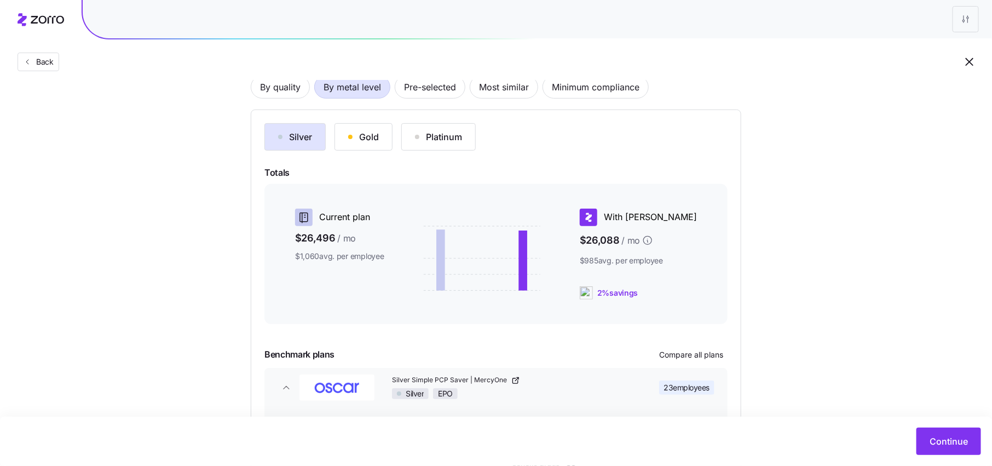
scroll to position [65, 0]
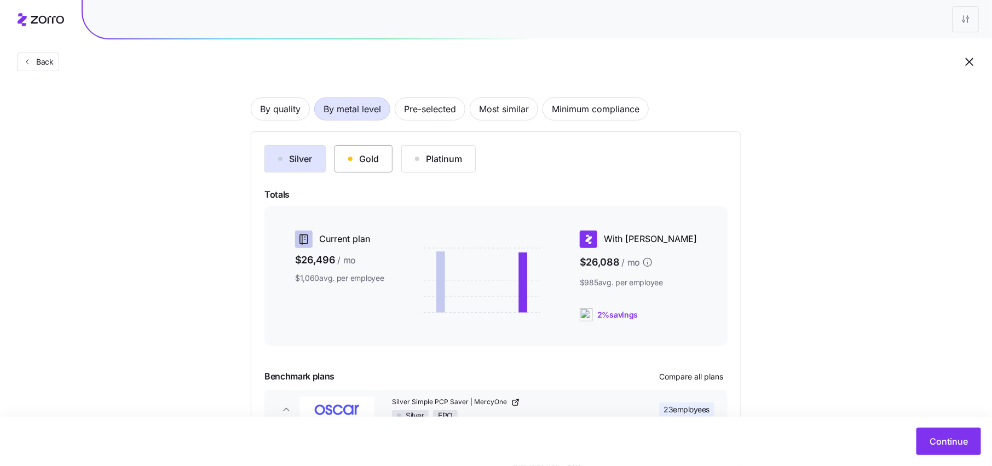
click at [369, 160] on div "Gold" at bounding box center [363, 158] width 31 height 13
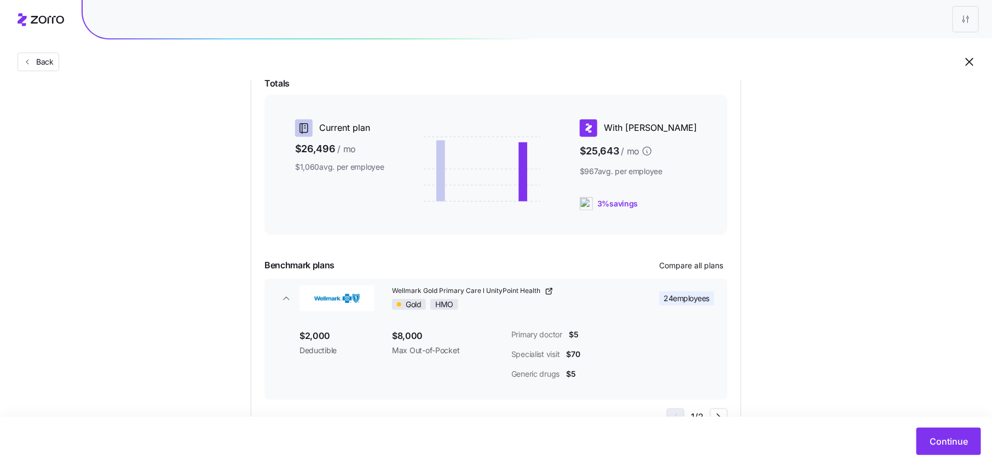
scroll to position [201, 0]
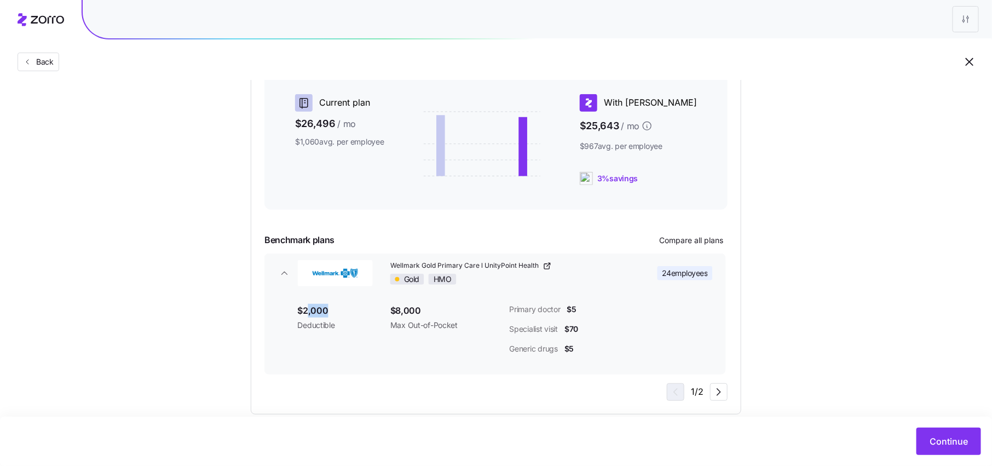
drag, startPoint x: 333, startPoint y: 309, endPoint x: 271, endPoint y: 309, distance: 61.9
click at [298, 309] on span "$2,000" at bounding box center [335, 311] width 75 height 14
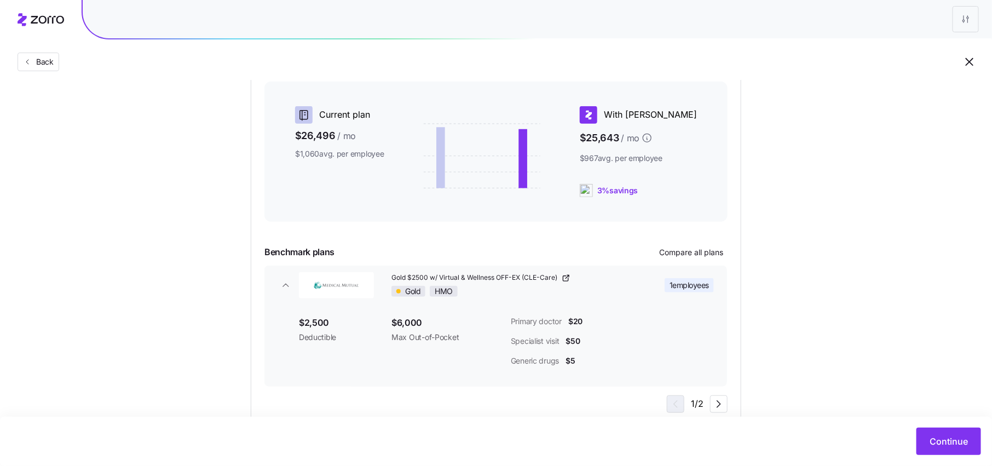
scroll to position [186, 0]
drag, startPoint x: 674, startPoint y: 196, endPoint x: 612, endPoint y: 196, distance: 61.3
click at [612, 196] on div "With Zorro $25,643 / mo $967 avg. per employee 3% savings" at bounding box center [644, 155] width 139 height 100
click at [612, 208] on div "Current plan $26,496 / mo $1,060 avg. per employee With Zorro $25,643 / mo $967…" at bounding box center [495, 154] width 463 height 140
drag, startPoint x: 690, startPoint y: 197, endPoint x: 595, endPoint y: 197, distance: 95.3
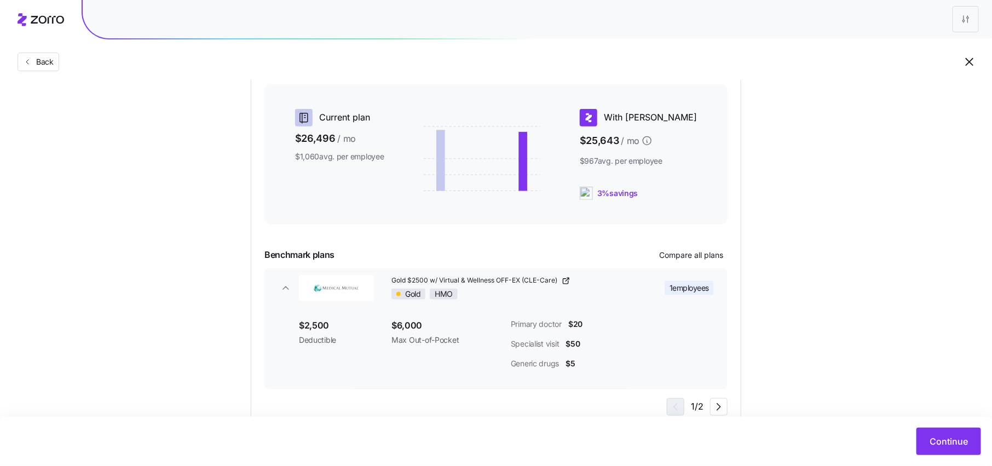
click at [595, 197] on div "Current plan $26,496 / mo $1,060 avg. per employee With Zorro $25,643 / mo $967…" at bounding box center [496, 155] width 437 height 100
click at [655, 210] on div "Current plan $26,496 / mo $1,060 avg. per employee With Zorro $25,643 / mo $967…" at bounding box center [495, 154] width 463 height 140
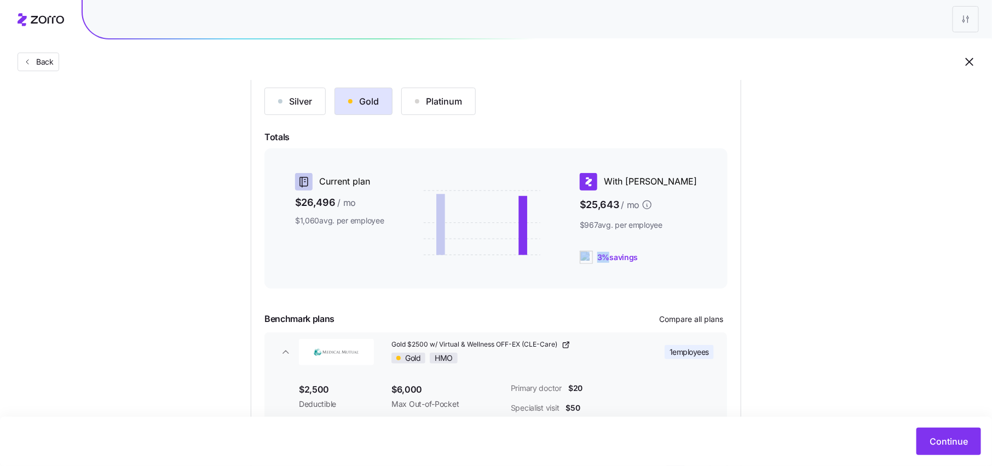
drag, startPoint x: 640, startPoint y: 254, endPoint x: 625, endPoint y: 254, distance: 14.2
click at [625, 254] on div "3% savings" at bounding box center [638, 257] width 117 height 13
click at [728, 277] on div "Silver Gold Platinum Totals Current plan $26,496 / mo $1,060 avg. per employee …" at bounding box center [496, 283] width 491 height 419
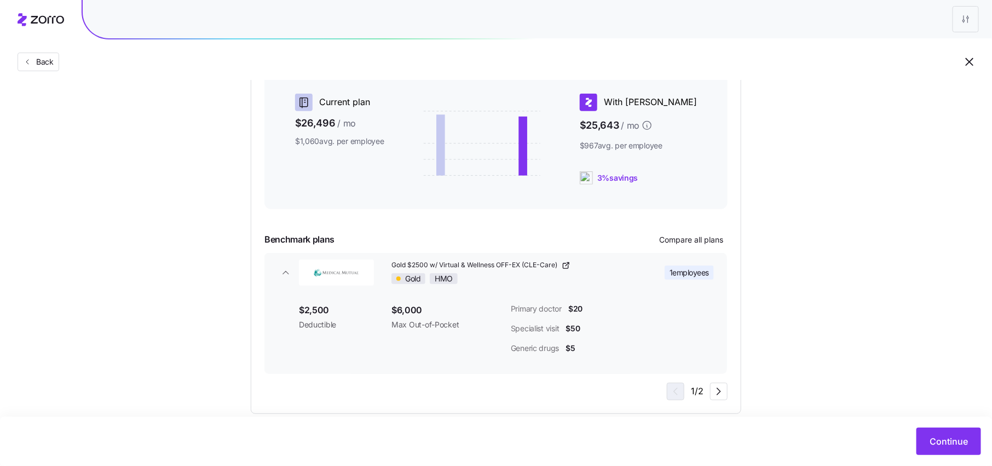
scroll to position [218, 0]
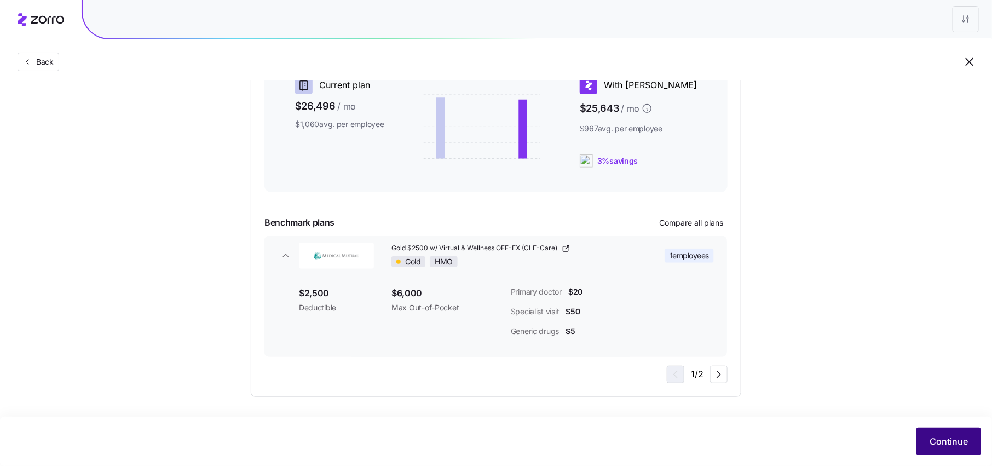
click at [973, 446] on button "Continue" at bounding box center [949, 441] width 65 height 27
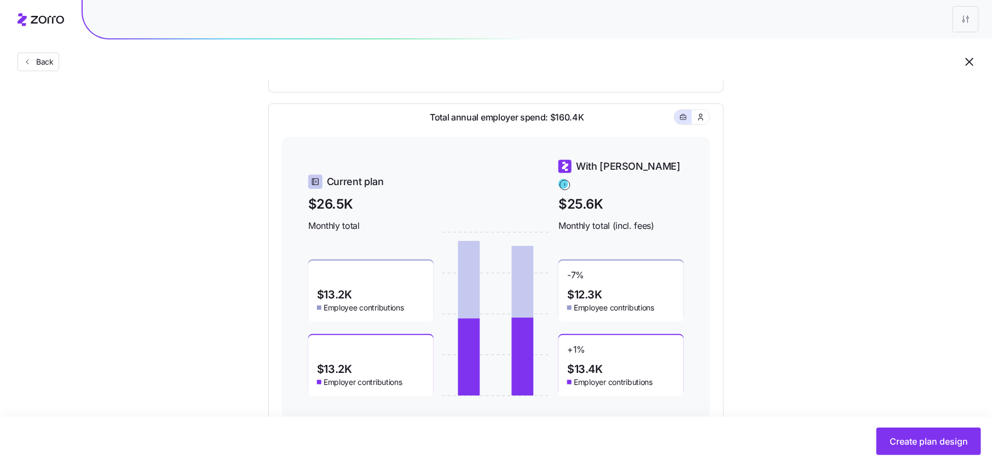
scroll to position [343, 0]
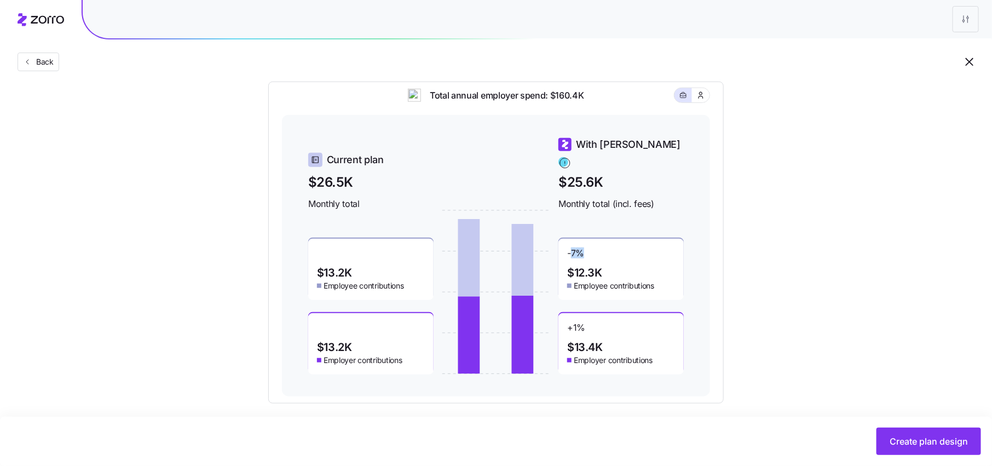
drag, startPoint x: 582, startPoint y: 244, endPoint x: 571, endPoint y: 244, distance: 11.0
click at [571, 247] on span "-7 %" at bounding box center [575, 256] width 17 height 18
click at [601, 249] on div "-7 % $12.3K Employee contributions" at bounding box center [621, 269] width 125 height 61
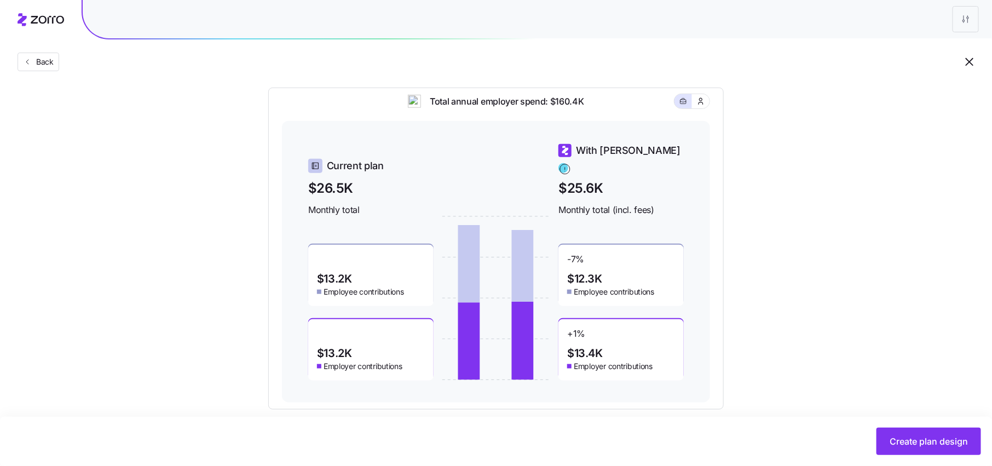
scroll to position [337, 0]
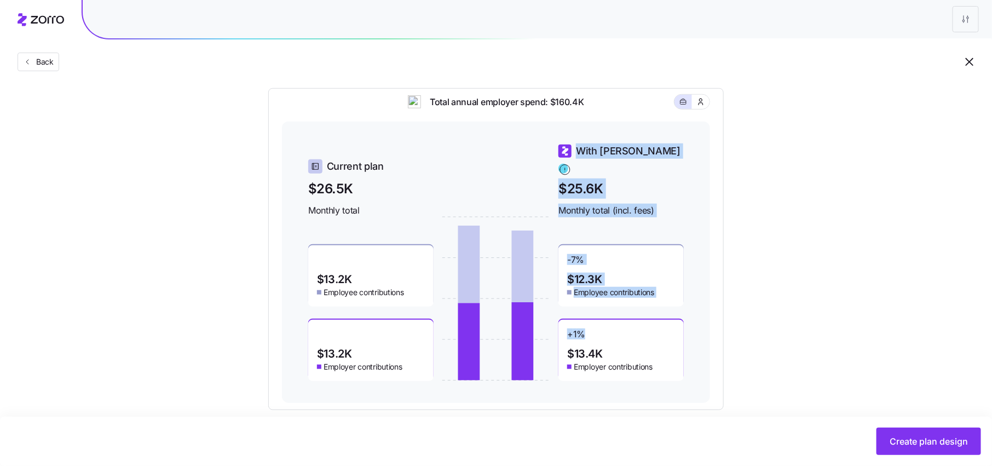
drag, startPoint x: 588, startPoint y: 328, endPoint x: 554, endPoint y: 328, distance: 33.9
click at [555, 328] on div "Current plan $26.5K Monthly total $13.2K Employee contributions $13.2K Employer…" at bounding box center [496, 262] width 376 height 238
click at [592, 329] on div "+ 1 % $13.4K Employer contributions" at bounding box center [621, 350] width 125 height 61
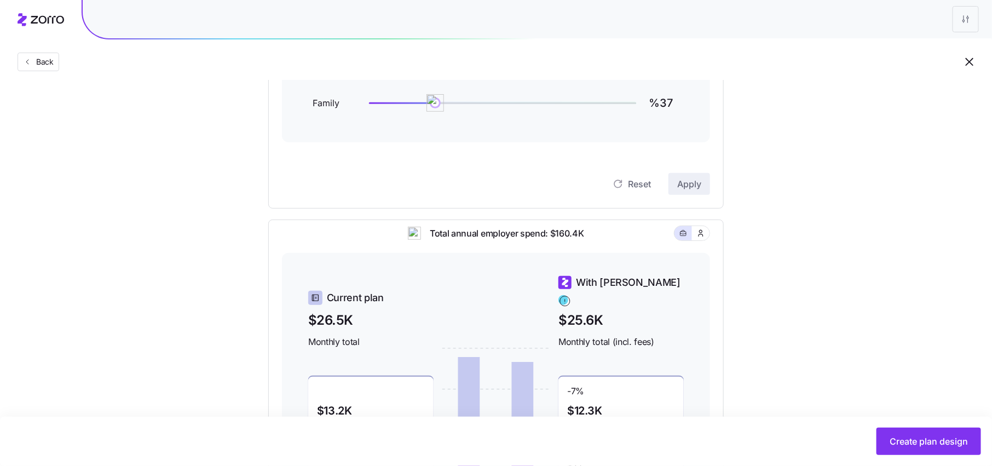
scroll to position [0, 0]
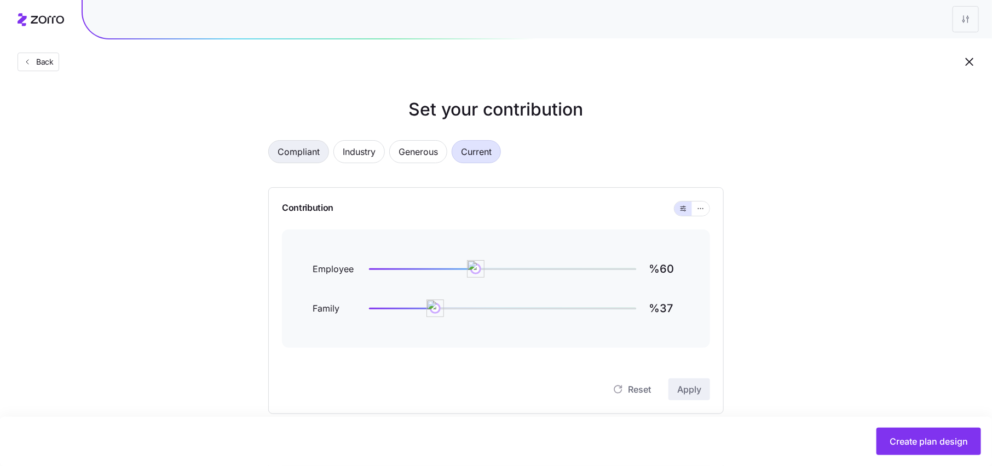
click at [298, 157] on span "Compliant" at bounding box center [299, 152] width 42 height 22
type input "%87"
type input "%0"
click at [968, 62] on icon "button" at bounding box center [969, 61] width 13 height 13
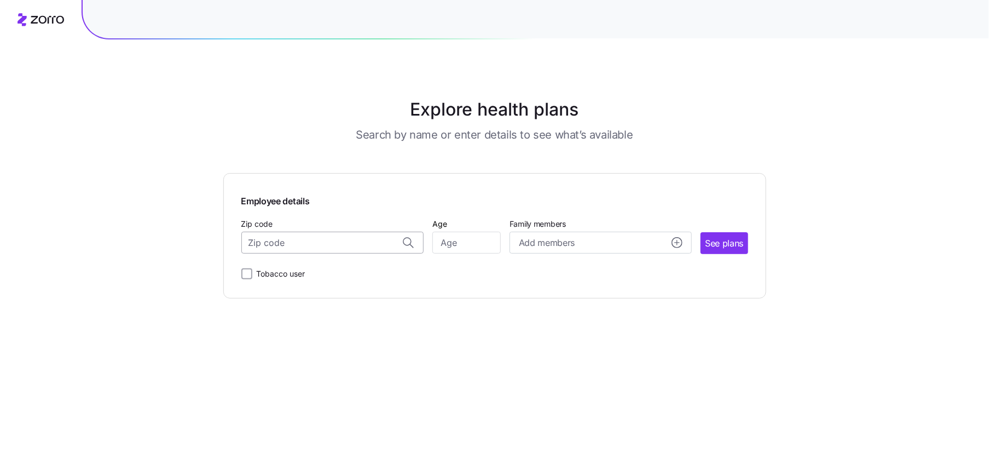
click at [314, 244] on input "Zip code" at bounding box center [332, 243] width 182 height 22
paste input "46807"
click at [319, 275] on span "46807, [GEOGRAPHIC_DATA], [GEOGRAPHIC_DATA]" at bounding box center [330, 272] width 153 height 14
type input "46807, [GEOGRAPHIC_DATA], [GEOGRAPHIC_DATA]"
click at [462, 246] on input "Age" at bounding box center [467, 243] width 68 height 22
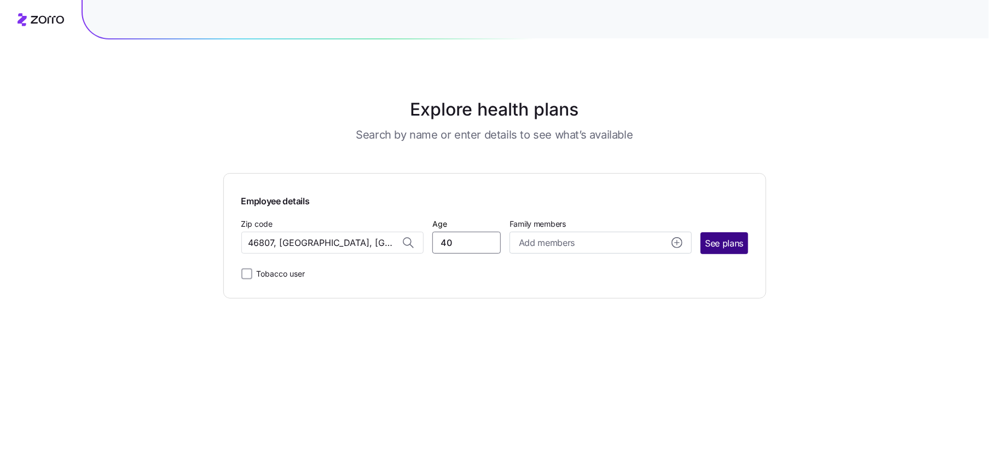
type input "40"
click at [735, 244] on span "See plans" at bounding box center [724, 244] width 38 height 14
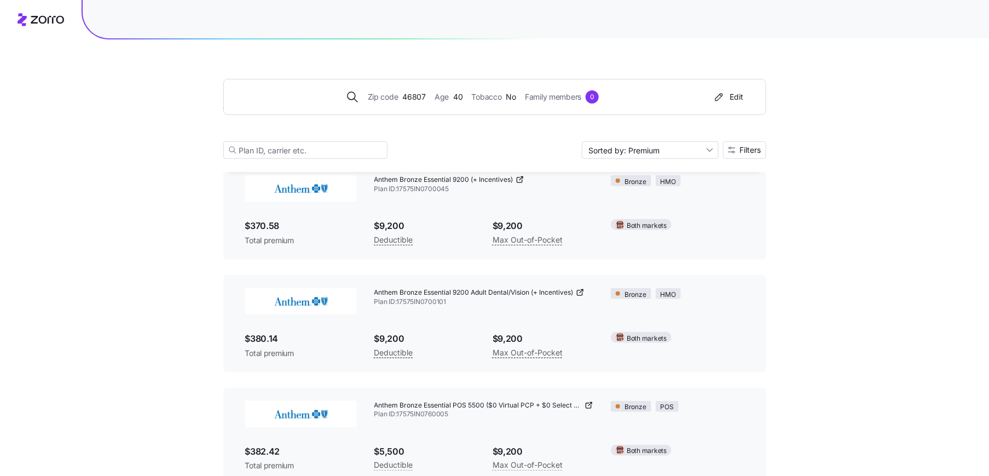
scroll to position [82, 0]
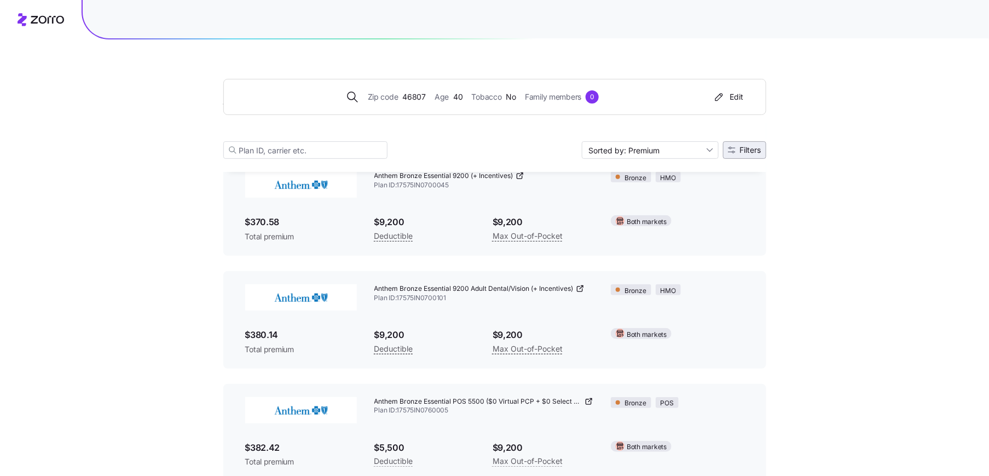
click at [742, 155] on button "Filters" at bounding box center [744, 150] width 43 height 18
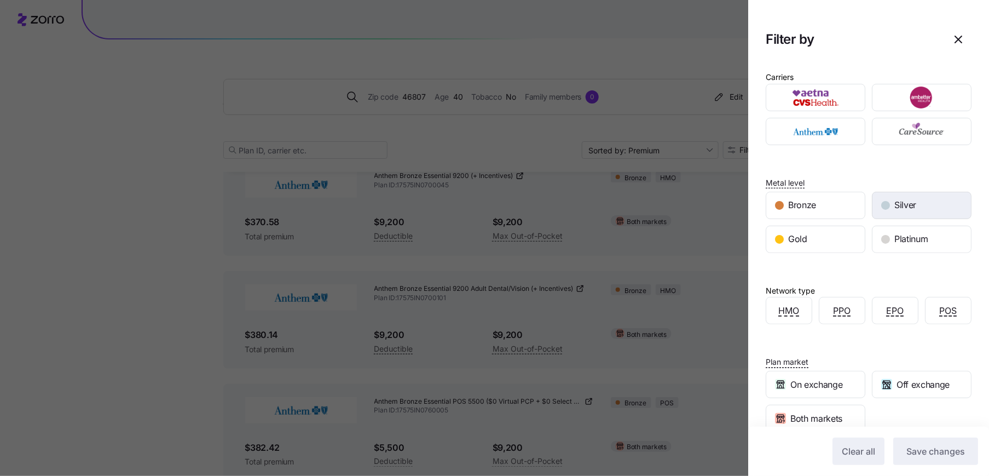
click at [907, 206] on span "Silver" at bounding box center [906, 205] width 22 height 14
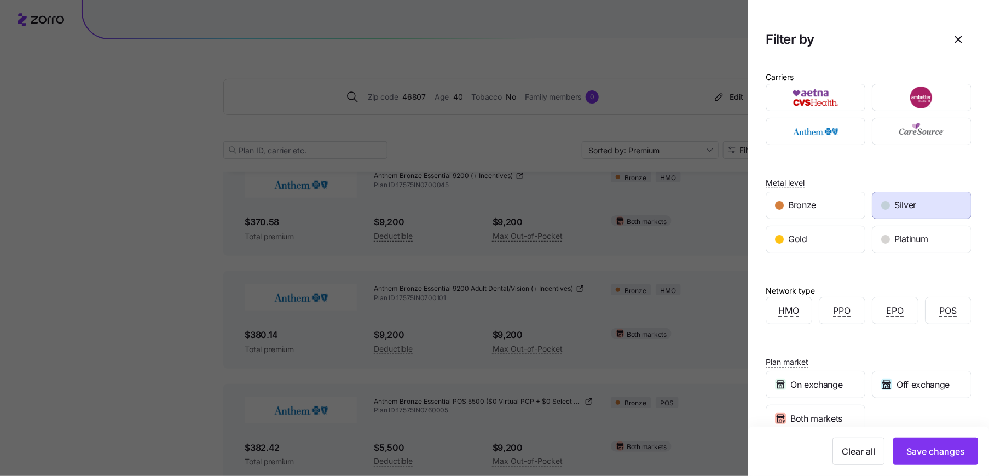
click at [821, 253] on div "Carriers Metal level Bronze Silver Gold Platinum Network type HMO PPO EPO POS P…" at bounding box center [869, 292] width 241 height 462
click at [821, 237] on div "Gold" at bounding box center [816, 239] width 99 height 26
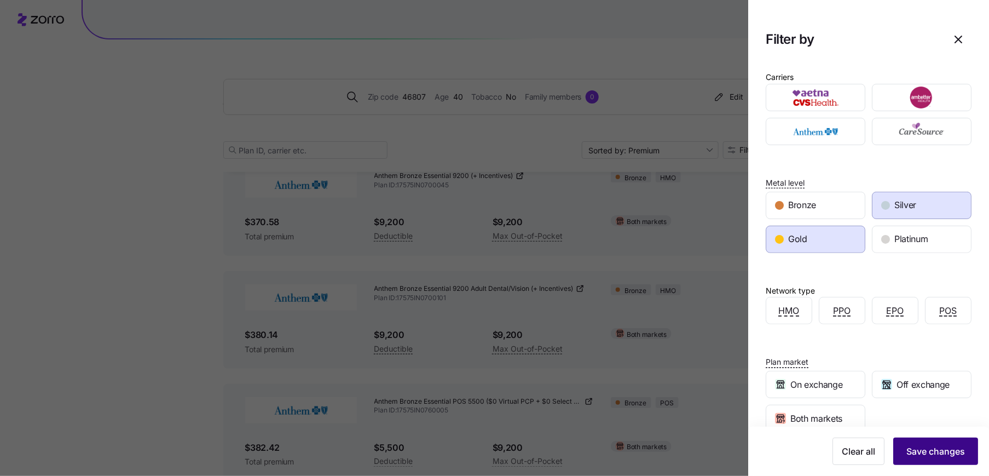
click at [949, 452] on span "Save changes" at bounding box center [936, 451] width 59 height 13
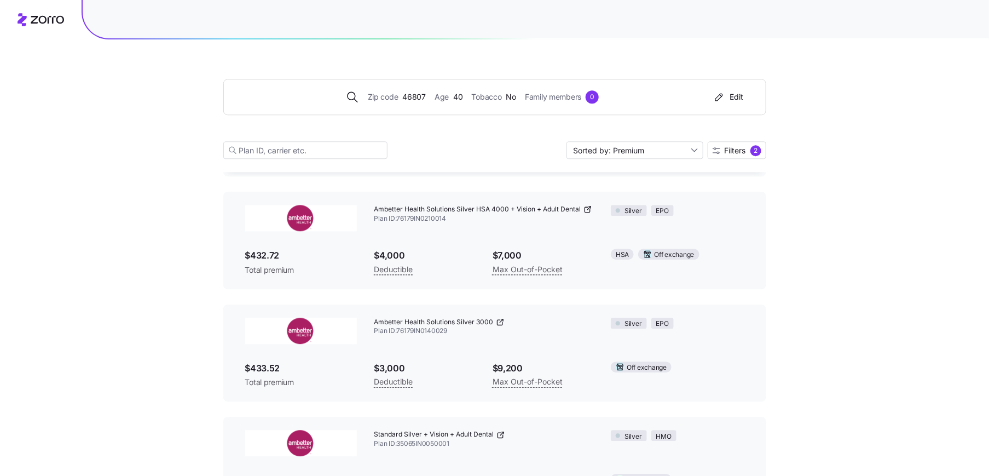
scroll to position [1292, 0]
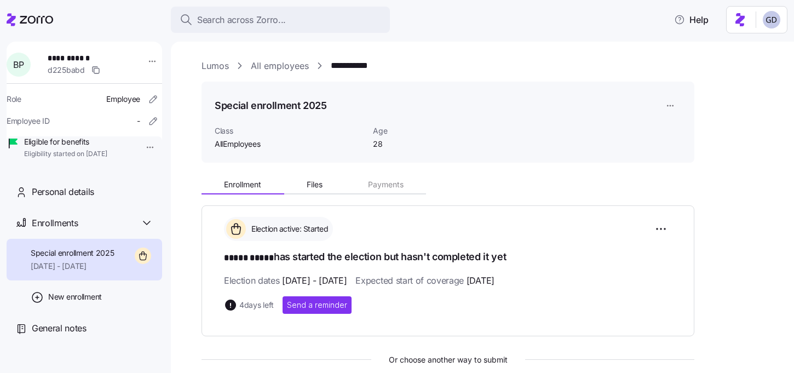
scroll to position [125, 0]
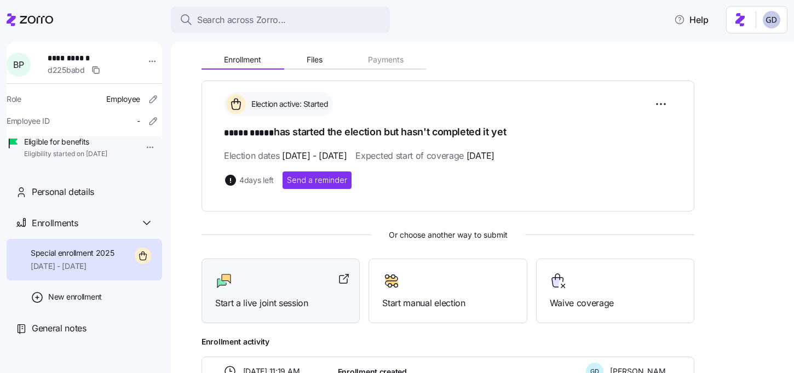
click at [283, 285] on div at bounding box center [280, 281] width 131 height 18
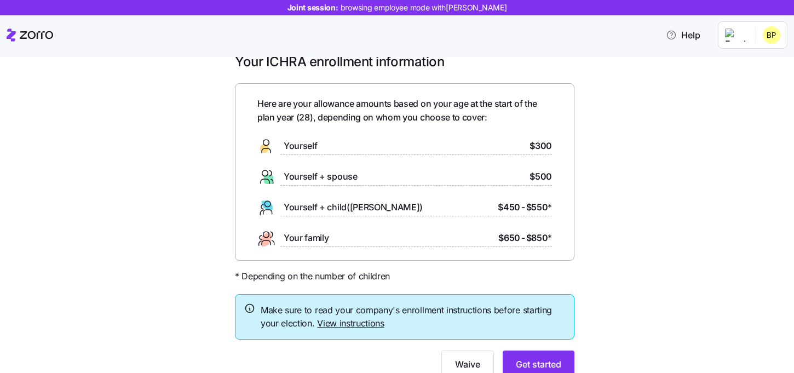
scroll to position [19, 0]
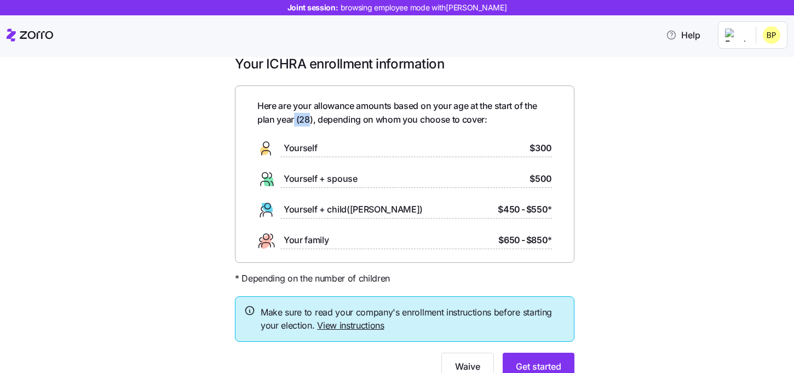
drag, startPoint x: 311, startPoint y: 118, endPoint x: 290, endPoint y: 118, distance: 20.8
click at [290, 118] on span "Here are your allowance amounts based on your age at the start of the plan year…" at bounding box center [404, 112] width 295 height 27
click at [315, 132] on div "Here are your allowance amounts based on your age at the start of the plan year…" at bounding box center [404, 174] width 295 height 150
drag, startPoint x: 554, startPoint y: 149, endPoint x: 477, endPoint y: 149, distance: 76.7
click at [477, 149] on div "Here are your allowance amounts based on your age at the start of the plan year…" at bounding box center [404, 173] width 339 height 177
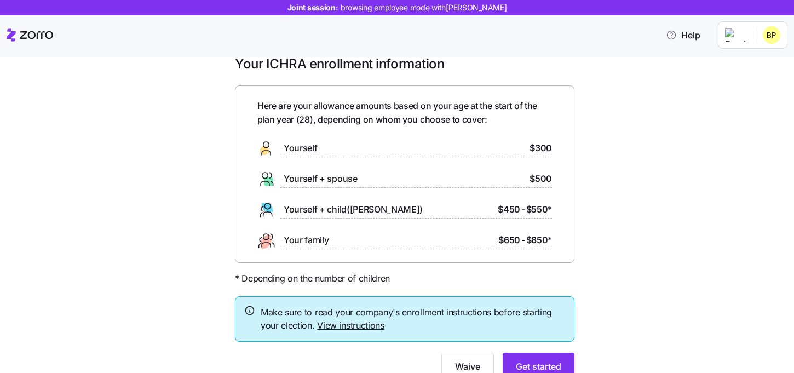
click at [529, 189] on div "Here are your allowance amounts based on your age at the start of the plan year…" at bounding box center [404, 174] width 295 height 150
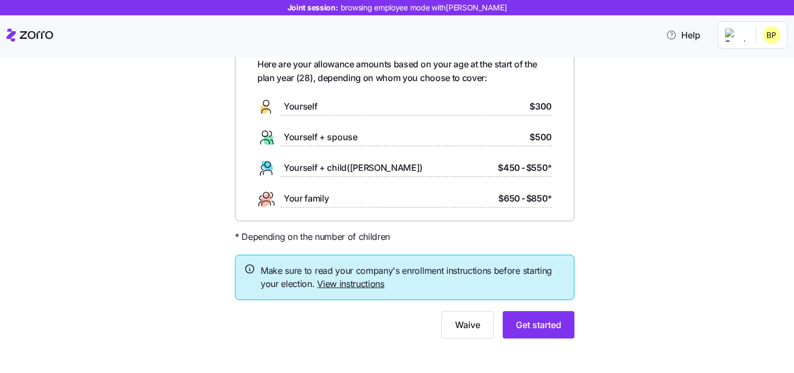
click at [541, 339] on div "Your ICHRA enrollment information Here are your allowance amounts based on your…" at bounding box center [404, 183] width 357 height 338
click at [541, 330] on span "Get started" at bounding box center [538, 324] width 45 height 13
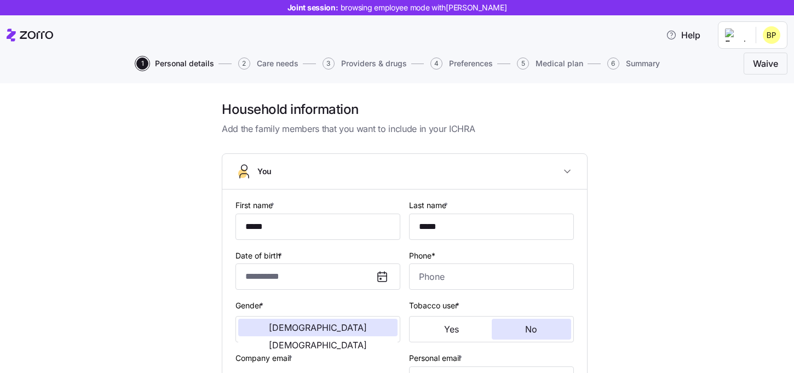
type input "**********"
type input "[PHONE_NUMBER]"
type input "[DEMOGRAPHIC_DATA] citizen"
type input "Single"
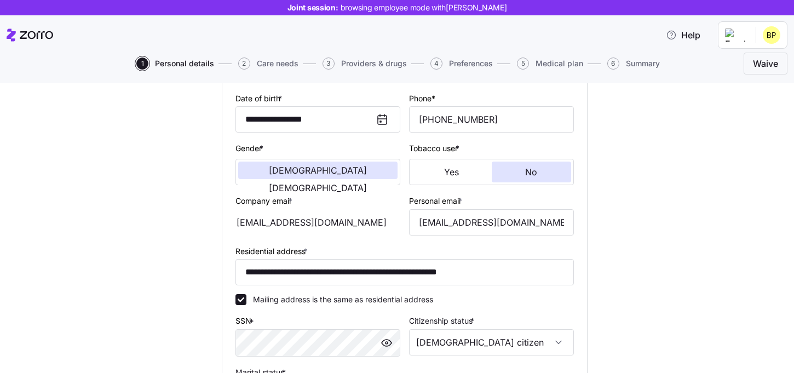
scroll to position [162, 0]
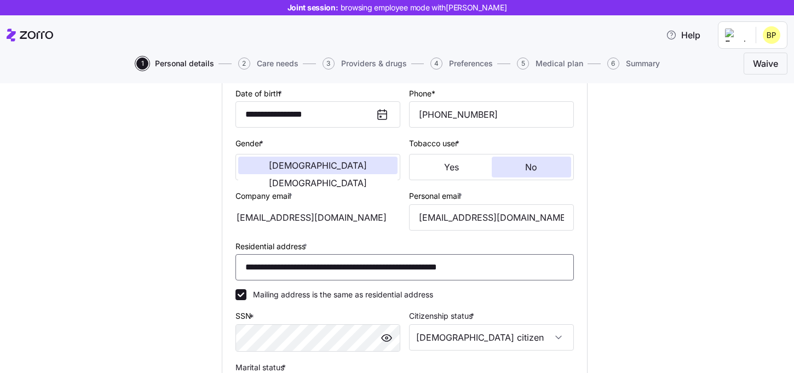
click at [364, 272] on input "**********" at bounding box center [404, 267] width 338 height 26
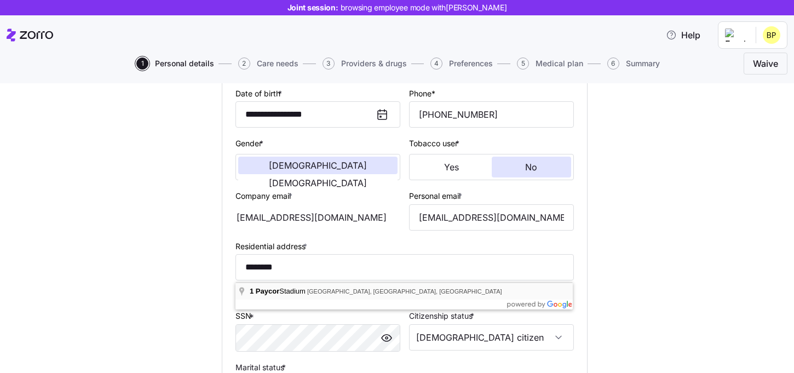
type input "**********"
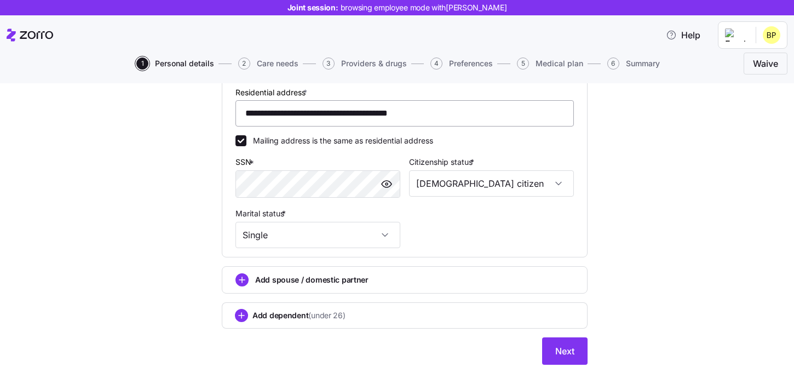
scroll to position [343, 0]
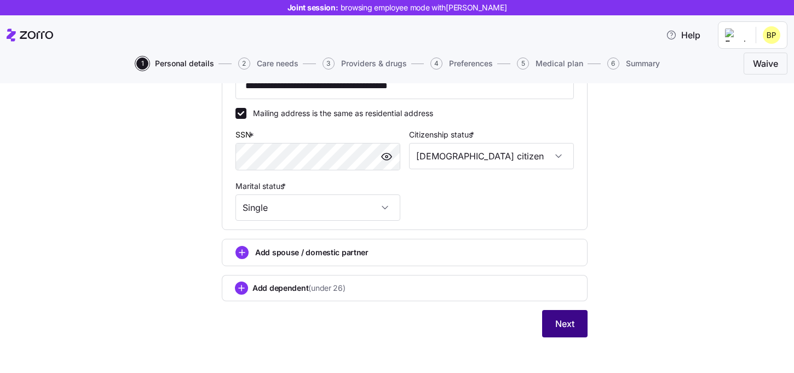
click at [576, 336] on button "Next" at bounding box center [564, 323] width 45 height 27
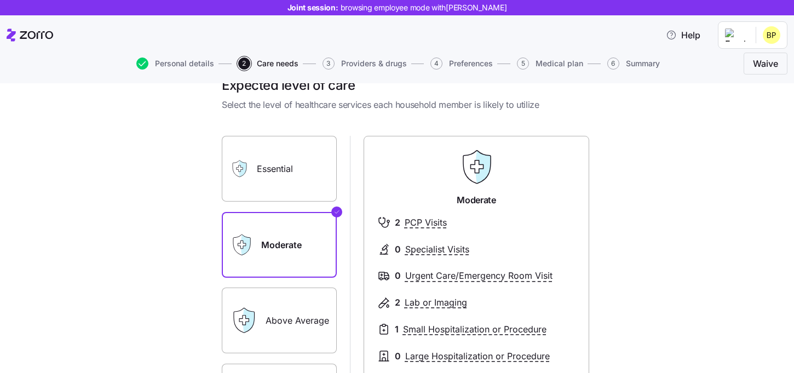
scroll to position [8, 0]
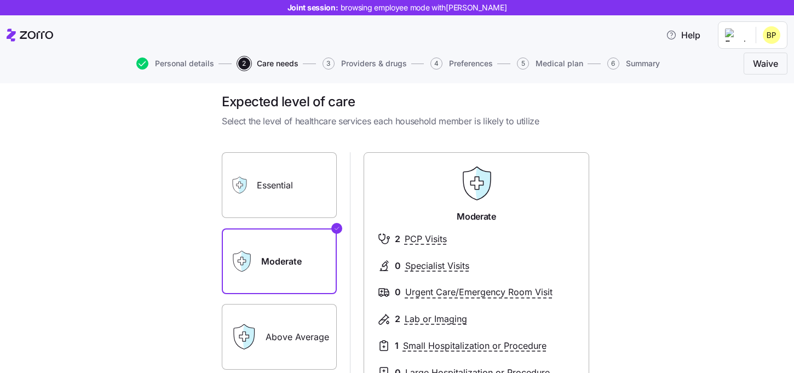
click at [273, 188] on label "Essential" at bounding box center [279, 185] width 115 height 66
click at [0, 0] on input "Essential" at bounding box center [0, 0] width 0 height 0
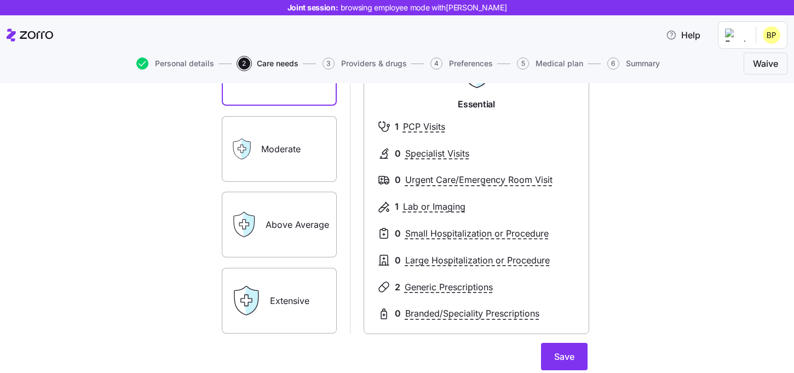
scroll to position [133, 0]
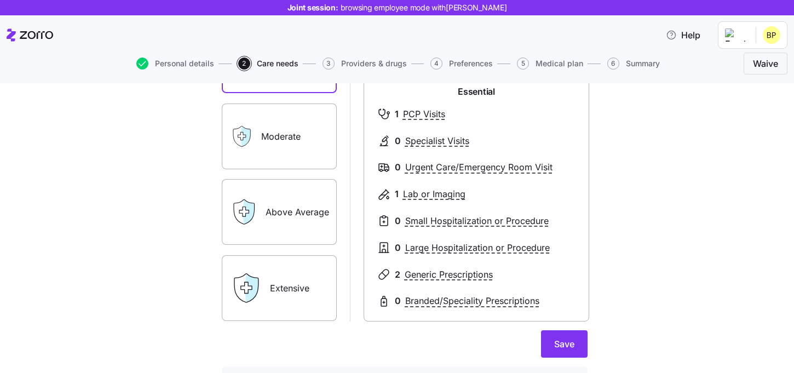
click at [297, 215] on label "Above Average" at bounding box center [279, 212] width 115 height 66
click at [0, 0] on input "Above Average" at bounding box center [0, 0] width 0 height 0
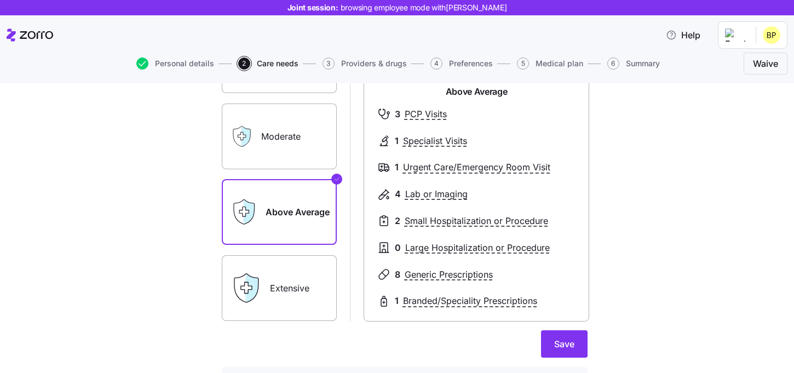
click at [281, 283] on label "Extensive" at bounding box center [279, 288] width 115 height 66
click at [0, 0] on input "Extensive" at bounding box center [0, 0] width 0 height 0
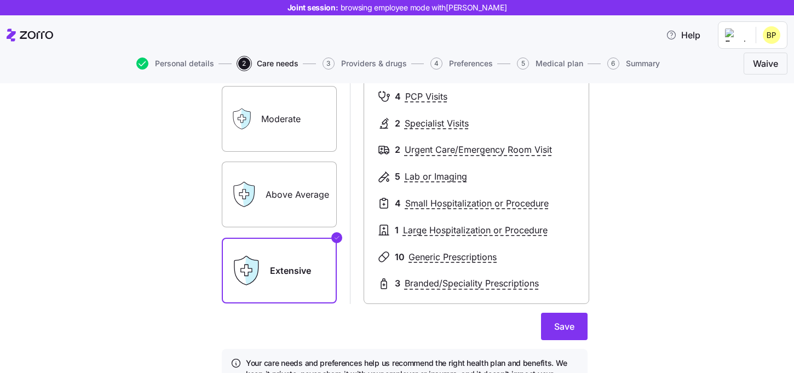
scroll to position [156, 0]
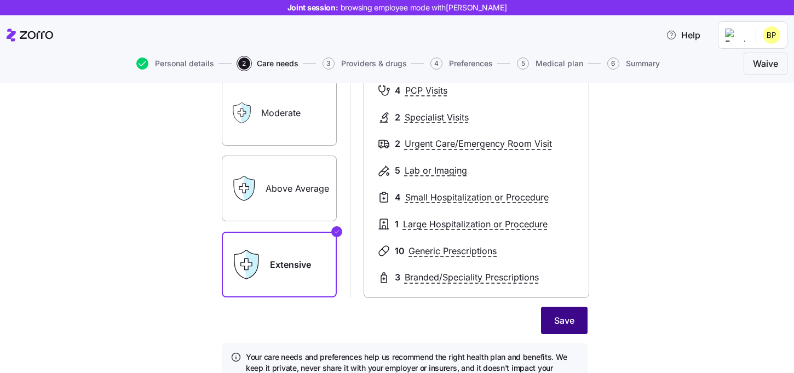
click at [566, 324] on span "Save" at bounding box center [564, 320] width 20 height 13
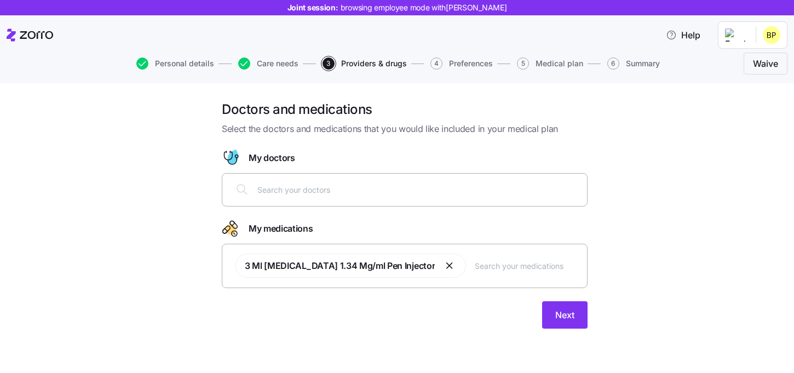
click at [320, 187] on input "text" at bounding box center [418, 189] width 323 height 12
type input "[PERSON_NAME]"
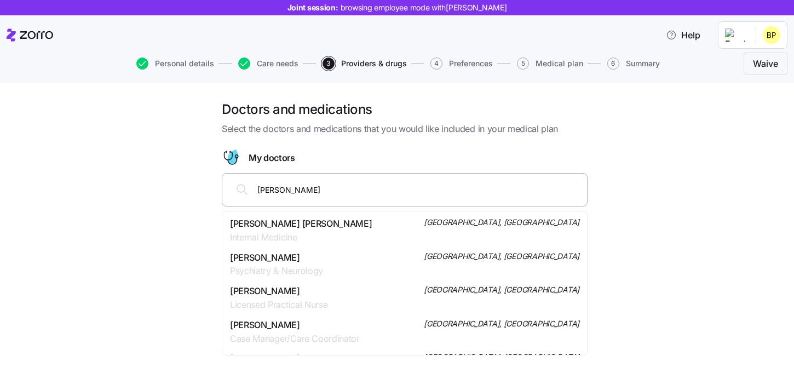
click at [316, 239] on span "Internal Medicine" at bounding box center [301, 238] width 142 height 14
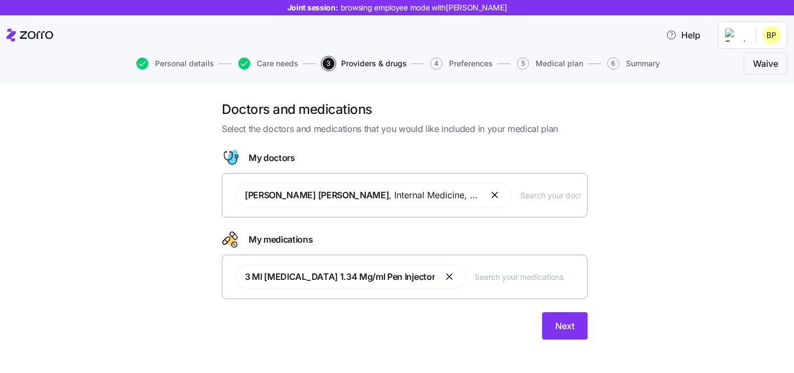
scroll to position [6, 0]
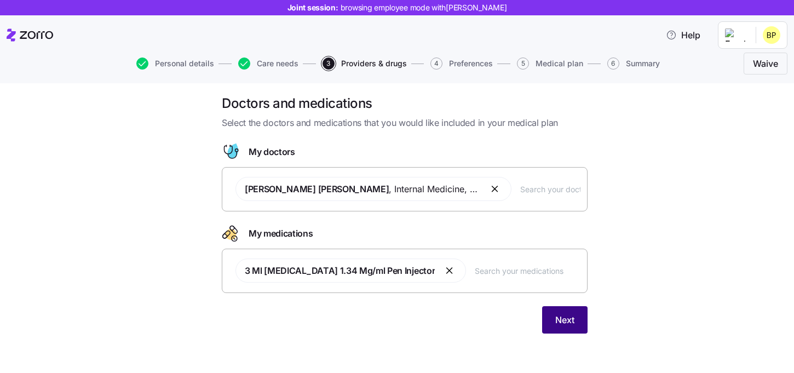
click at [576, 325] on button "Next" at bounding box center [564, 319] width 45 height 27
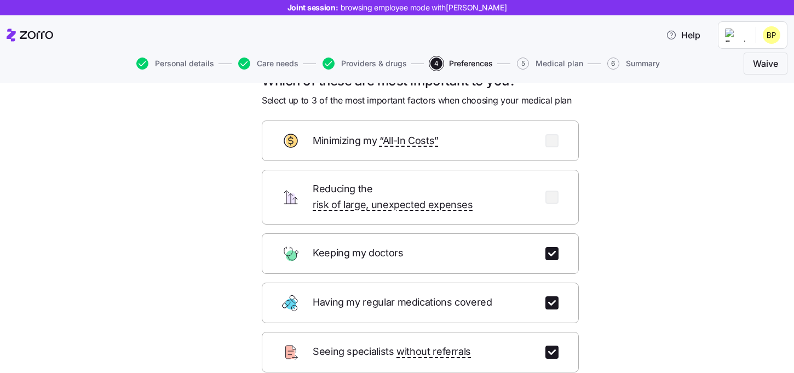
scroll to position [22, 0]
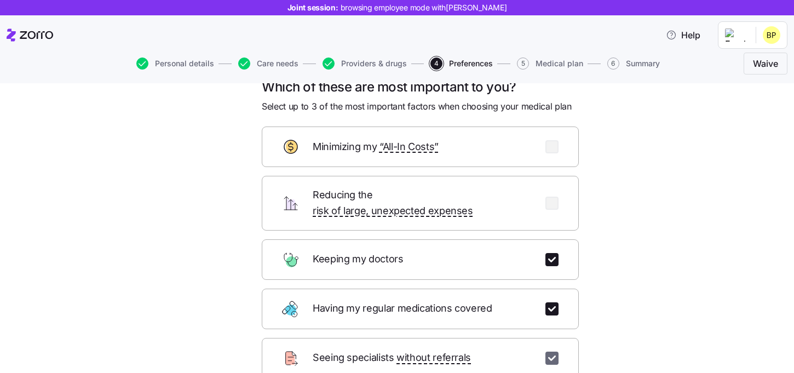
click at [551, 352] on input "checkbox" at bounding box center [551, 358] width 13 height 13
checkbox input "false"
click at [551, 302] on input "checkbox" at bounding box center [551, 308] width 13 height 13
checkbox input "false"
click at [551, 198] on input "checkbox" at bounding box center [551, 203] width 13 height 13
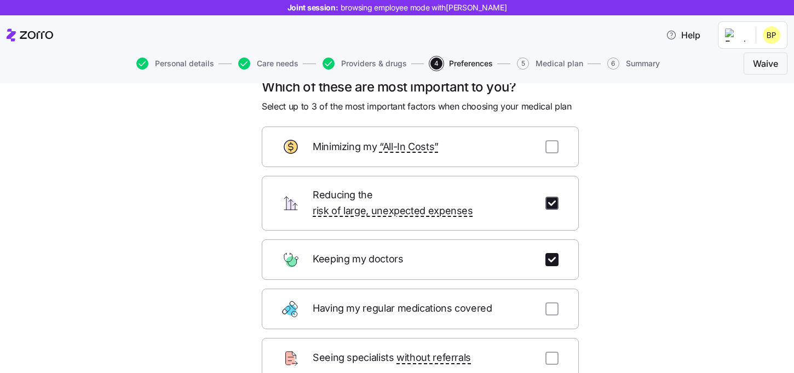
checkbox input "true"
click at [551, 142] on input "checkbox" at bounding box center [551, 146] width 13 height 13
click at [550, 148] on input "checkbox" at bounding box center [551, 146] width 13 height 13
checkbox input "false"
click at [553, 197] on input "checkbox" at bounding box center [551, 203] width 13 height 13
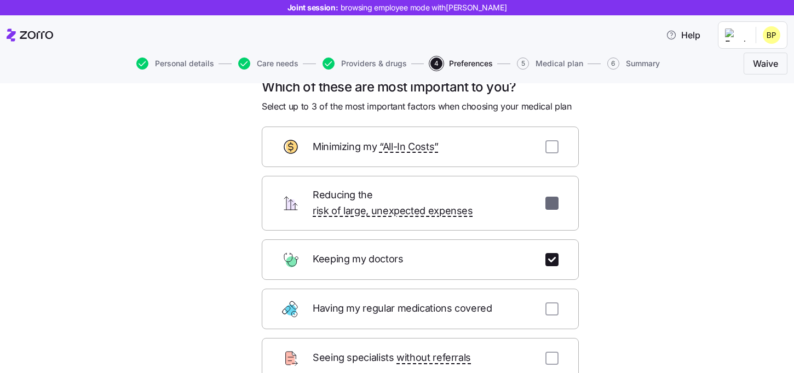
checkbox input "false"
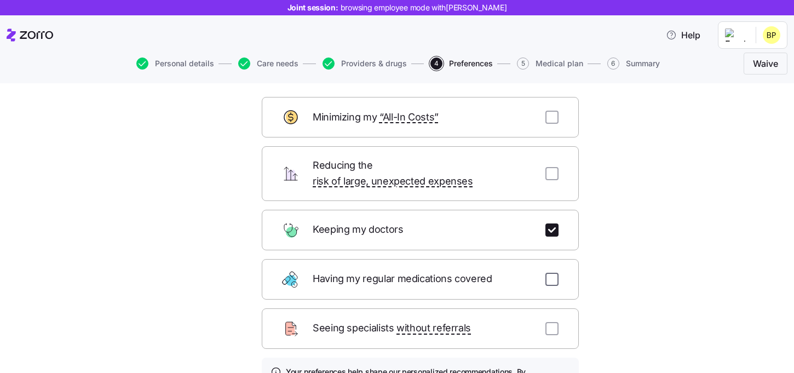
click at [550, 273] on input "checkbox" at bounding box center [551, 279] width 13 height 13
checkbox input "true"
click at [552, 322] on input "checkbox" at bounding box center [551, 328] width 13 height 13
checkbox input "true"
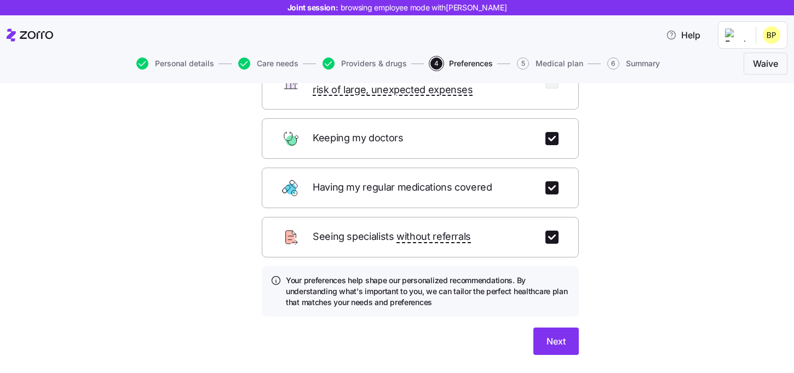
scroll to position [144, 0]
click at [554, 334] on span "Next" at bounding box center [555, 340] width 19 height 13
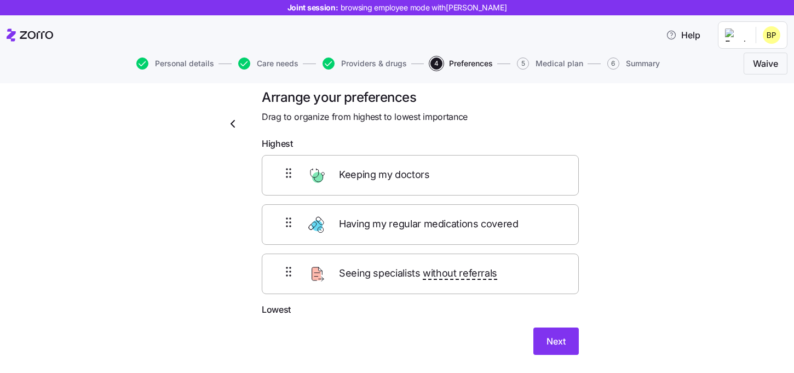
scroll to position [5, 0]
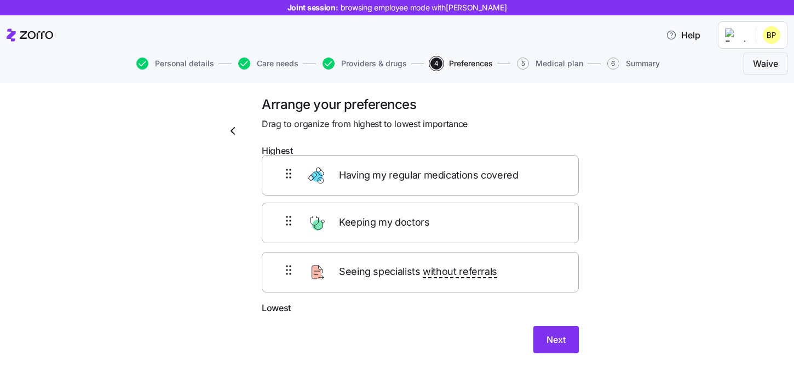
drag, startPoint x: 391, startPoint y: 237, endPoint x: 389, endPoint y: 174, distance: 63.6
click at [389, 174] on div "Keeping my doctors Having my regular medications covered Seeing specialists wit…" at bounding box center [420, 231] width 317 height 139
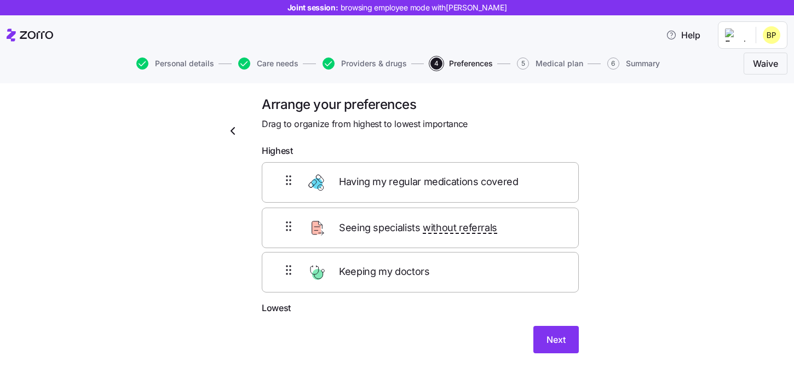
drag, startPoint x: 386, startPoint y: 291, endPoint x: 386, endPoint y: 220, distance: 71.2
click at [386, 220] on div "Having my regular medications covered Keeping my doctors Seeing specialists wit…" at bounding box center [420, 231] width 317 height 139
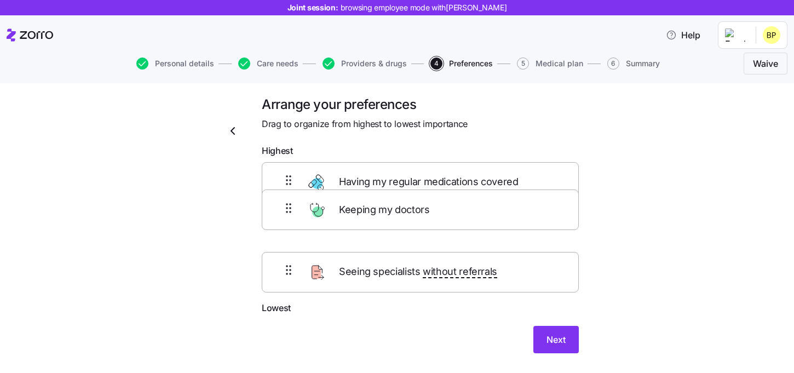
drag, startPoint x: 383, startPoint y: 277, endPoint x: 382, endPoint y: 183, distance: 93.6
click at [382, 183] on div "Having my regular medications covered Seeing specialists without referrals Keep…" at bounding box center [420, 231] width 317 height 139
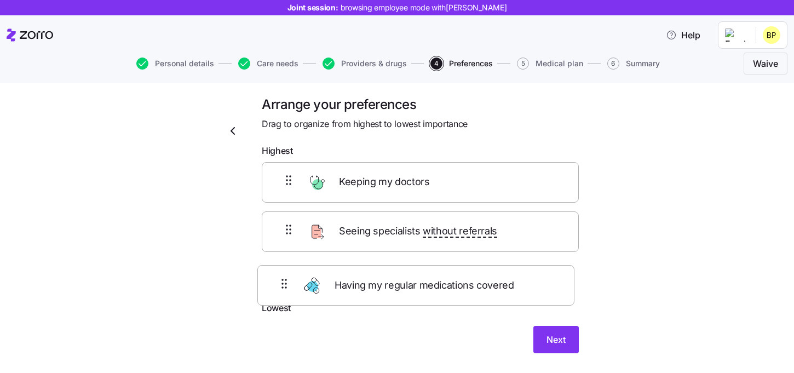
click at [379, 277] on div "Keeping my doctors Seeing specialists without referrals Having my regular medic…" at bounding box center [420, 231] width 317 height 139
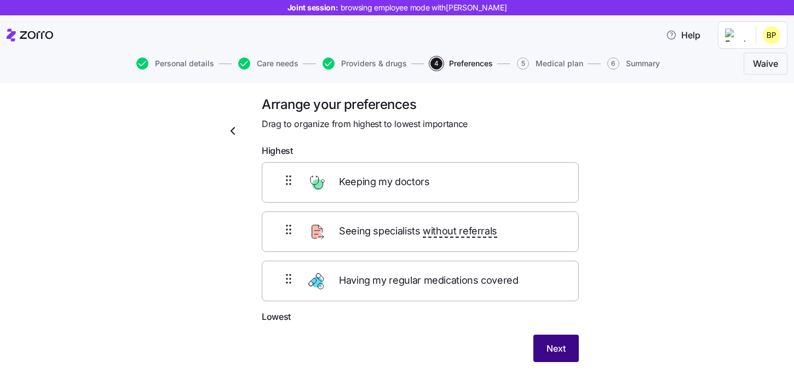
click at [549, 346] on span "Next" at bounding box center [555, 348] width 19 height 13
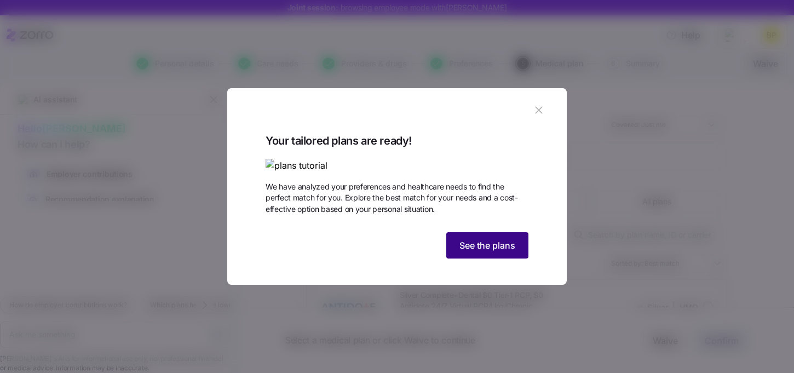
click at [504, 252] on span "See the plans" at bounding box center [487, 245] width 56 height 13
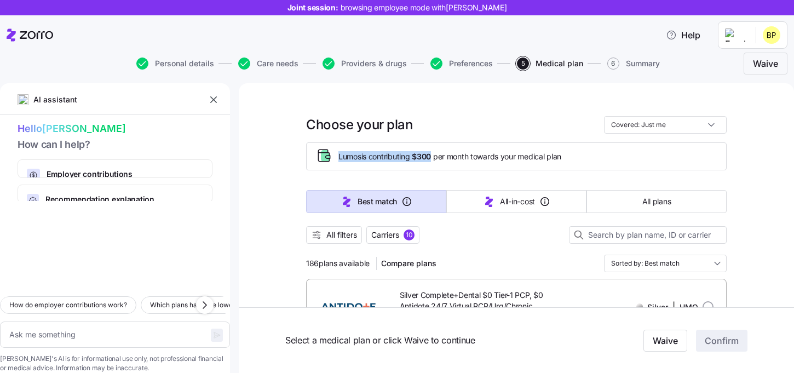
drag, startPoint x: 338, startPoint y: 157, endPoint x: 434, endPoint y: 156, distance: 95.8
click at [434, 156] on div "Lumos is contributing $300 per month towards your medical plan" at bounding box center [516, 156] width 402 height 18
click at [476, 169] on div "Lumos is contributing $300 per month towards your medical plan" at bounding box center [516, 156] width 421 height 28
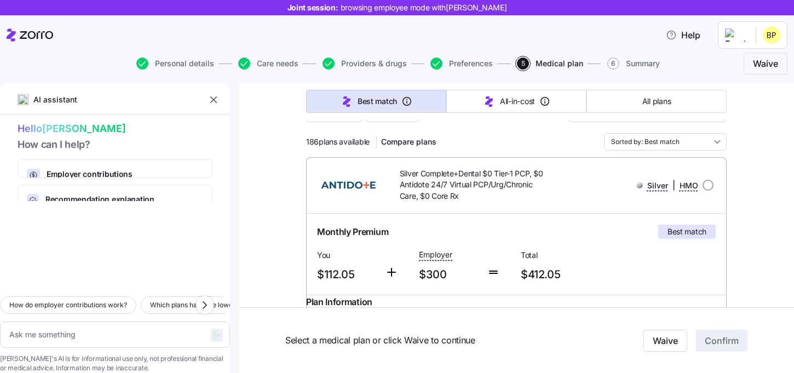
scroll to position [118, 0]
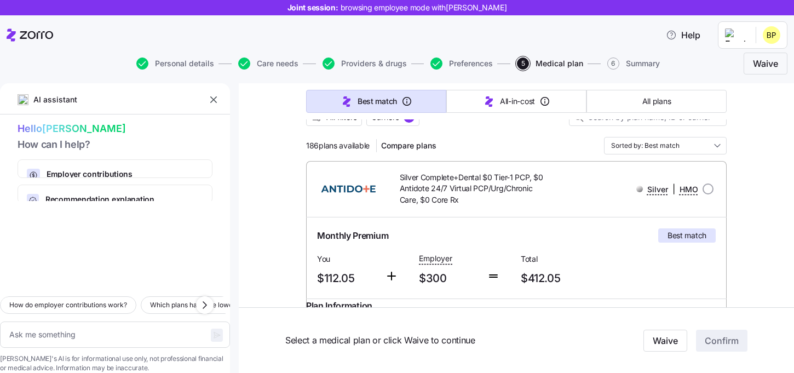
drag, startPoint x: 303, startPoint y: 147, endPoint x: 373, endPoint y: 150, distance: 69.6
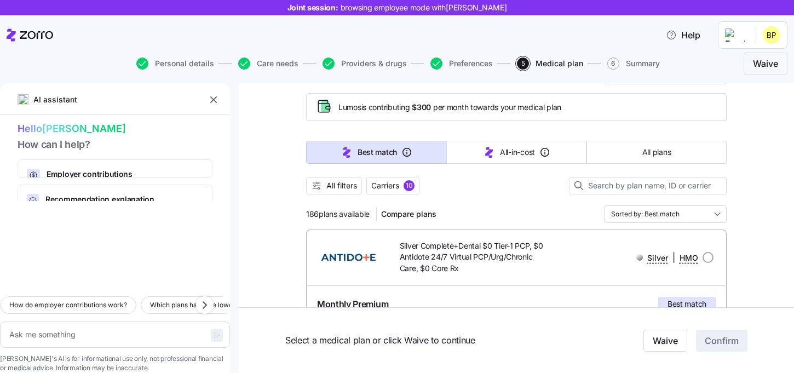
scroll to position [44, 0]
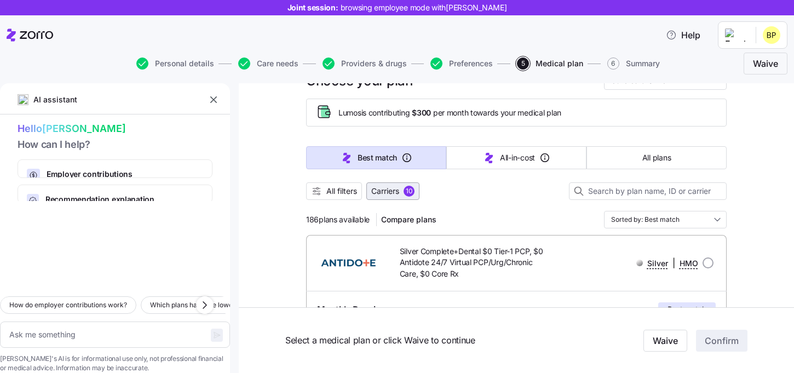
click at [393, 192] on span "Carriers" at bounding box center [385, 191] width 28 height 11
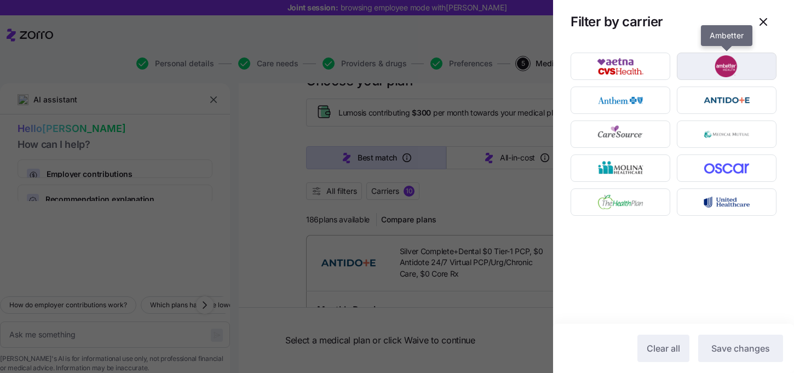
click at [722, 76] on img "button" at bounding box center [727, 66] width 80 height 22
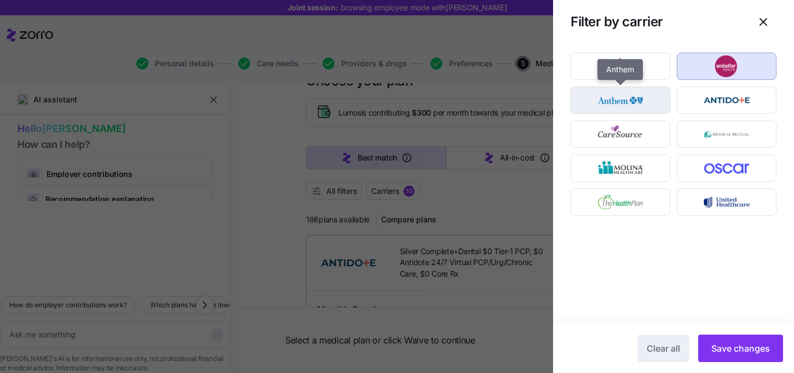
click at [635, 102] on img "button" at bounding box center [620, 100] width 80 height 22
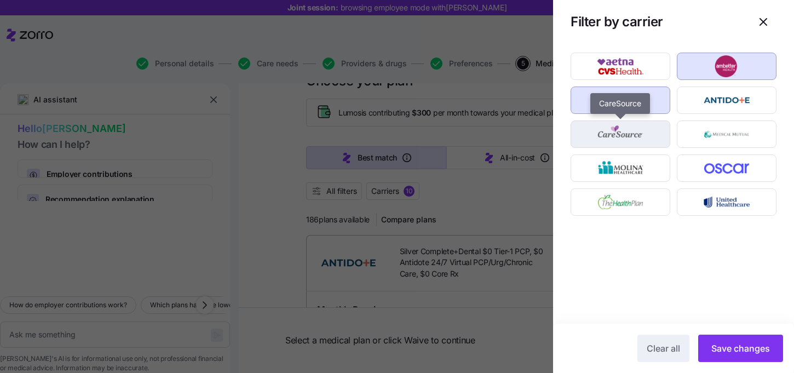
click at [637, 130] on img "button" at bounding box center [620, 134] width 80 height 22
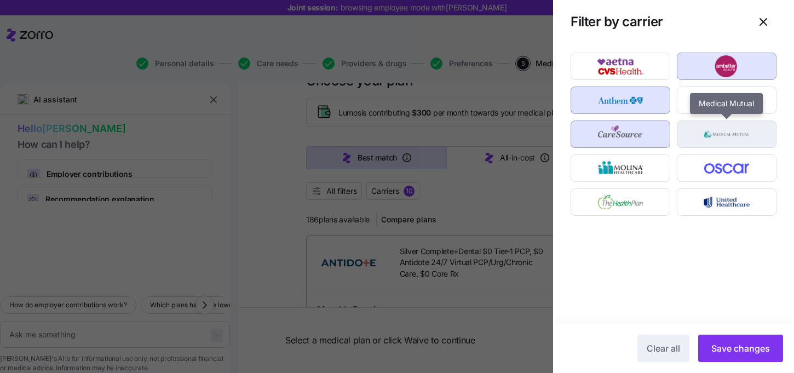
click at [698, 130] on img "button" at bounding box center [727, 134] width 80 height 22
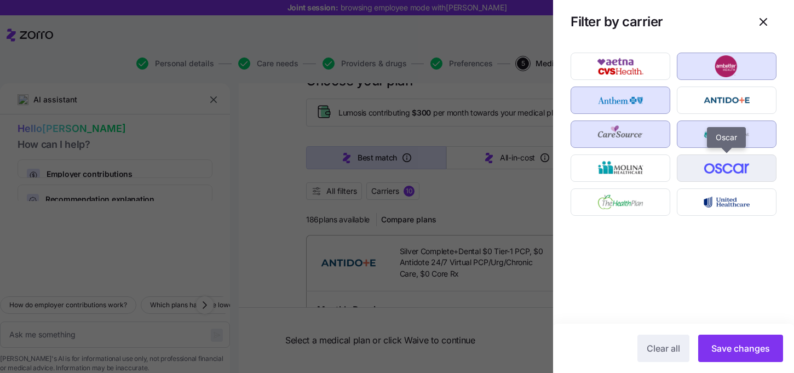
click at [698, 163] on img "button" at bounding box center [727, 168] width 80 height 22
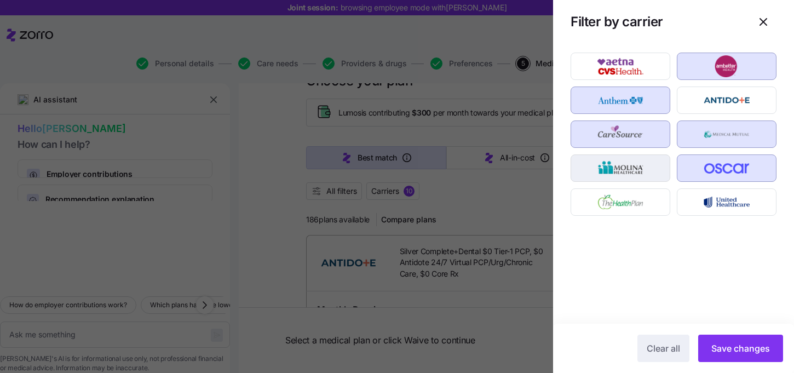
click at [651, 165] on img "button" at bounding box center [620, 168] width 80 height 22
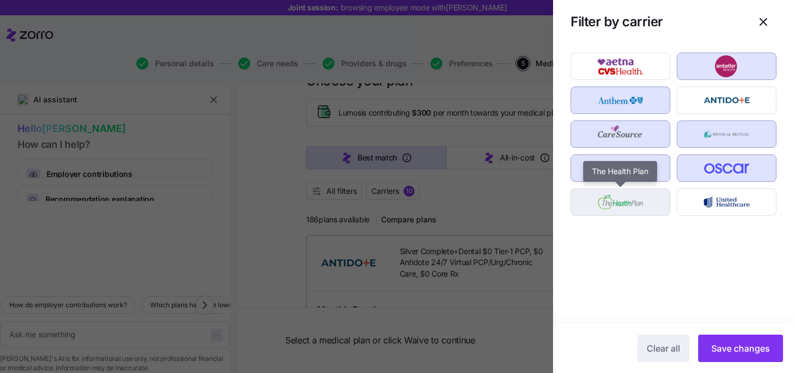
click at [644, 207] on img "button" at bounding box center [620, 202] width 80 height 22
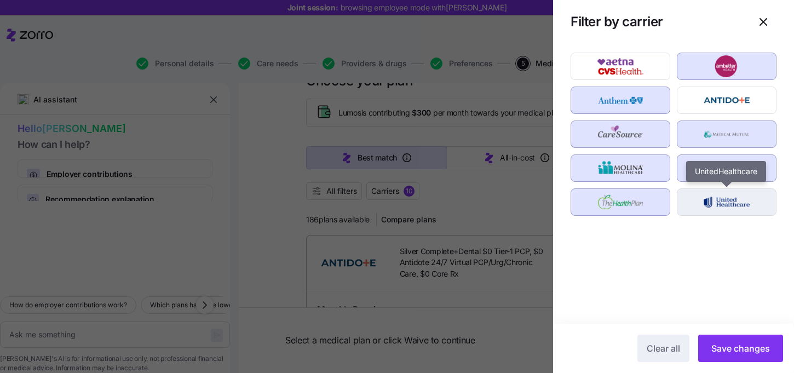
click at [706, 206] on img "button" at bounding box center [727, 202] width 80 height 22
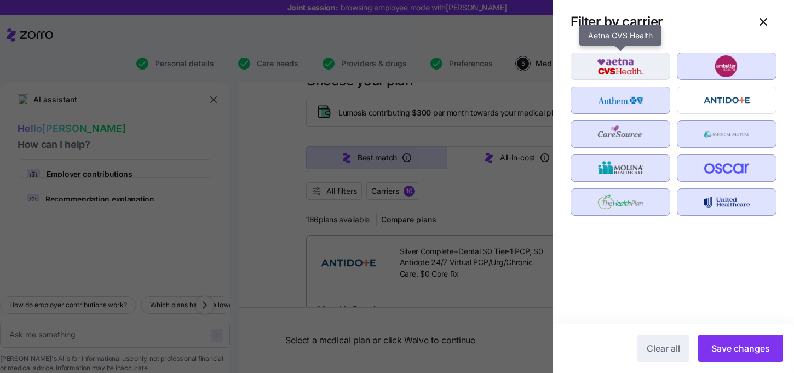
click at [623, 73] on img "button" at bounding box center [620, 66] width 80 height 22
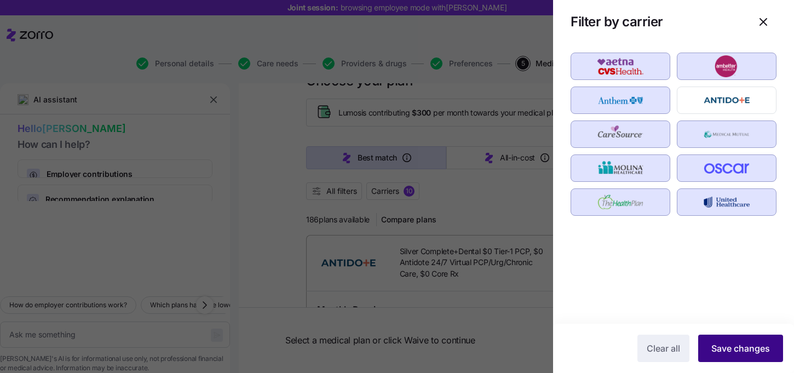
click at [749, 347] on span "Save changes" at bounding box center [740, 348] width 59 height 13
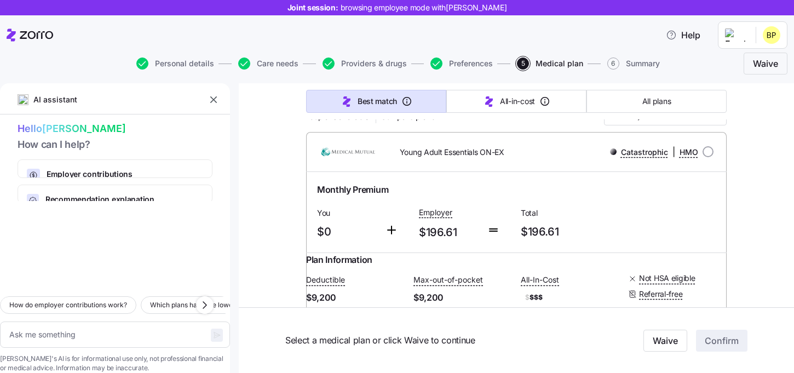
scroll to position [129, 0]
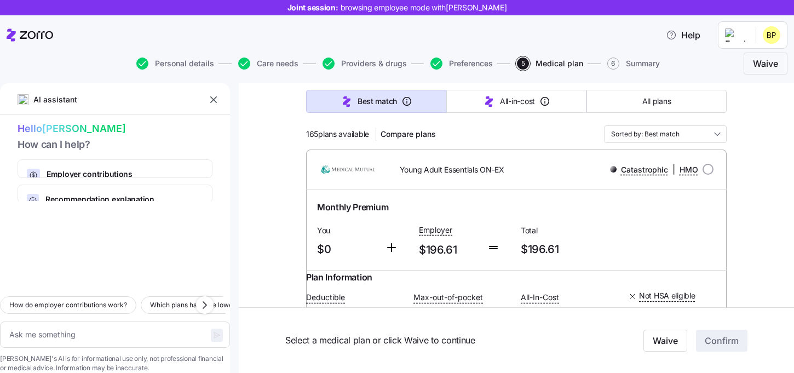
click at [317, 139] on span "165 plans available" at bounding box center [337, 134] width 63 height 11
drag, startPoint x: 308, startPoint y: 133, endPoint x: 372, endPoint y: 136, distance: 64.1
click at [372, 135] on div "165 plans available Compare plans" at bounding box center [373, 134] width 134 height 18
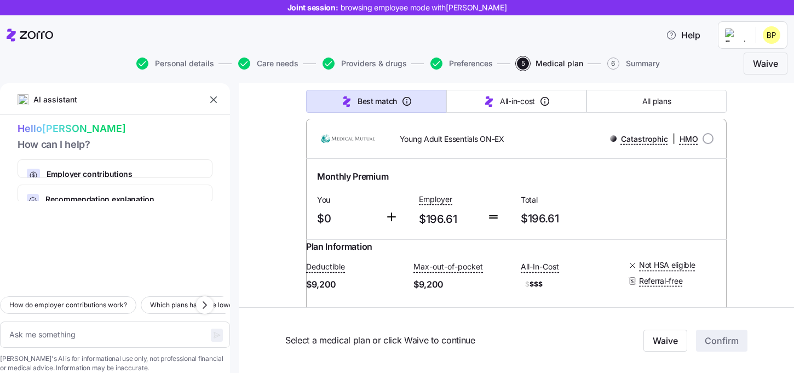
scroll to position [188, 0]
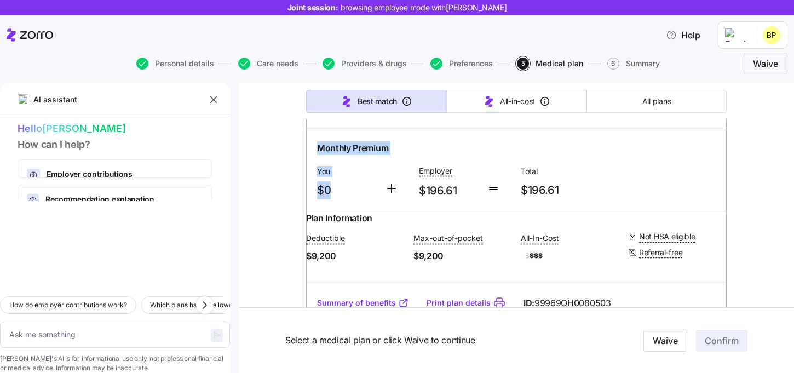
drag, startPoint x: 345, startPoint y: 192, endPoint x: 310, endPoint y: 146, distance: 57.5
click at [310, 146] on div "Monthly Premium You $0 Employer $196.61 Total $196.61" at bounding box center [516, 170] width 421 height 80
click at [352, 185] on span "$0" at bounding box center [346, 190] width 59 height 18
drag, startPoint x: 682, startPoint y: 269, endPoint x: 623, endPoint y: 269, distance: 59.7
click at [623, 269] on div "Deductible $9,200 Max-out-of-pocket $9,200 All-In-Cost $ $$$ Not HSA eligible R…" at bounding box center [516, 247] width 421 height 45
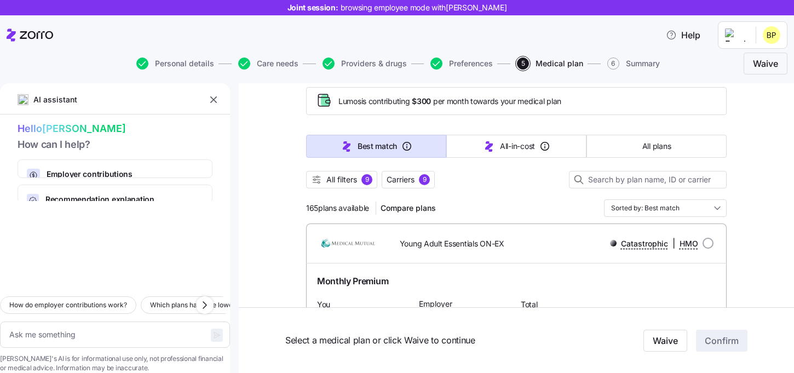
scroll to position [49, 0]
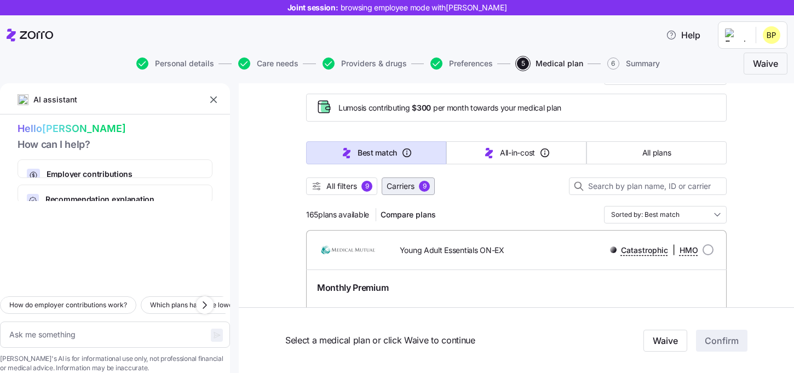
click at [415, 191] on span "Carriers" at bounding box center [401, 186] width 28 height 11
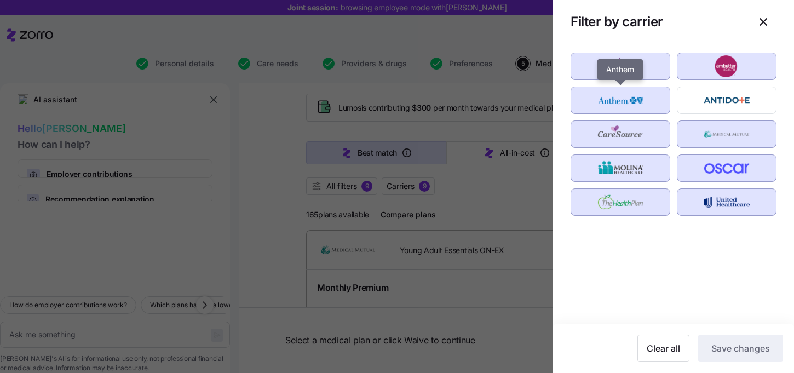
click at [629, 95] on img "button" at bounding box center [620, 100] width 80 height 22
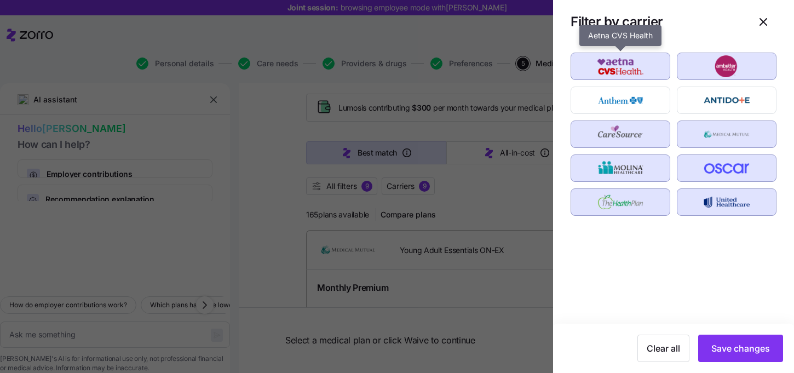
click at [629, 76] on img "button" at bounding box center [620, 66] width 80 height 22
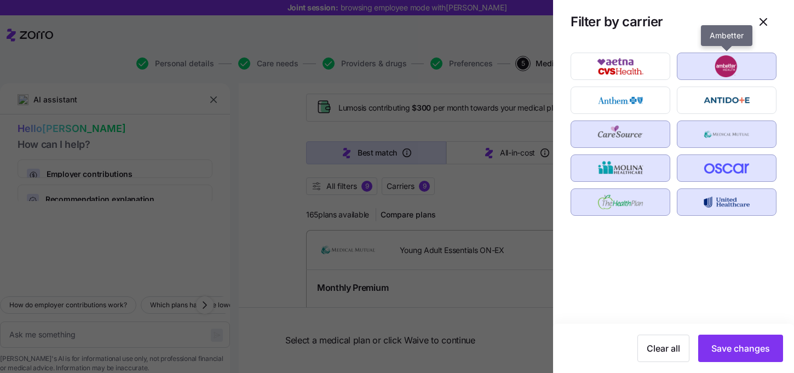
click at [703, 76] on img "button" at bounding box center [727, 66] width 80 height 22
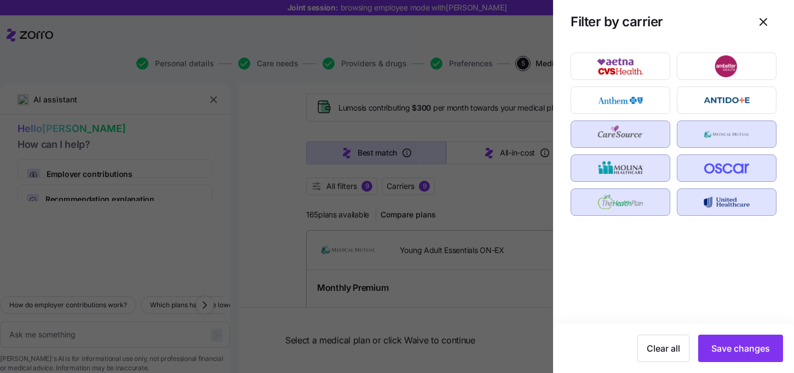
click at [648, 129] on img "button" at bounding box center [620, 134] width 80 height 22
click at [648, 178] on img "button" at bounding box center [620, 168] width 80 height 22
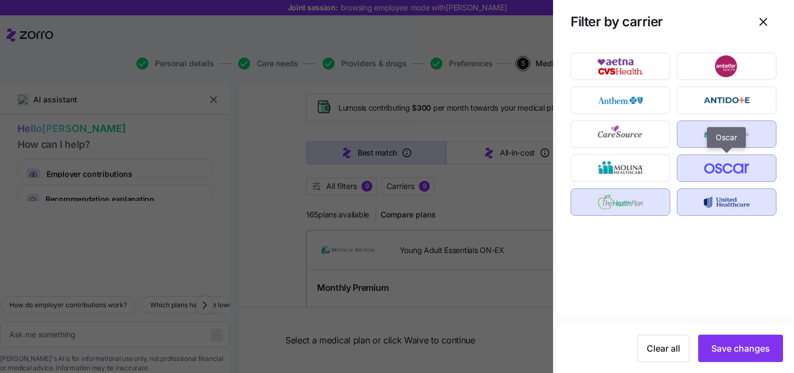
click at [699, 176] on img "button" at bounding box center [727, 168] width 80 height 22
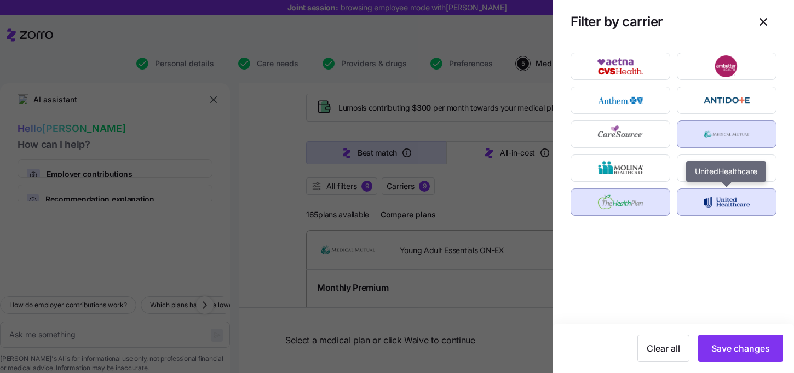
click at [699, 202] on img "button" at bounding box center [727, 202] width 80 height 22
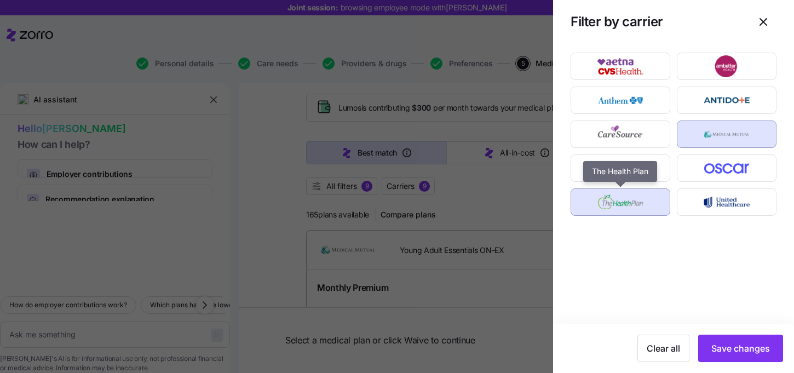
click at [642, 202] on img "button" at bounding box center [620, 202] width 80 height 22
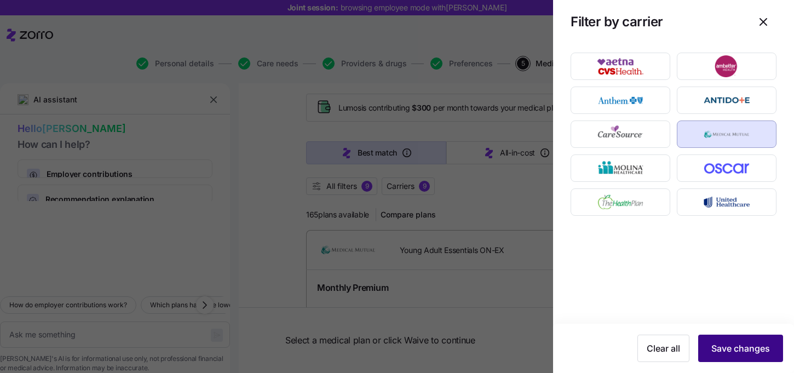
click at [736, 351] on span "Save changes" at bounding box center [740, 348] width 59 height 13
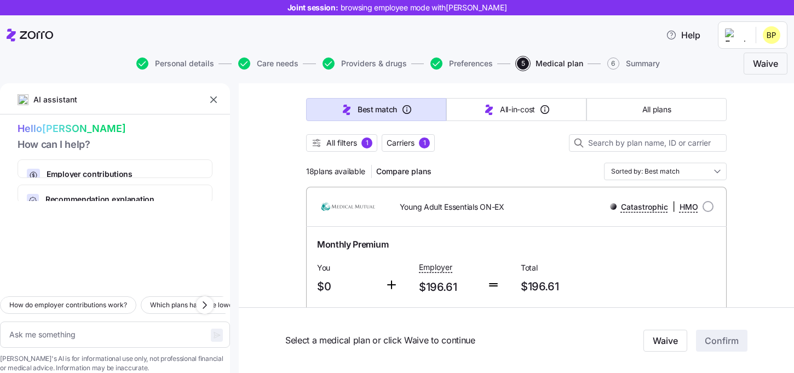
scroll to position [100, 0]
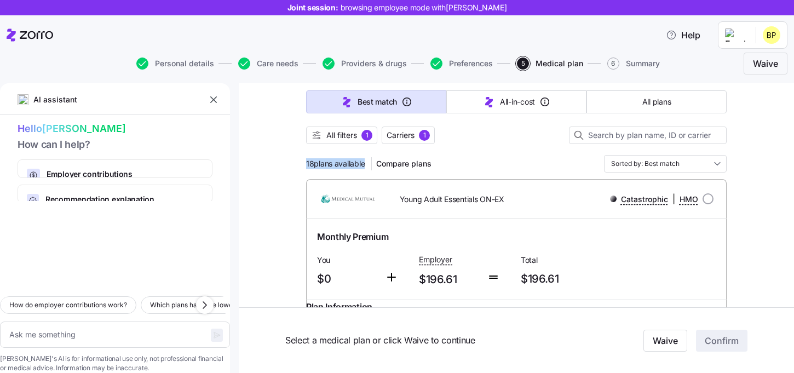
drag, startPoint x: 307, startPoint y: 166, endPoint x: 364, endPoint y: 165, distance: 57.5
click at [364, 165] on span "18 plans available" at bounding box center [335, 163] width 59 height 11
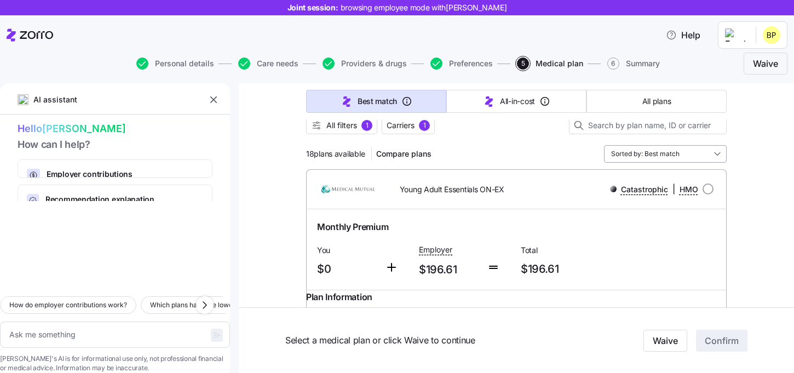
click at [655, 154] on input "Sorted by: Best match" at bounding box center [665, 154] width 123 height 18
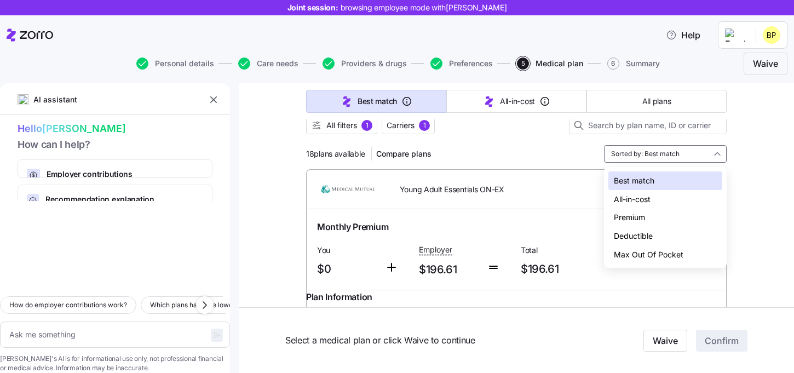
click at [640, 201] on div "All-in-cost" at bounding box center [665, 199] width 114 height 19
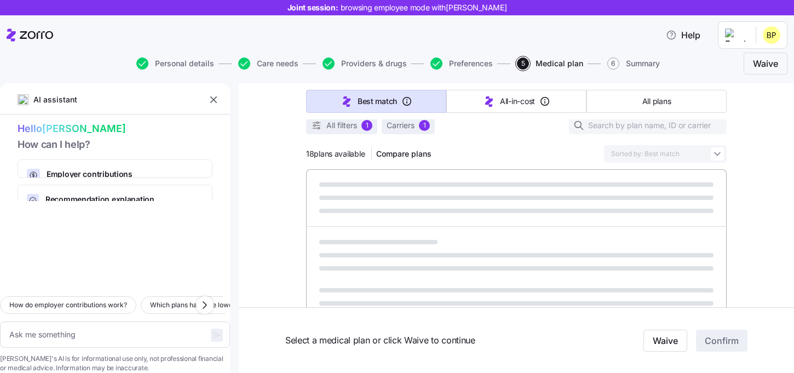
type textarea "x"
type input "Sorted by: All-in-cost"
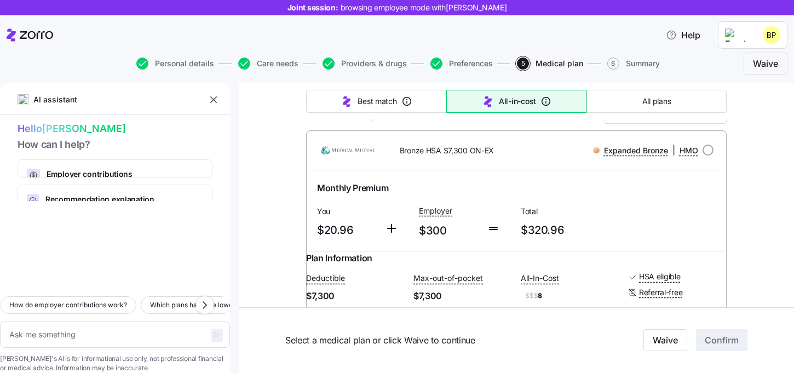
scroll to position [149, 0]
click at [395, 116] on div "Best match All-in-cost All plans" at bounding box center [516, 101] width 421 height 36
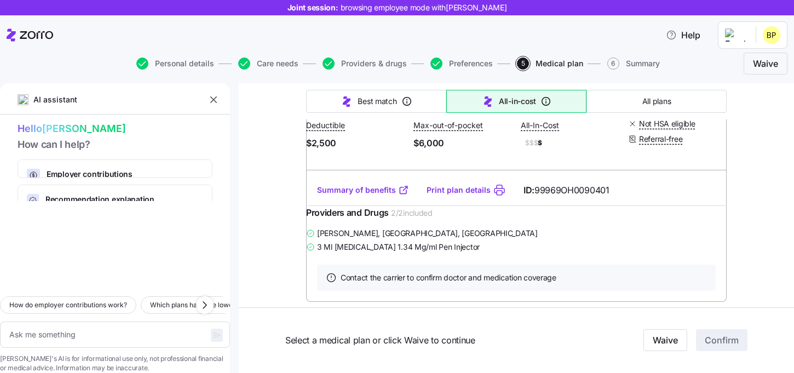
scroll to position [1307, 0]
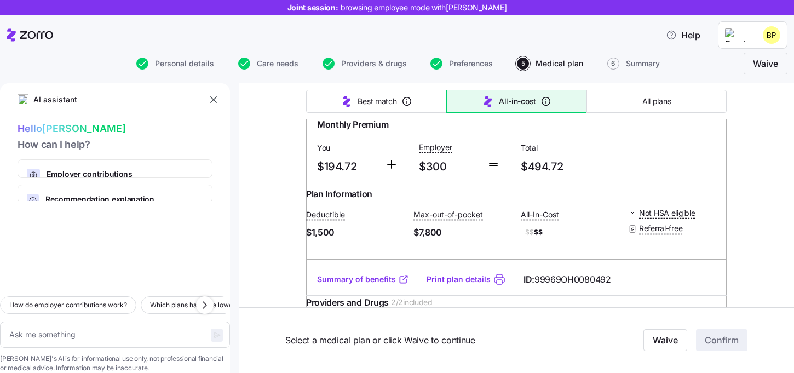
type textarea "x"
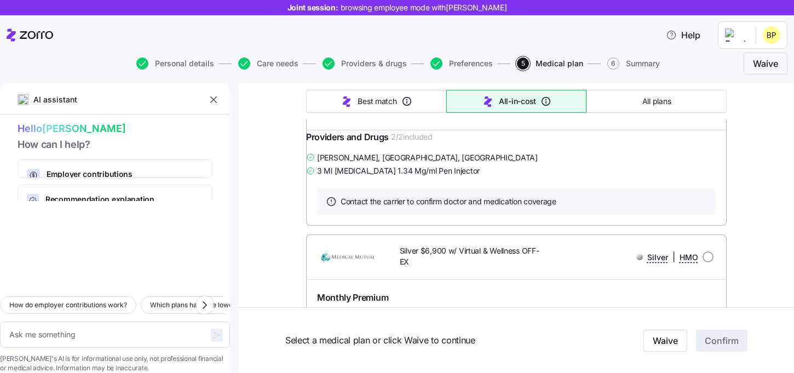
scroll to position [2047, 0]
